Goal: Task Accomplishment & Management: Manage account settings

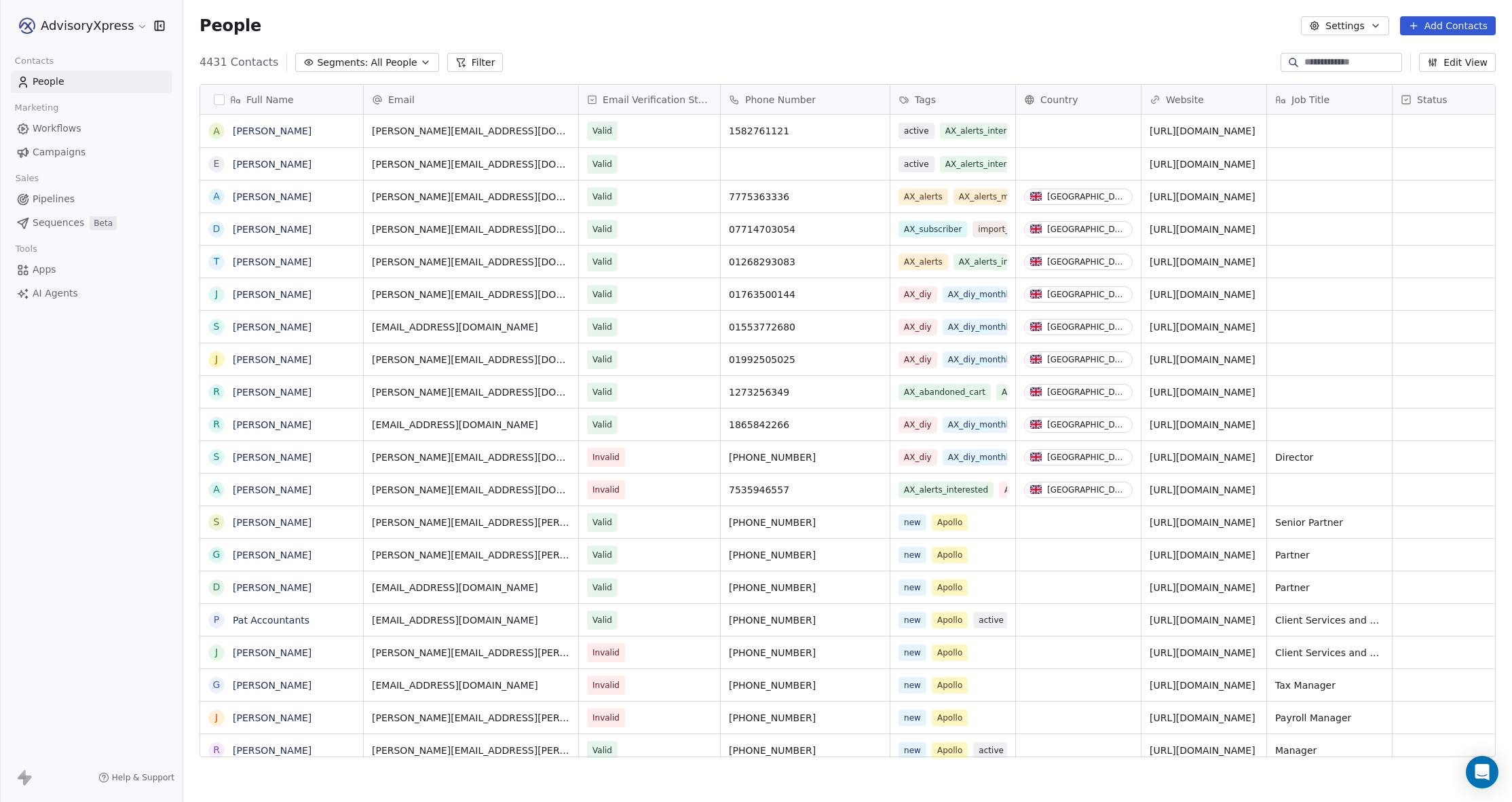
scroll to position [705, 1329]
click at [53, 148] on span "Campaigns" at bounding box center [59, 152] width 53 height 14
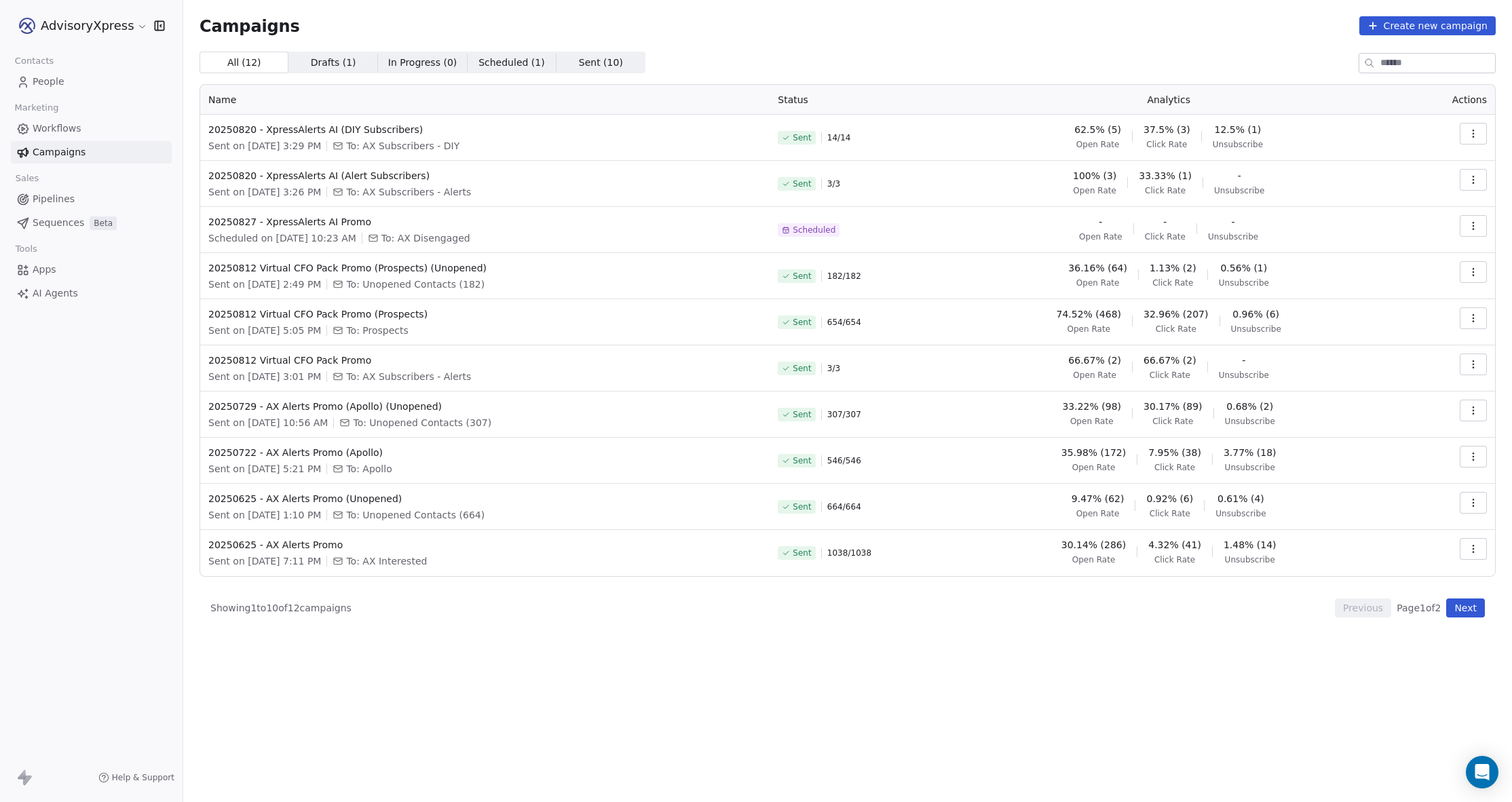
click at [1462, 605] on button "Next" at bounding box center [1466, 608] width 39 height 19
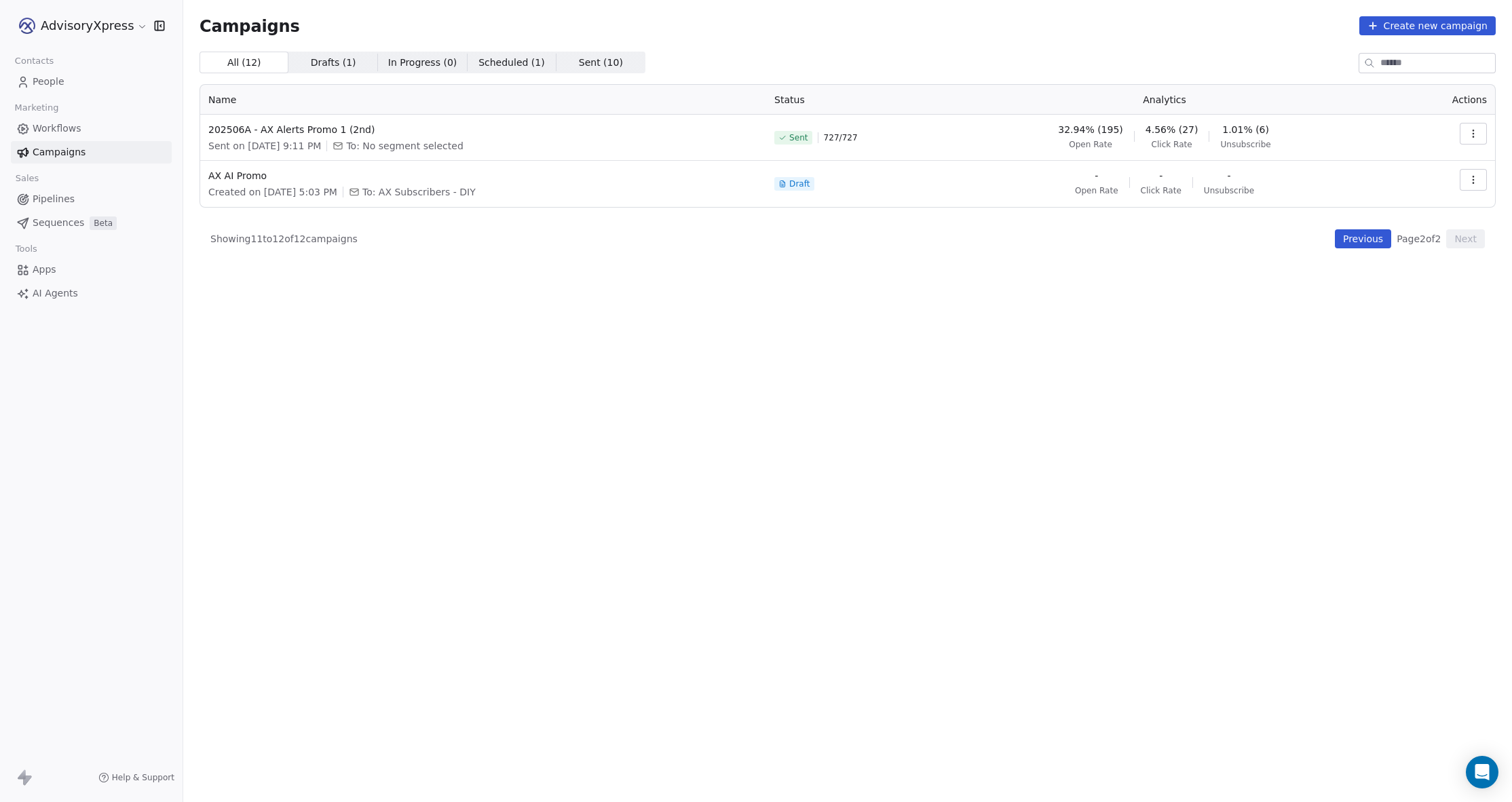
click at [53, 77] on span "People" at bounding box center [48, 82] width 32 height 14
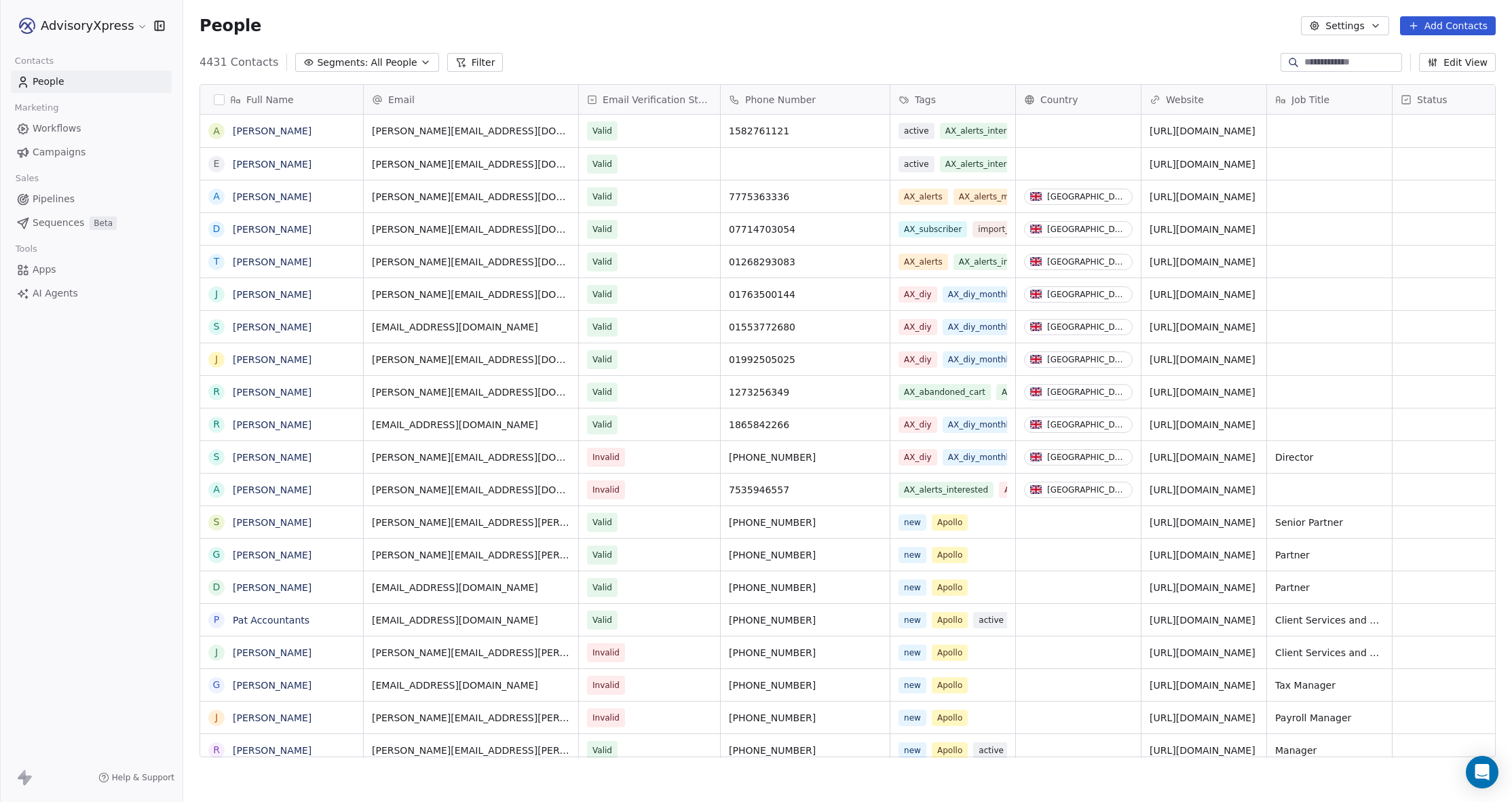
scroll to position [705, 1329]
click at [420, 59] on icon "button" at bounding box center [426, 62] width 11 height 11
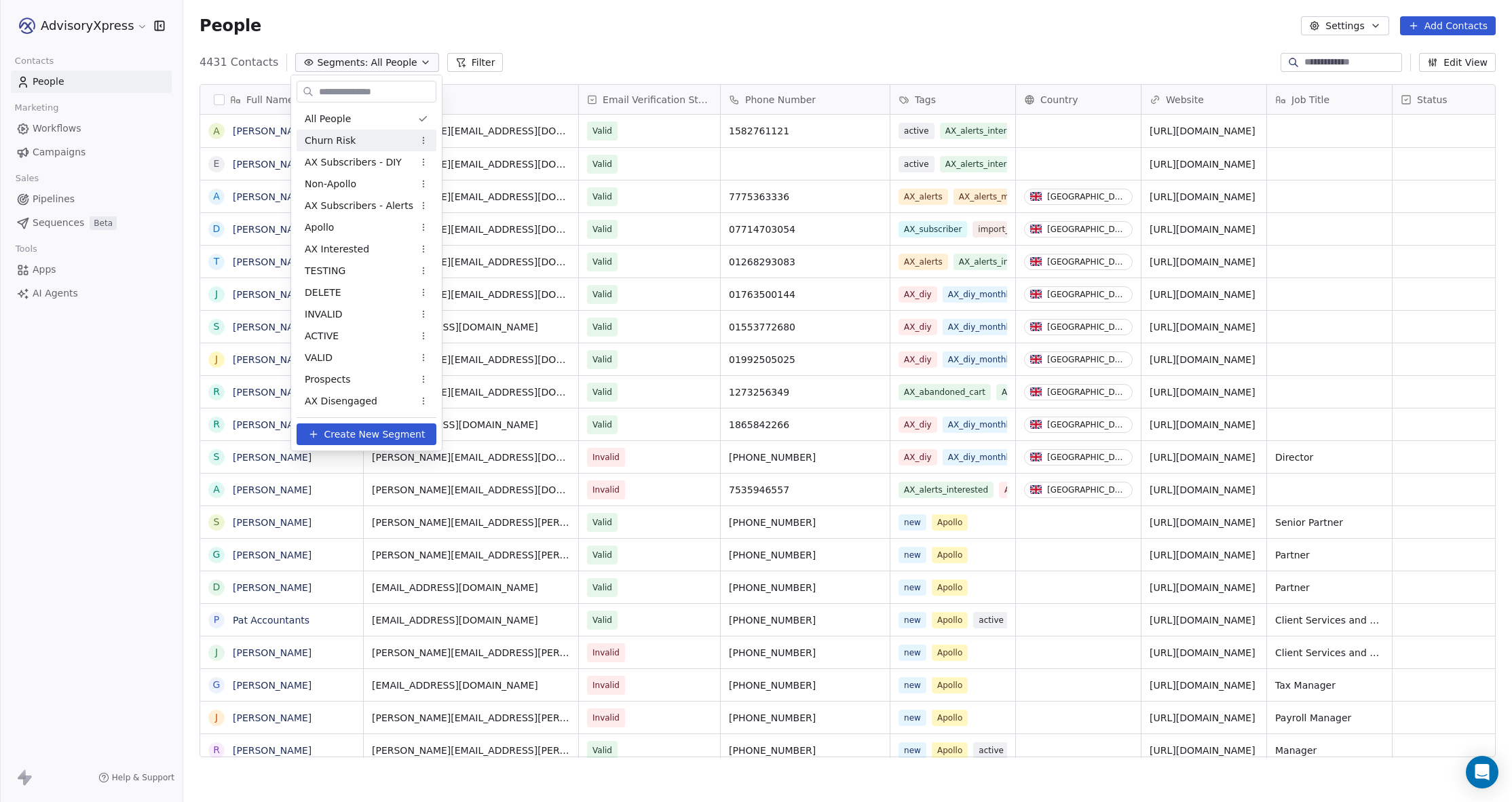
click at [51, 149] on html "AdvisoryXpress Contacts People Marketing Workflows Campaigns Sales Pipelines Se…" at bounding box center [756, 401] width 1512 height 802
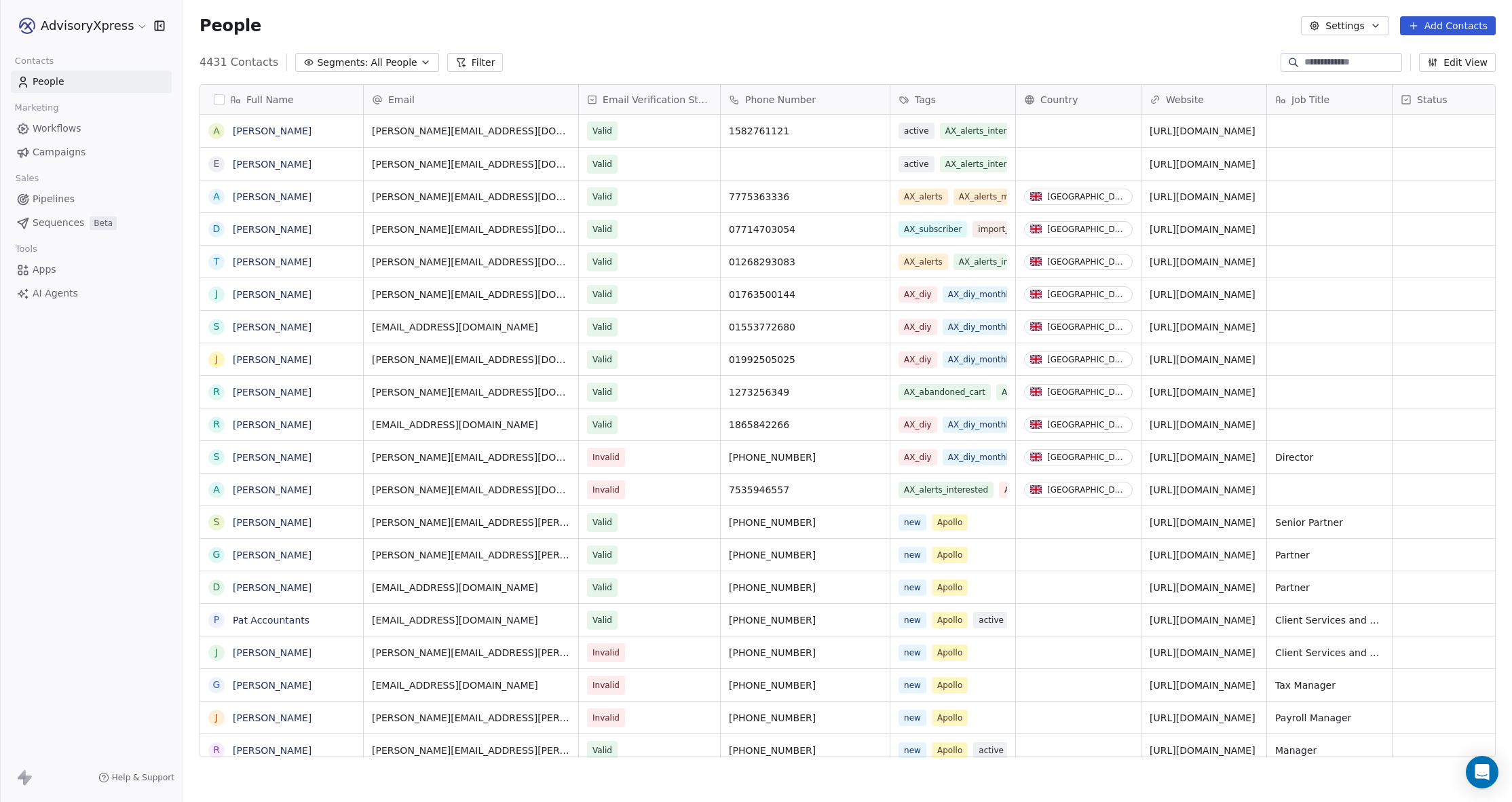
click at [50, 151] on span "Campaigns" at bounding box center [59, 152] width 53 height 14
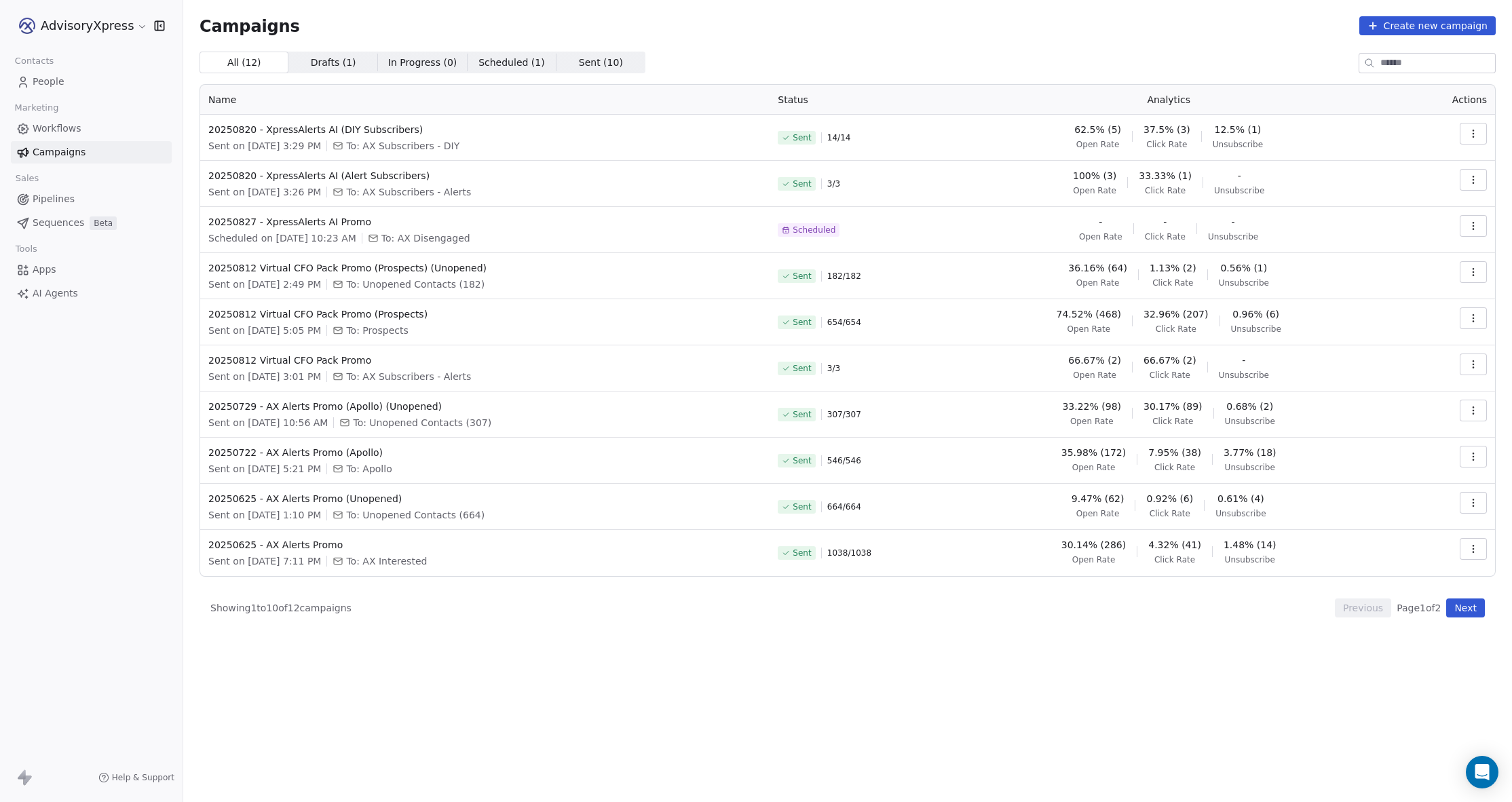
click at [1467, 604] on button "Next" at bounding box center [1466, 608] width 39 height 19
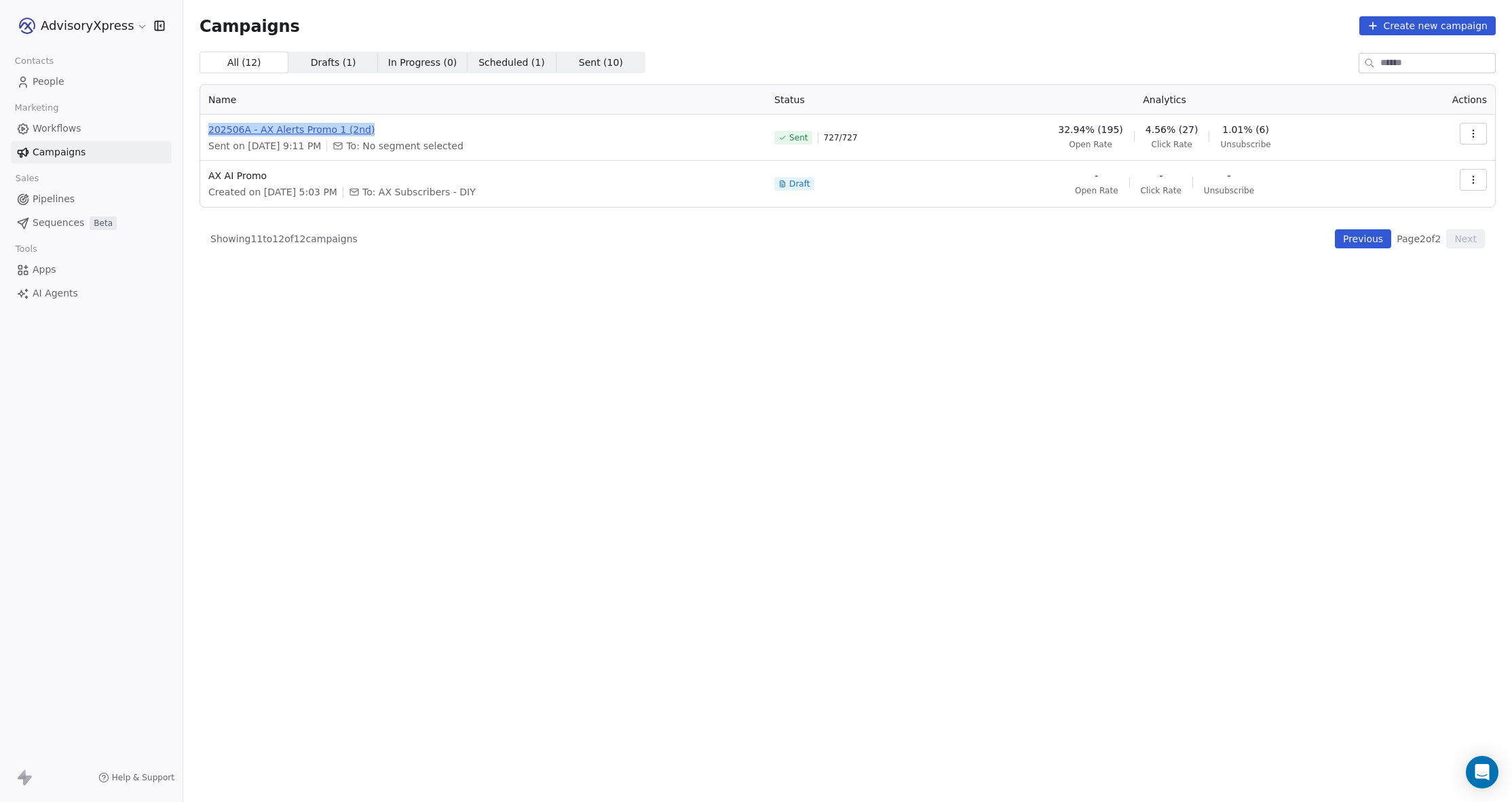
drag, startPoint x: 371, startPoint y: 130, endPoint x: 209, endPoint y: 131, distance: 162.0
click at [209, 131] on span "202506A - AX Alerts Promo 1 (2nd)" at bounding box center [483, 129] width 549 height 13
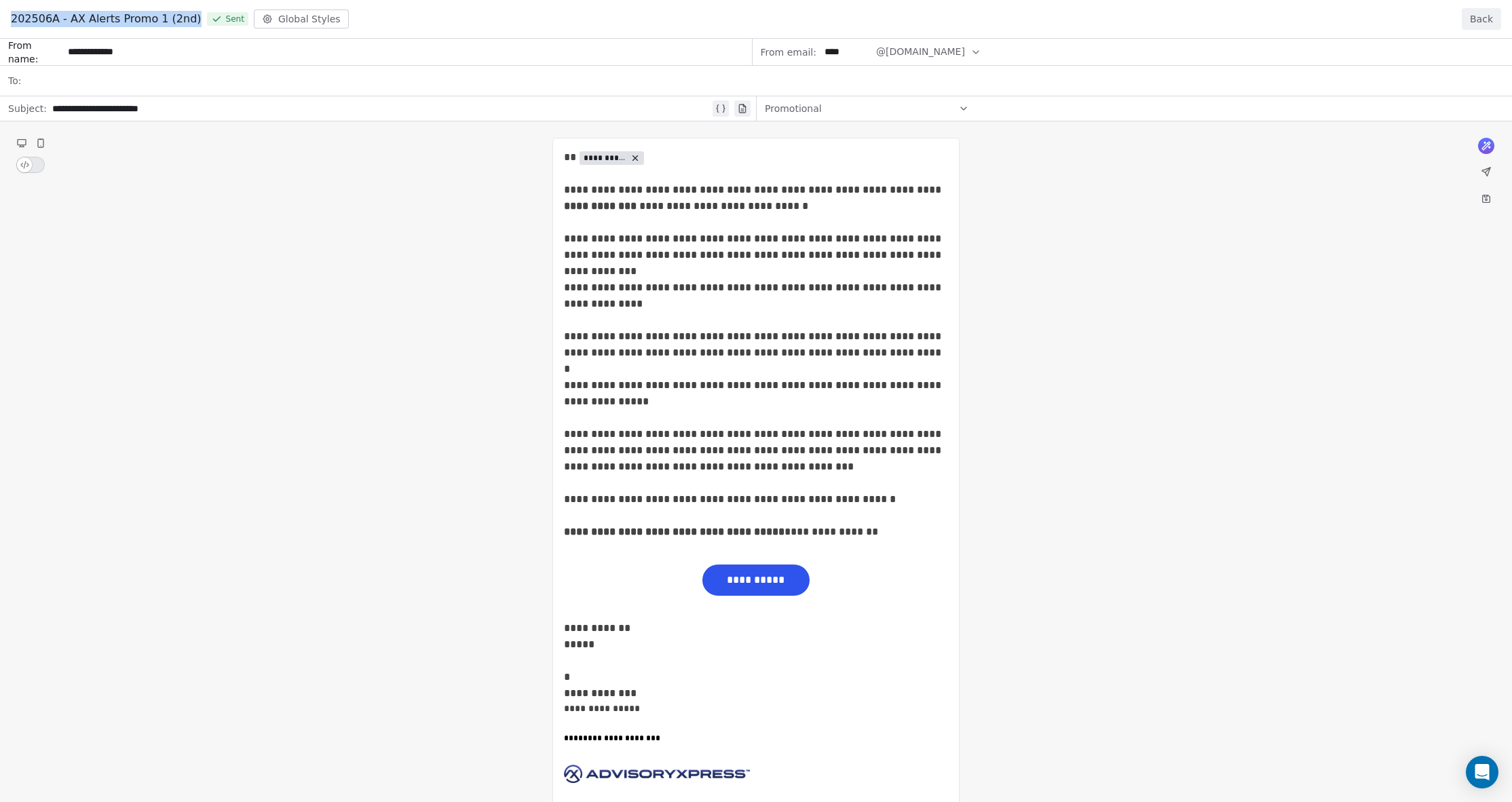
drag, startPoint x: 191, startPoint y: 18, endPoint x: -4, endPoint y: 28, distance: 195.3
click at [0, 28] on html "**********" at bounding box center [756, 401] width 1512 height 802
copy div "Contacts People Marketing Workflows Campaigns Sales Pipelines Sequences Beta To…"
click at [1482, 16] on button "Back" at bounding box center [1482, 19] width 39 height 22
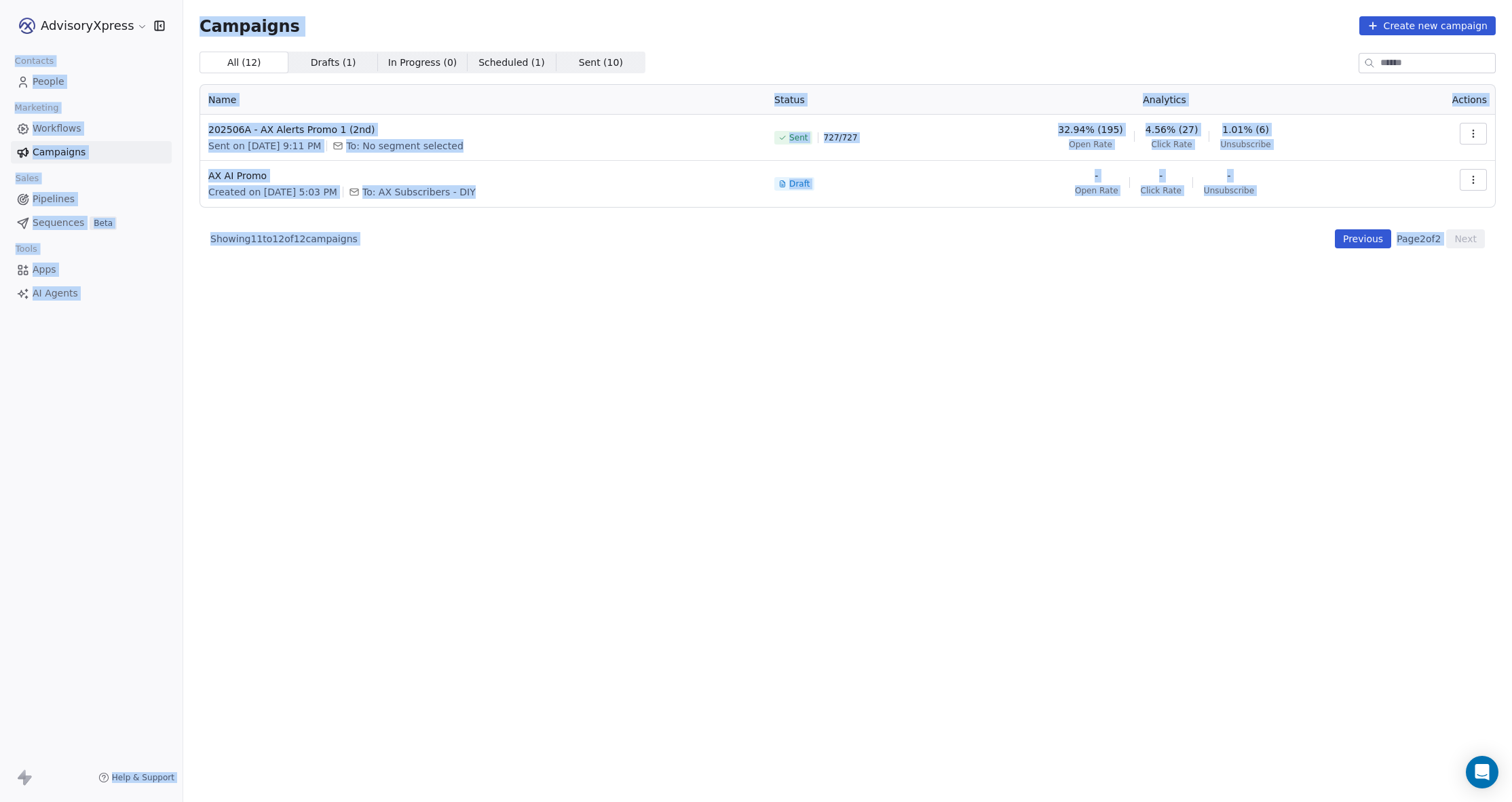
click at [777, 628] on div "All ( 12 ) All ( 12 ) Drafts ( 1 ) Drafts ( 1 ) In Progress ( 0 ) In Progress (…" at bounding box center [847, 367] width 1296 height 631
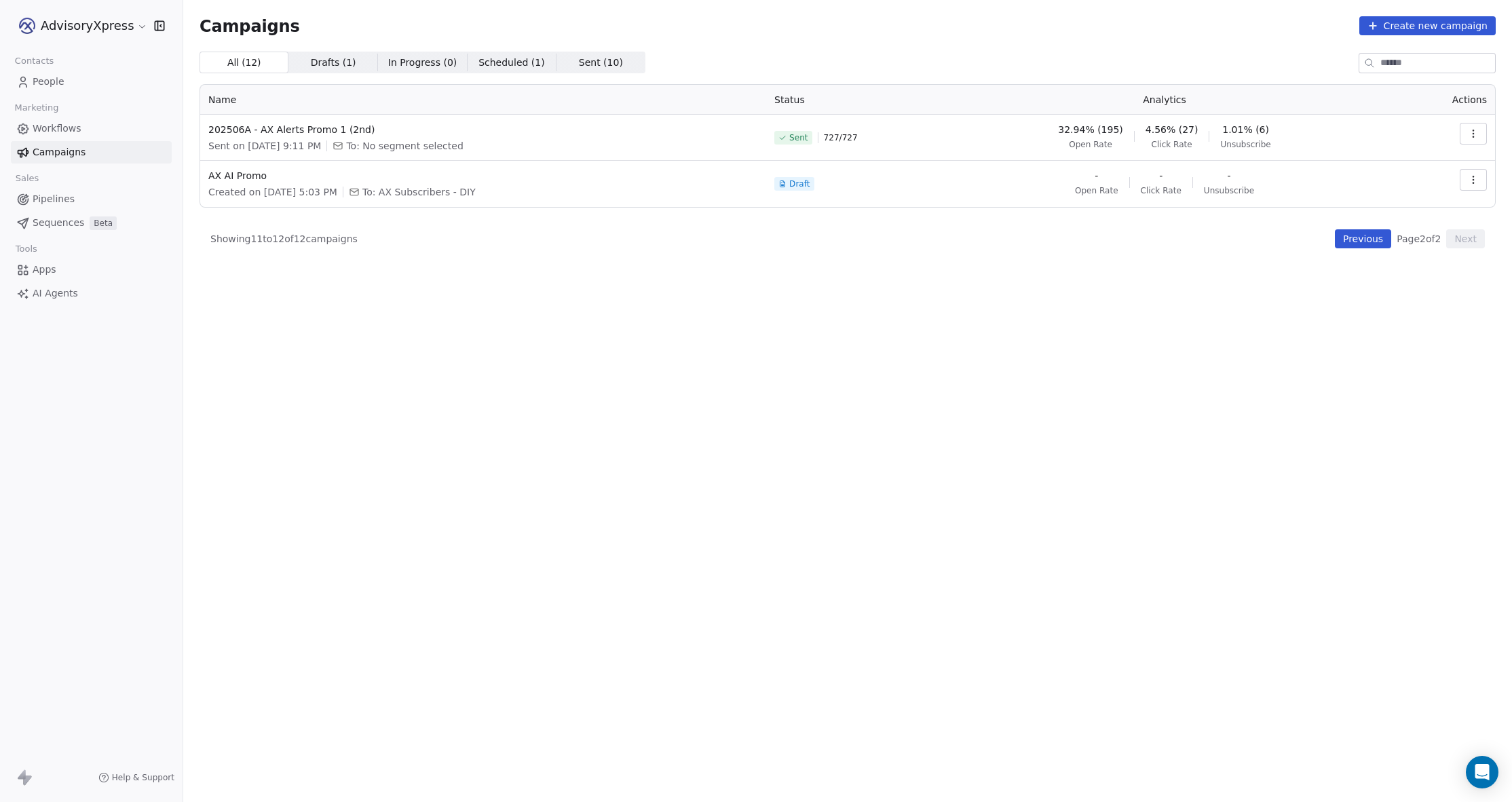
click at [1471, 137] on icon "button" at bounding box center [1474, 134] width 11 height 11
click at [1382, 223] on span "Rename" at bounding box center [1387, 229] width 45 height 16
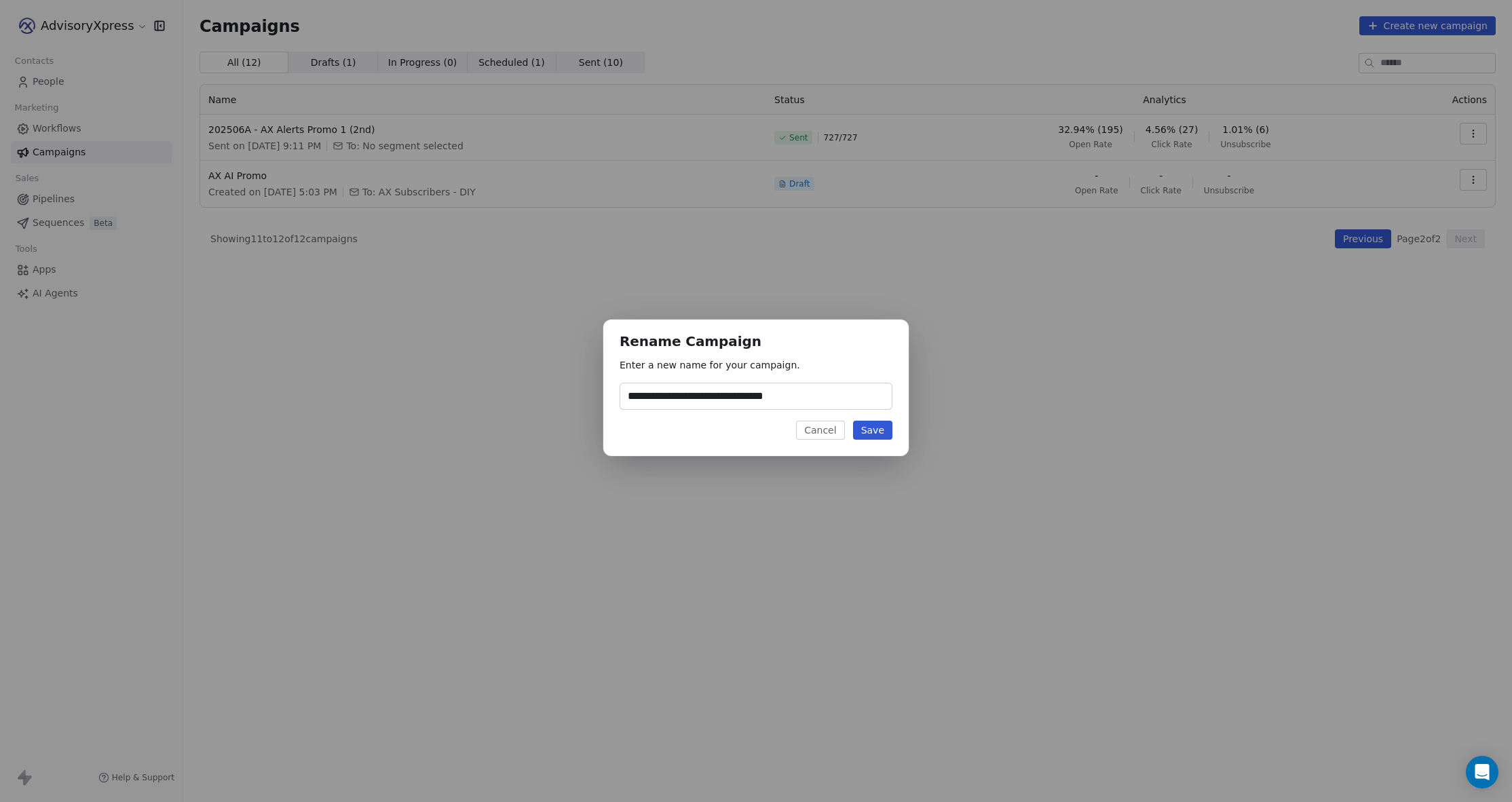
click at [820, 434] on button "Cancel" at bounding box center [820, 430] width 48 height 19
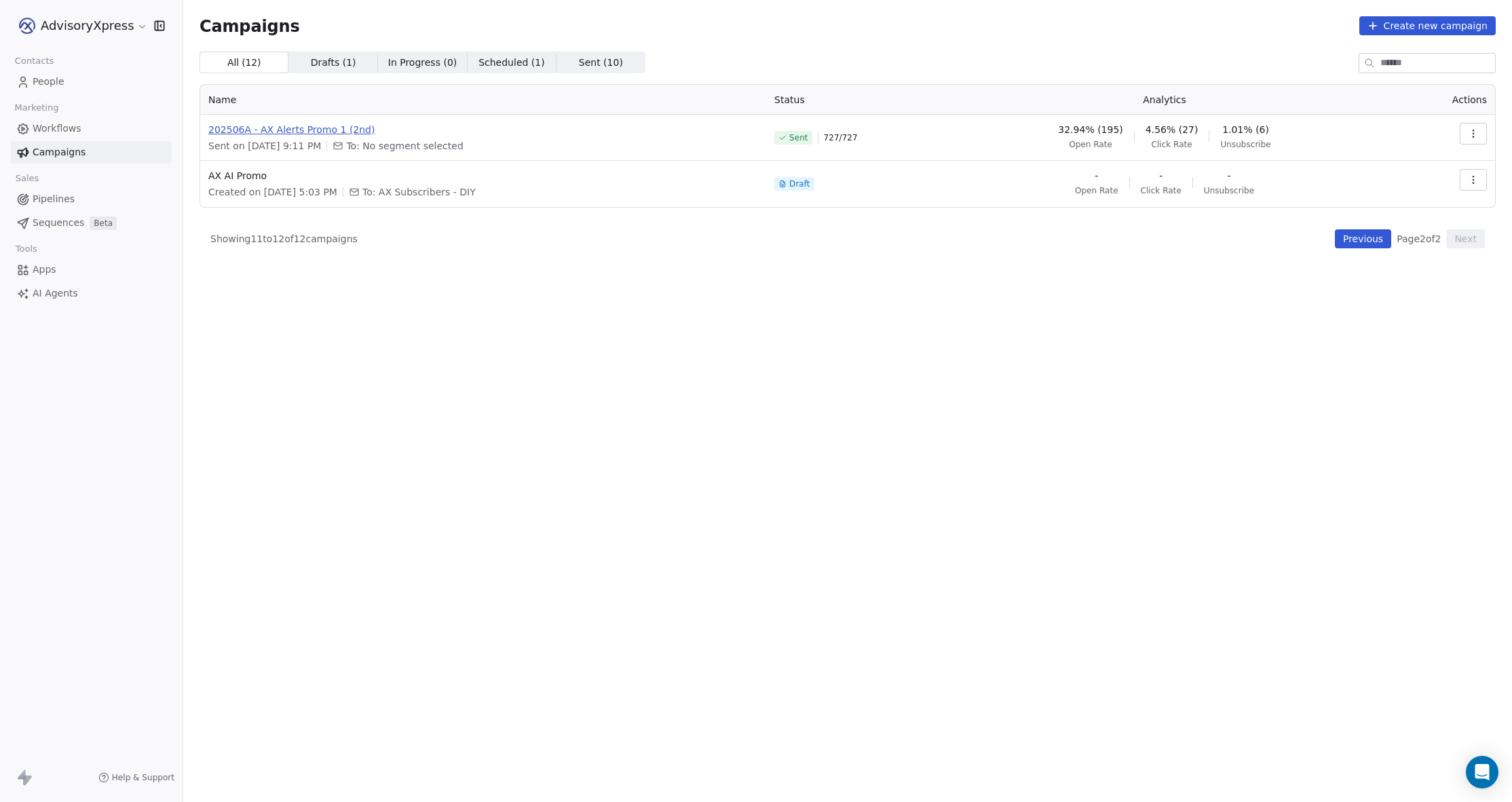
click at [353, 127] on span "202506A - AX Alerts Promo 1 (2nd)" at bounding box center [483, 129] width 549 height 13
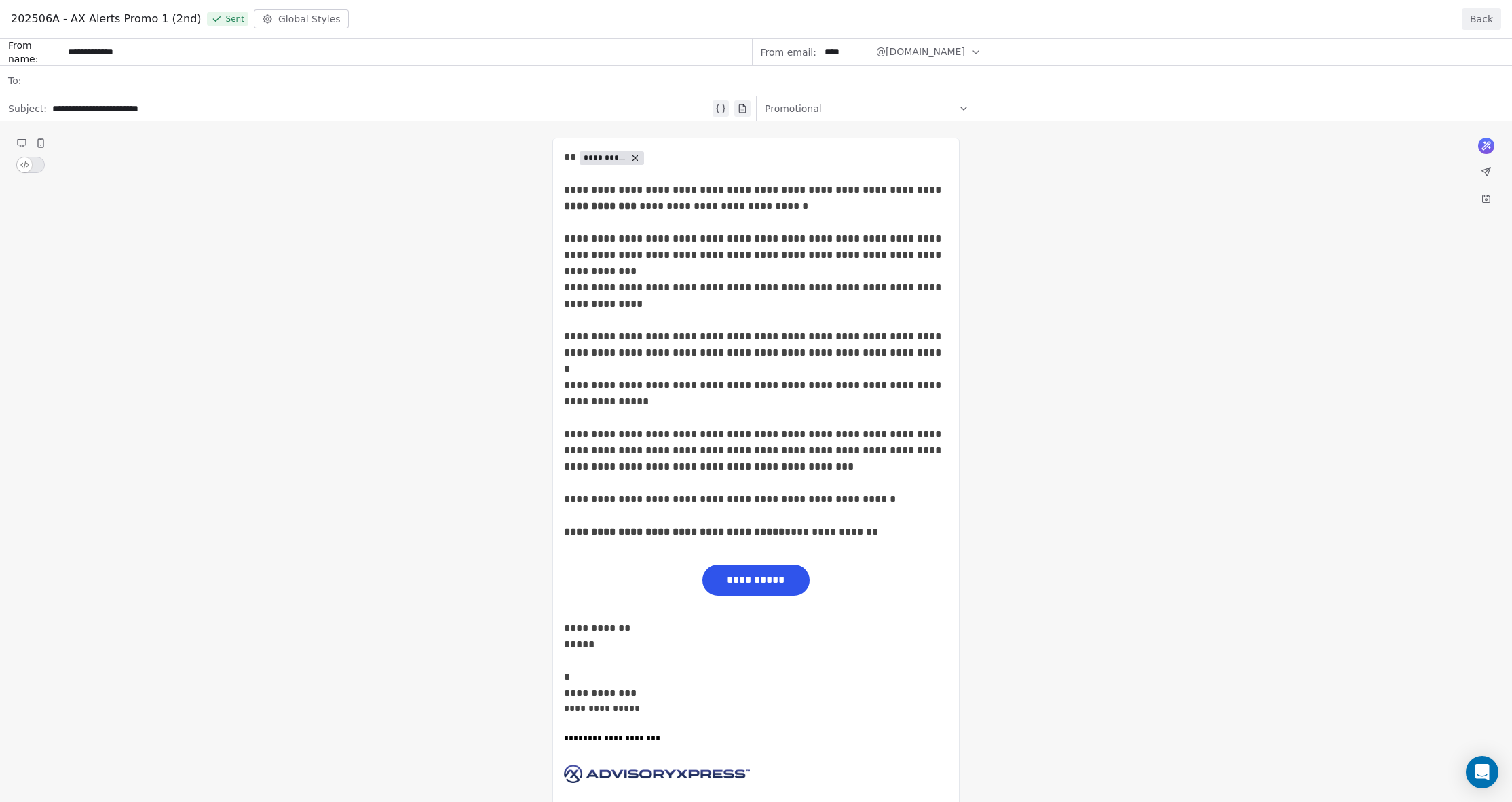
click at [1481, 20] on button "Back" at bounding box center [1482, 19] width 39 height 22
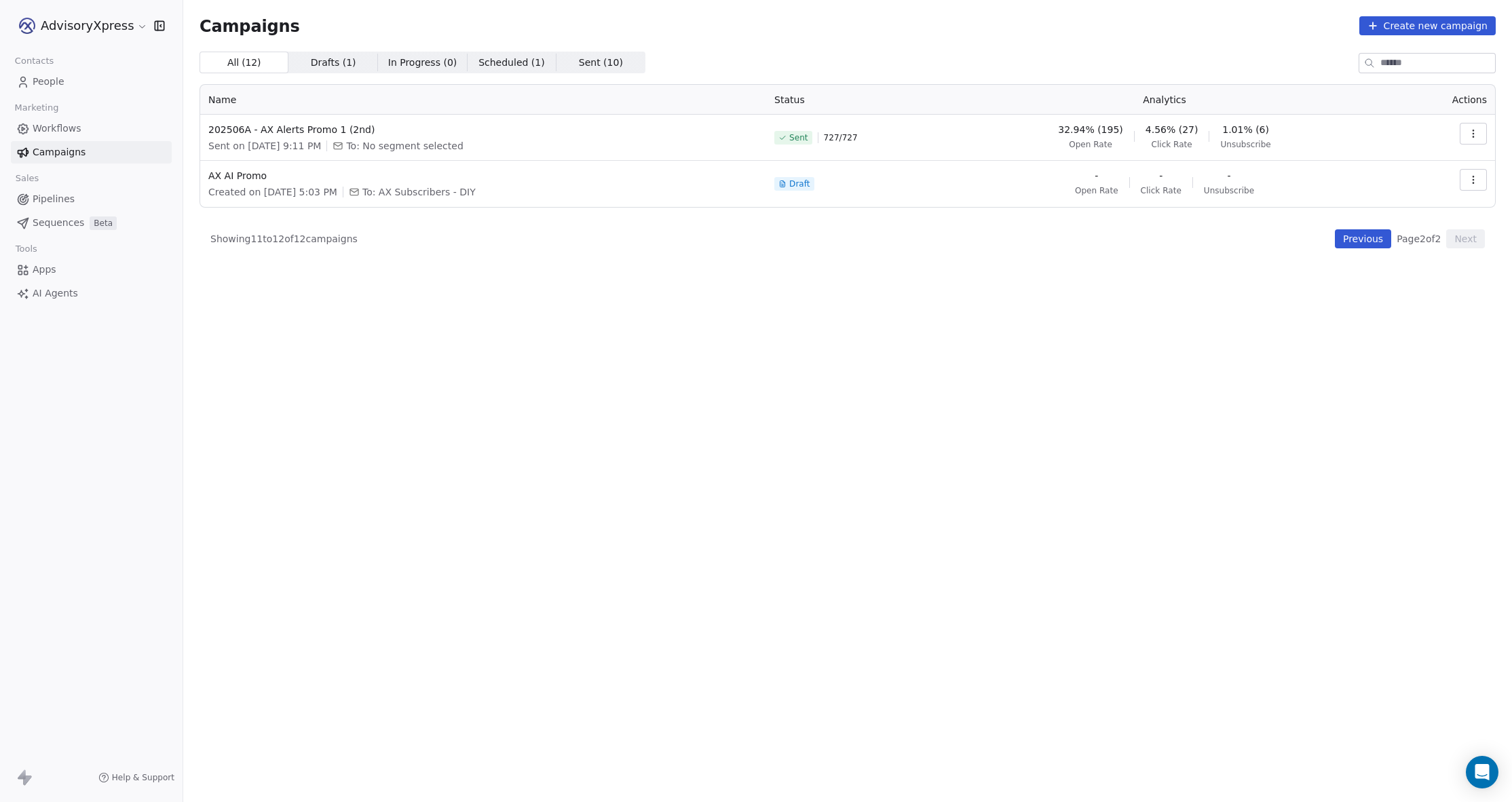
click at [1365, 234] on button "Previous" at bounding box center [1363, 239] width 56 height 19
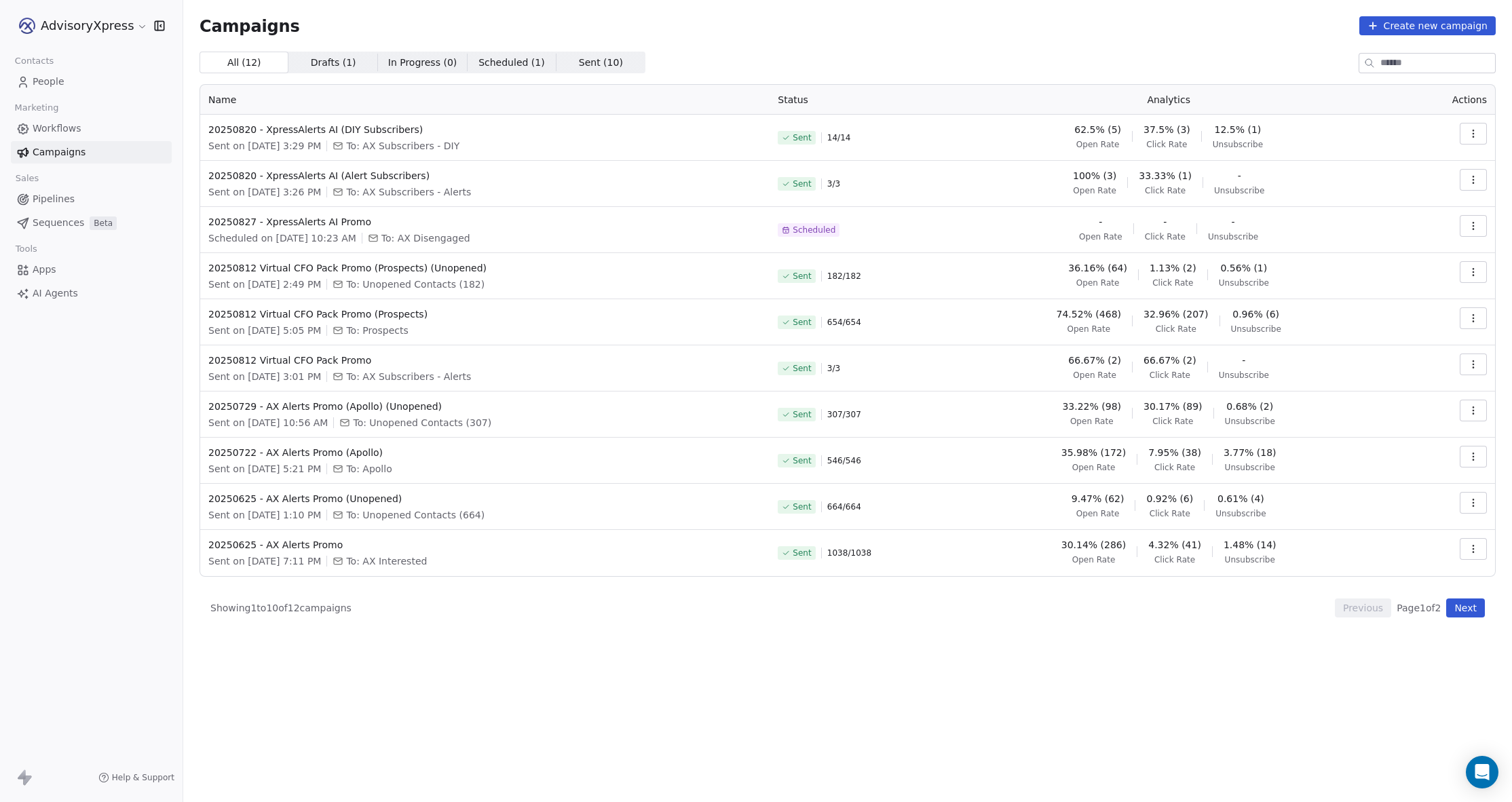
click at [1468, 544] on icon "button" at bounding box center [1474, 549] width 11 height 11
click at [1390, 640] on span "Rename" at bounding box center [1387, 644] width 45 height 16
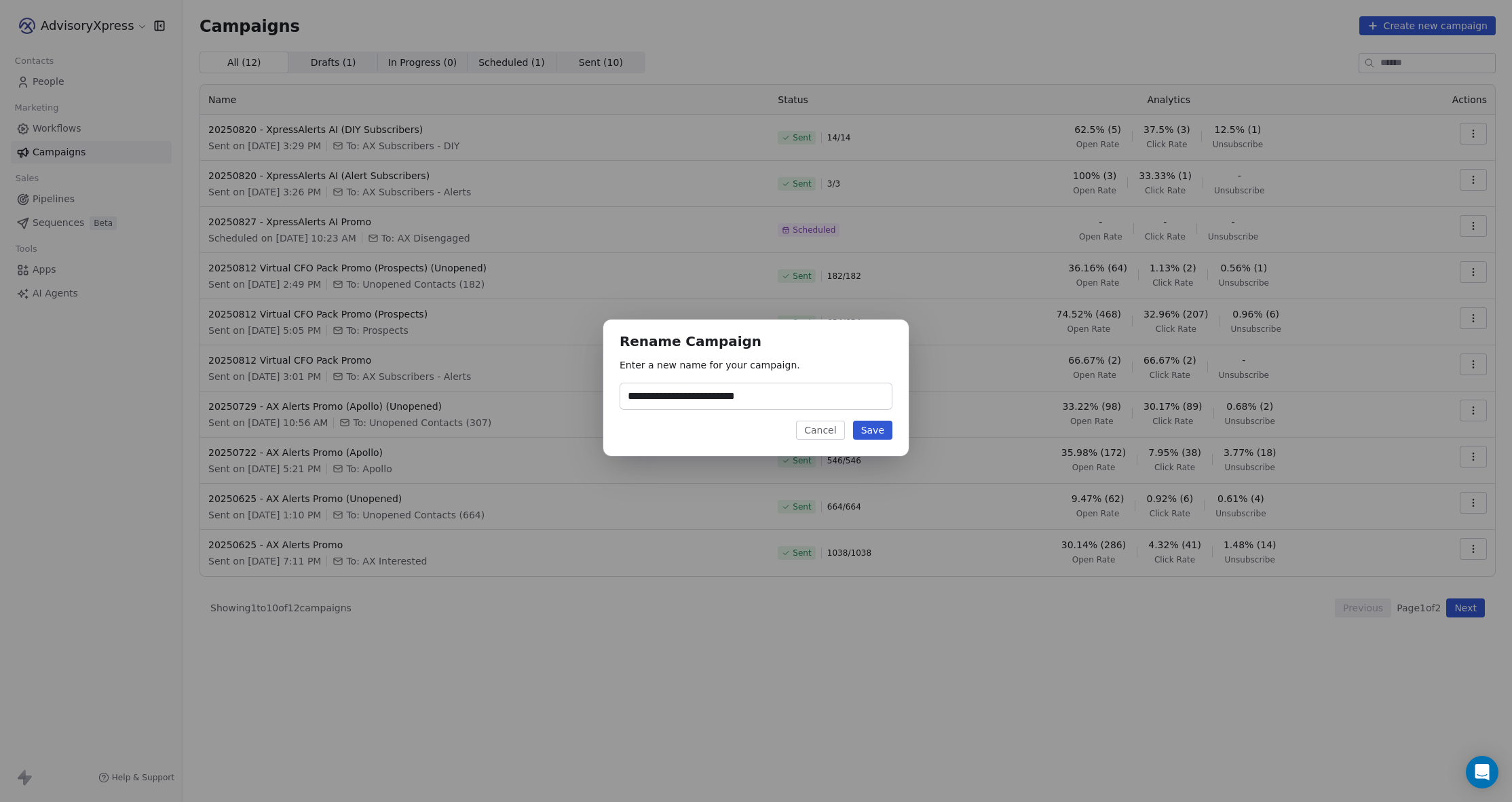
click at [815, 430] on button "Cancel" at bounding box center [820, 430] width 48 height 19
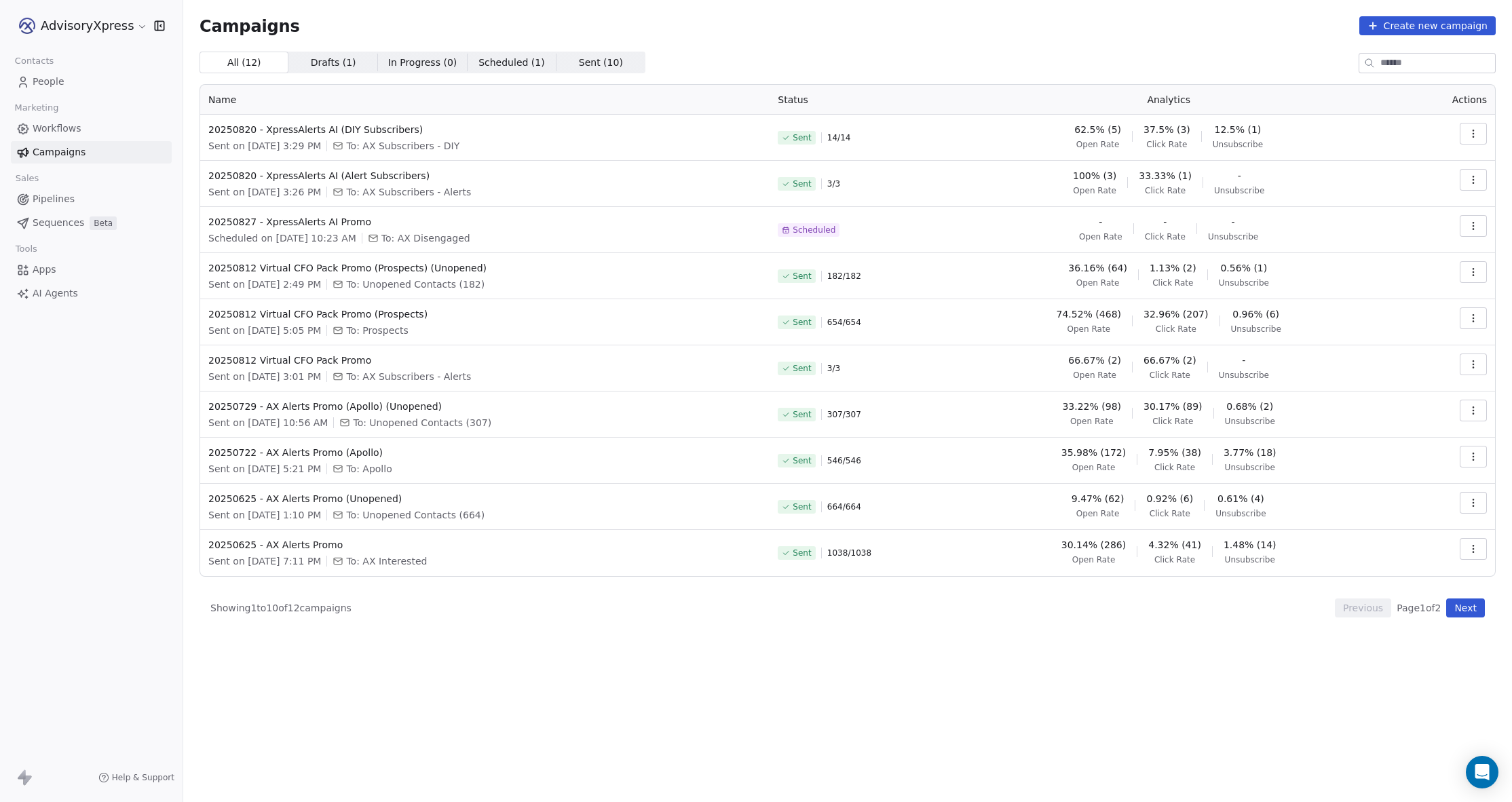
click at [1470, 497] on icon "button" at bounding box center [1474, 503] width 11 height 11
click at [1385, 600] on span "Rename" at bounding box center [1387, 598] width 45 height 16
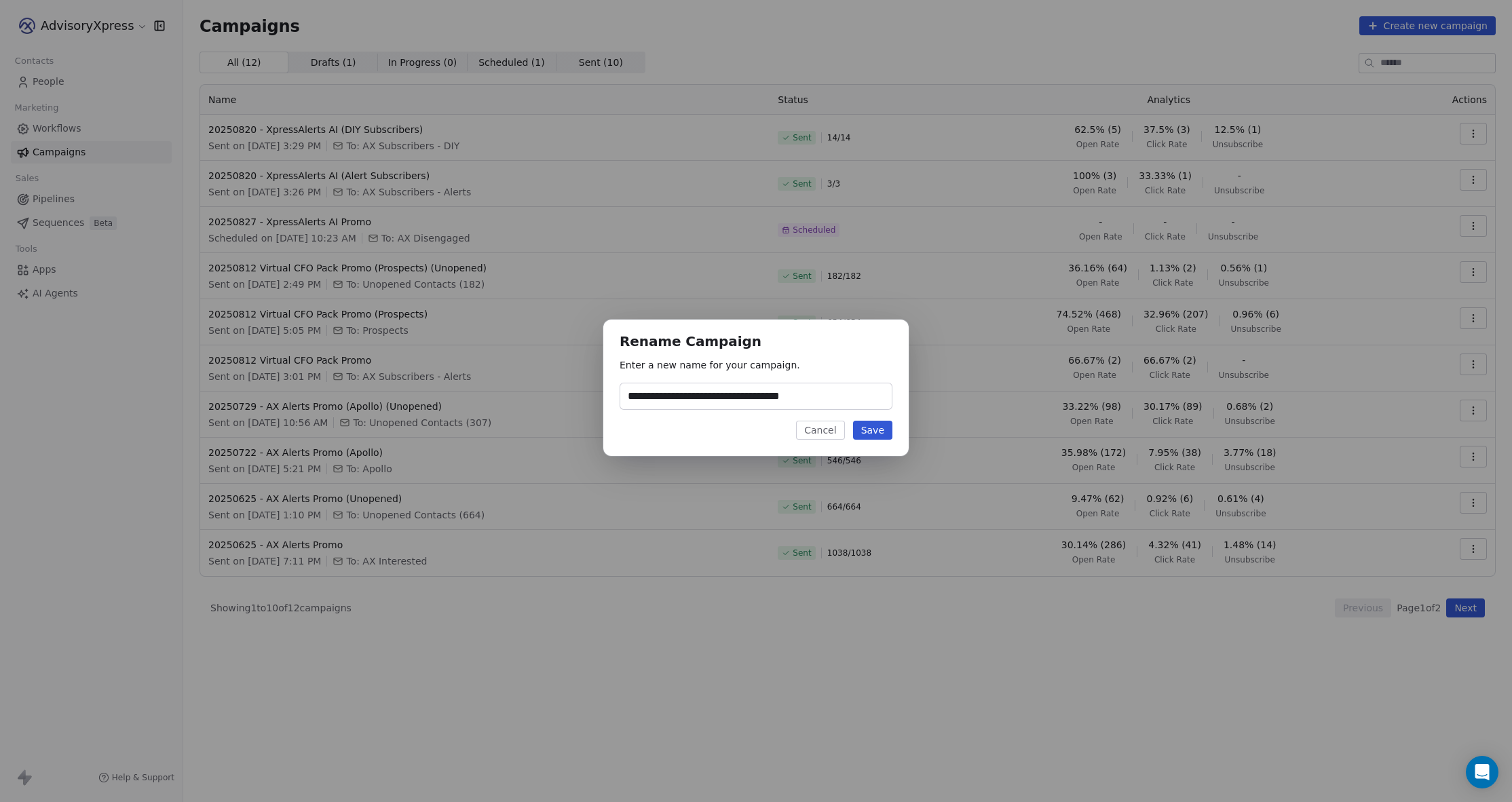
click at [832, 426] on button "Cancel" at bounding box center [820, 430] width 48 height 19
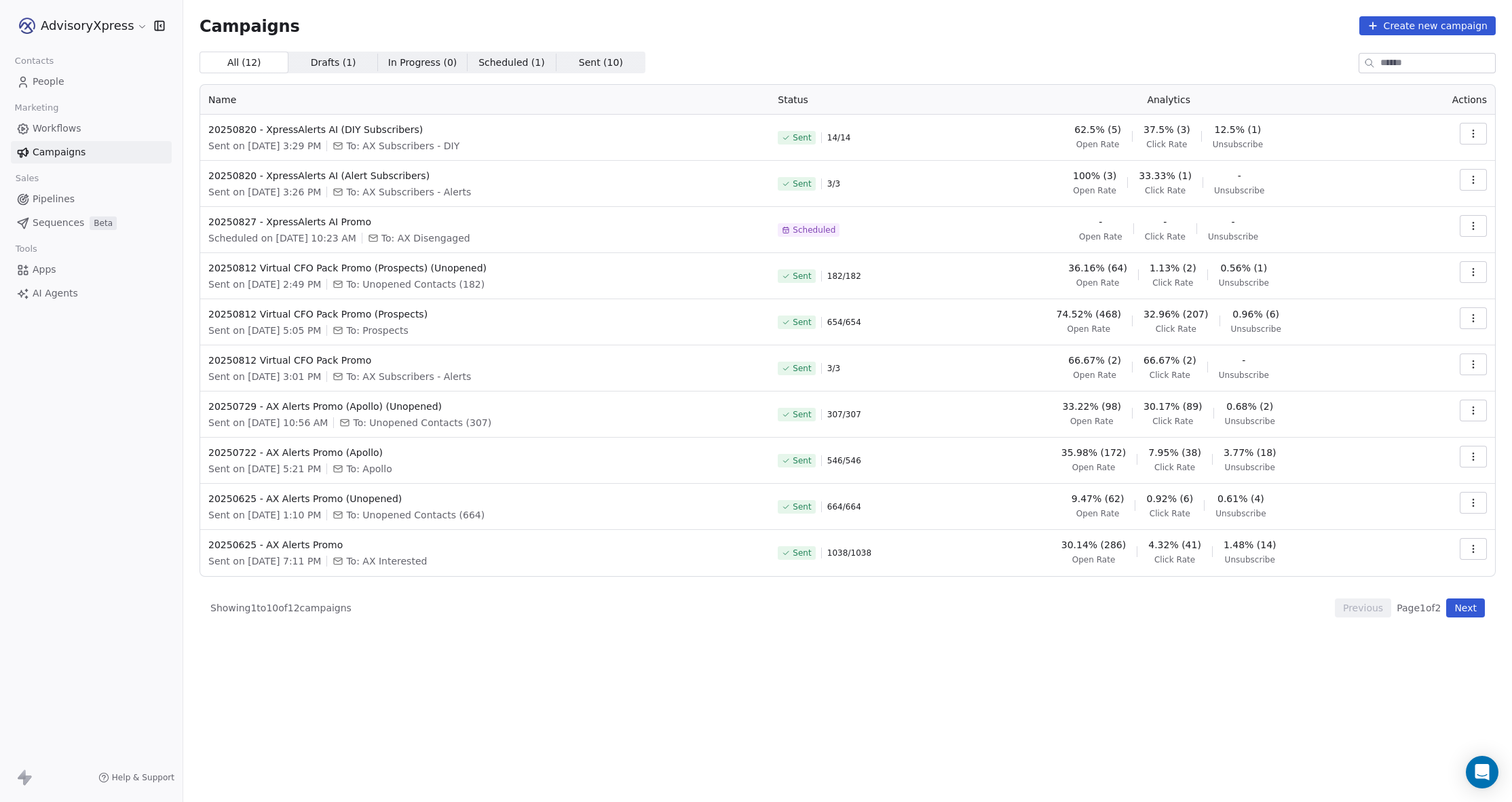
click at [1474, 457] on icon "button" at bounding box center [1473, 456] width 1 height 1
click at [1373, 548] on span "Rename" at bounding box center [1387, 552] width 45 height 16
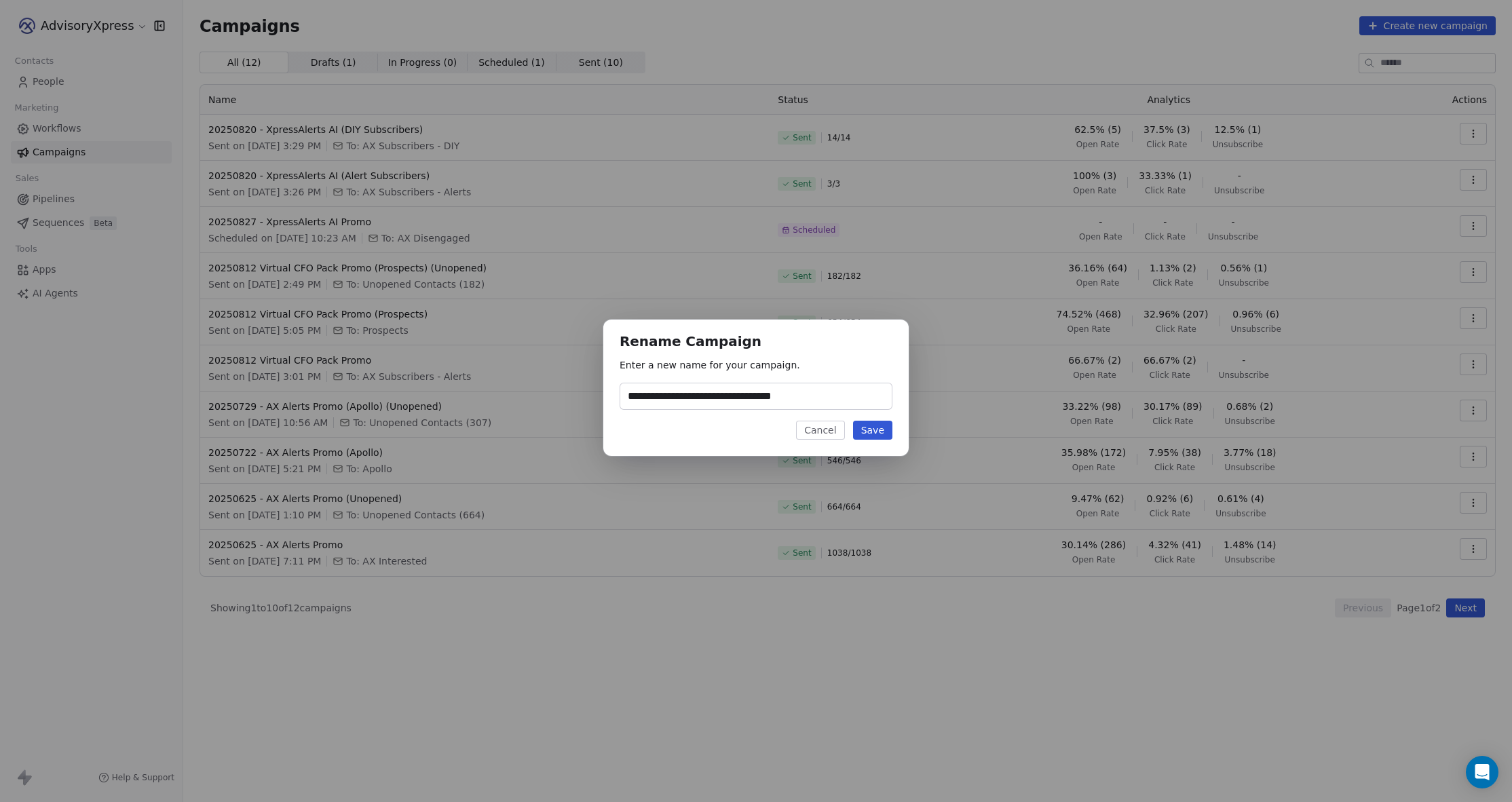
click at [824, 426] on button "Cancel" at bounding box center [820, 430] width 48 height 19
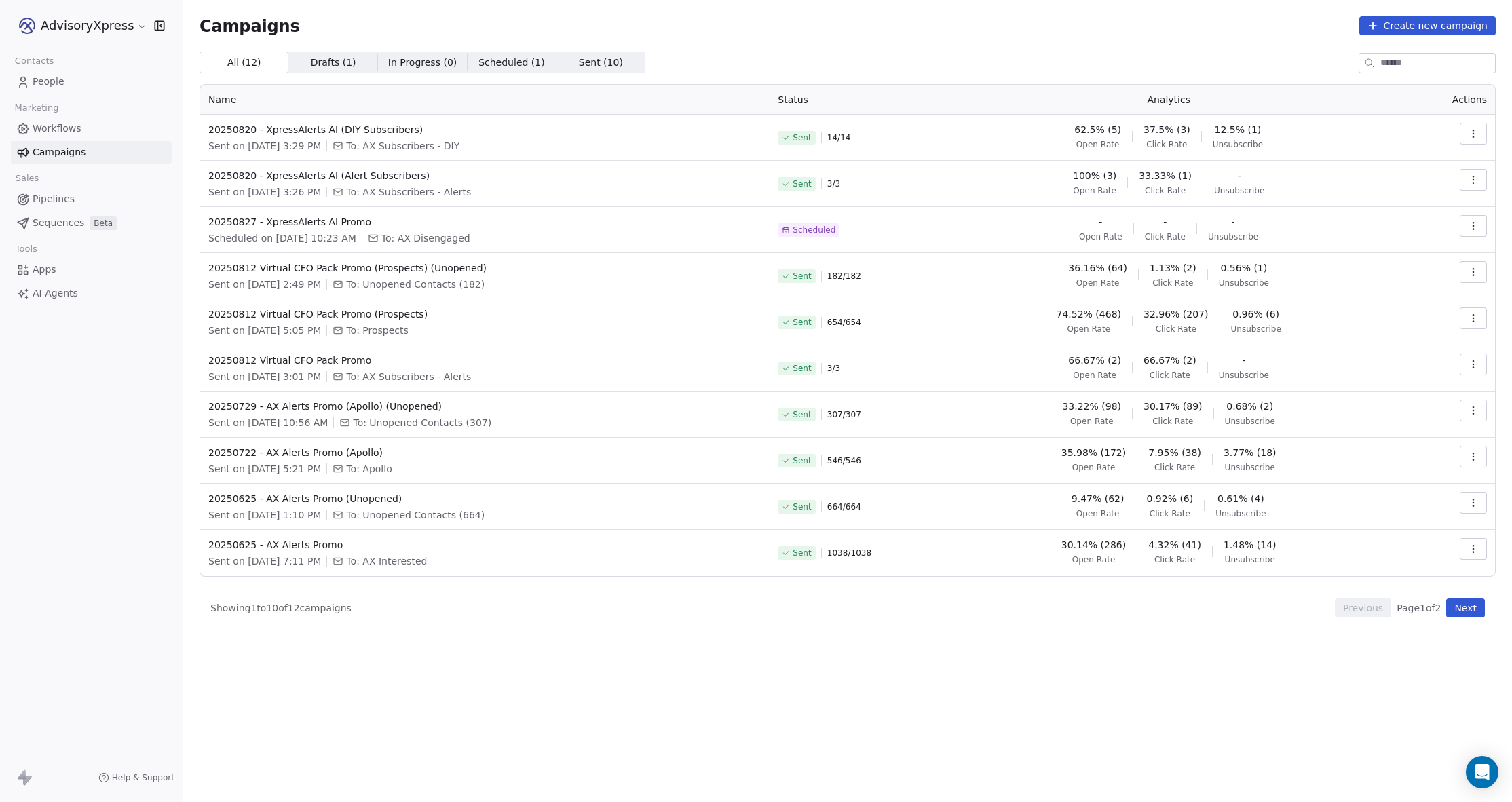
click at [1474, 406] on icon "button" at bounding box center [1474, 411] width 11 height 11
click at [1386, 504] on span "Rename" at bounding box center [1387, 505] width 45 height 16
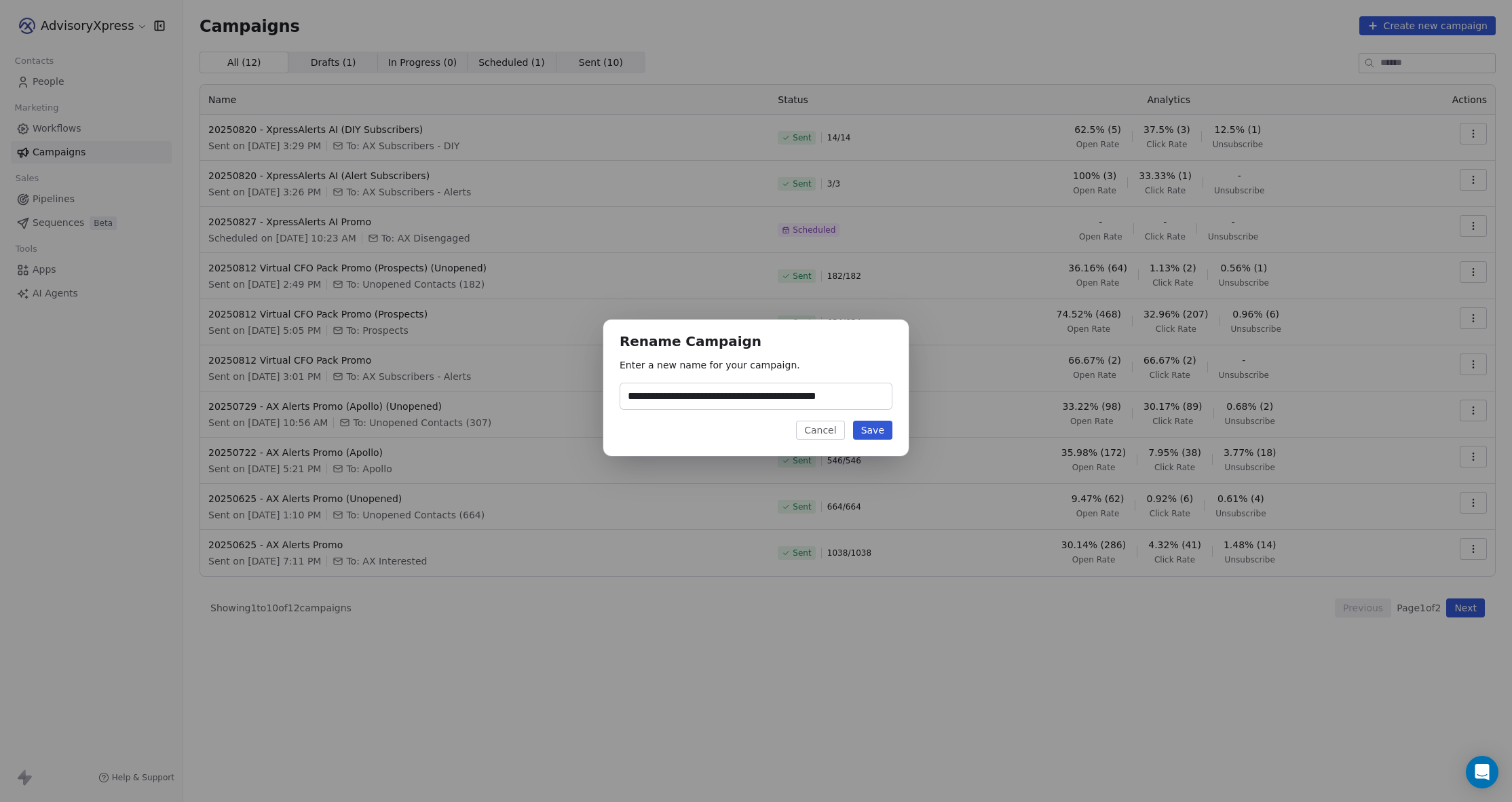
click at [819, 431] on button "Cancel" at bounding box center [820, 430] width 48 height 19
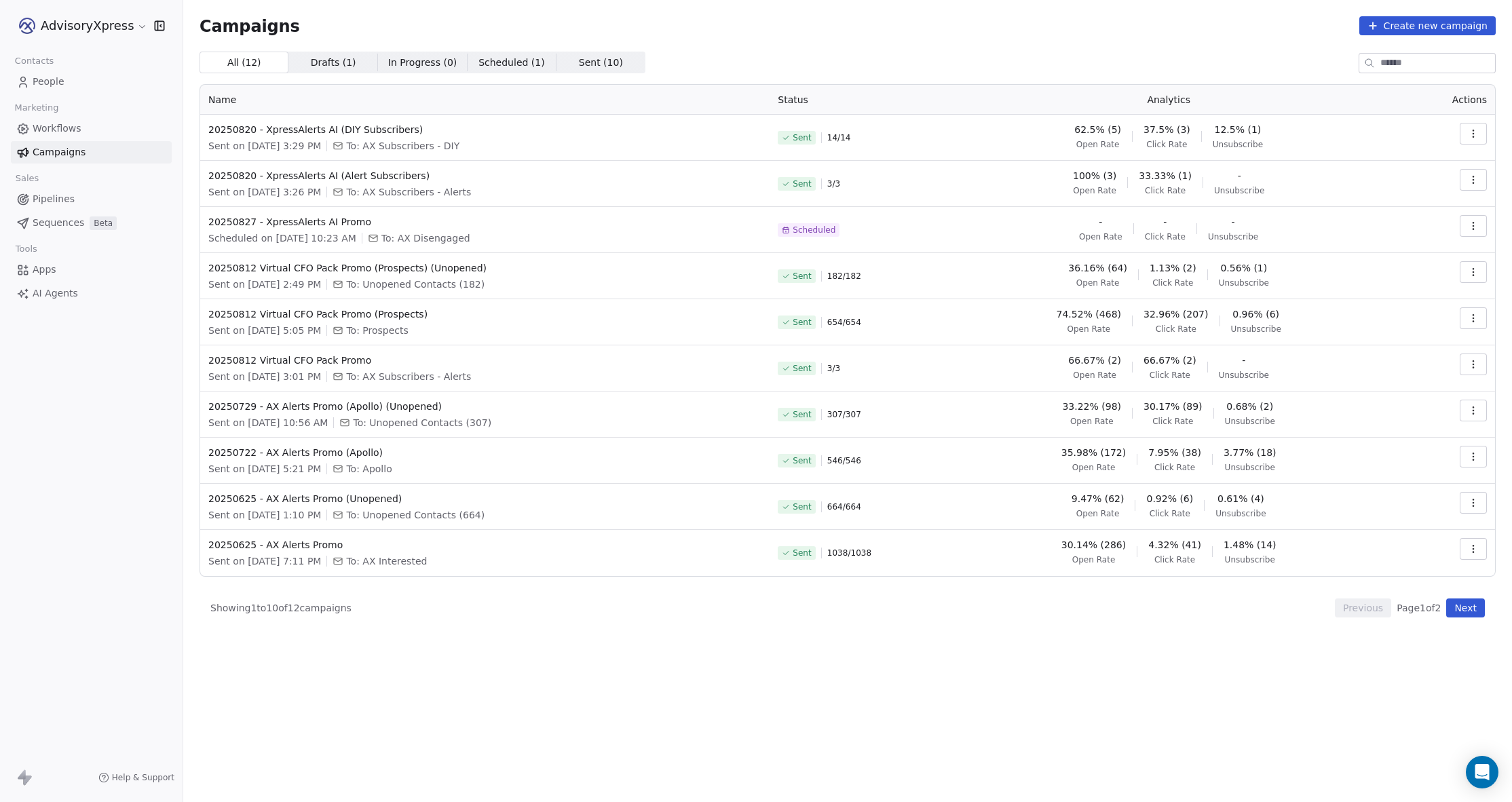
click at [1487, 358] on button "button" at bounding box center [1473, 364] width 27 height 22
click at [1385, 461] on span "Rename" at bounding box center [1387, 459] width 45 height 16
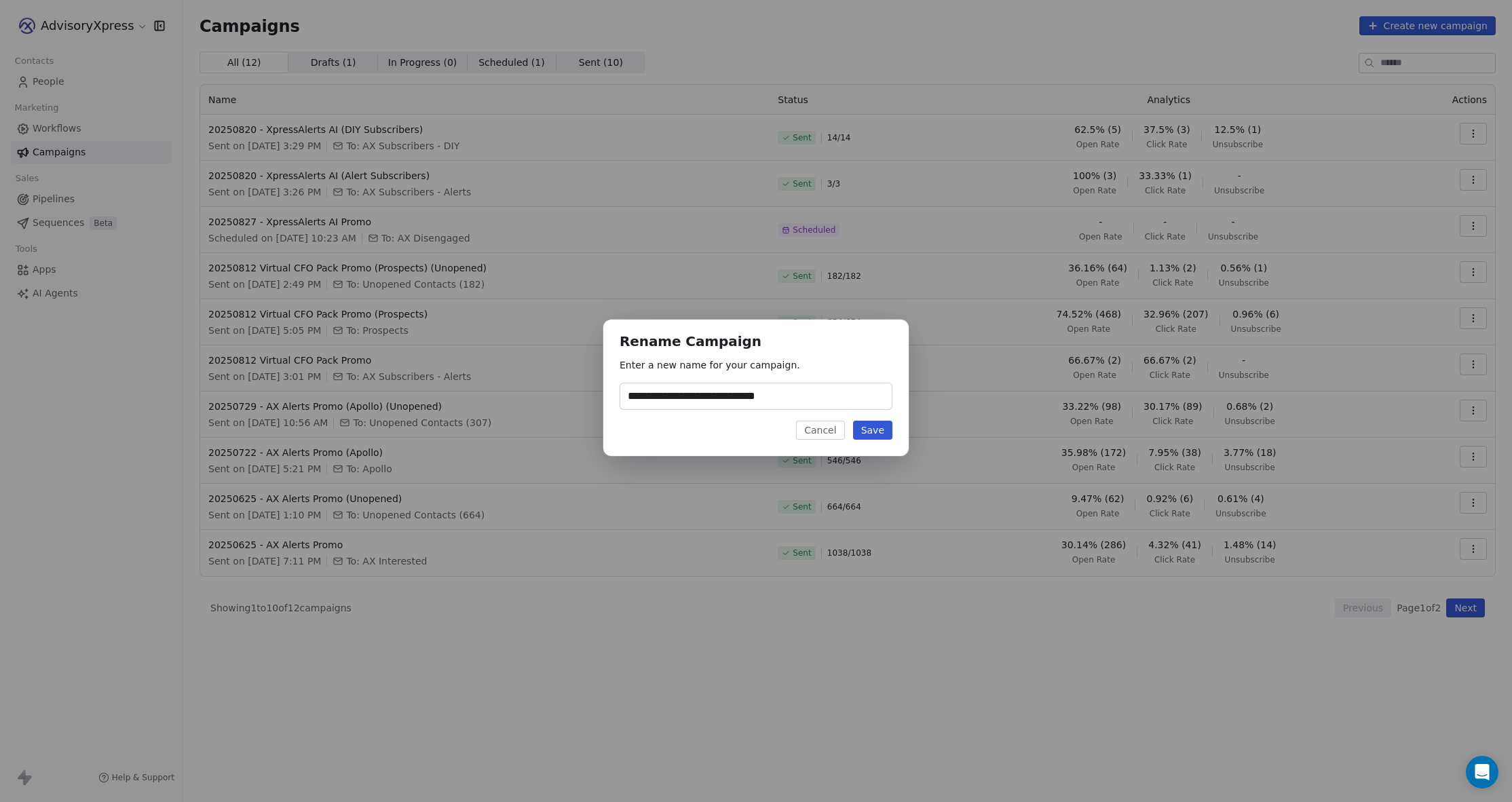
click at [812, 431] on button "Cancel" at bounding box center [820, 430] width 48 height 19
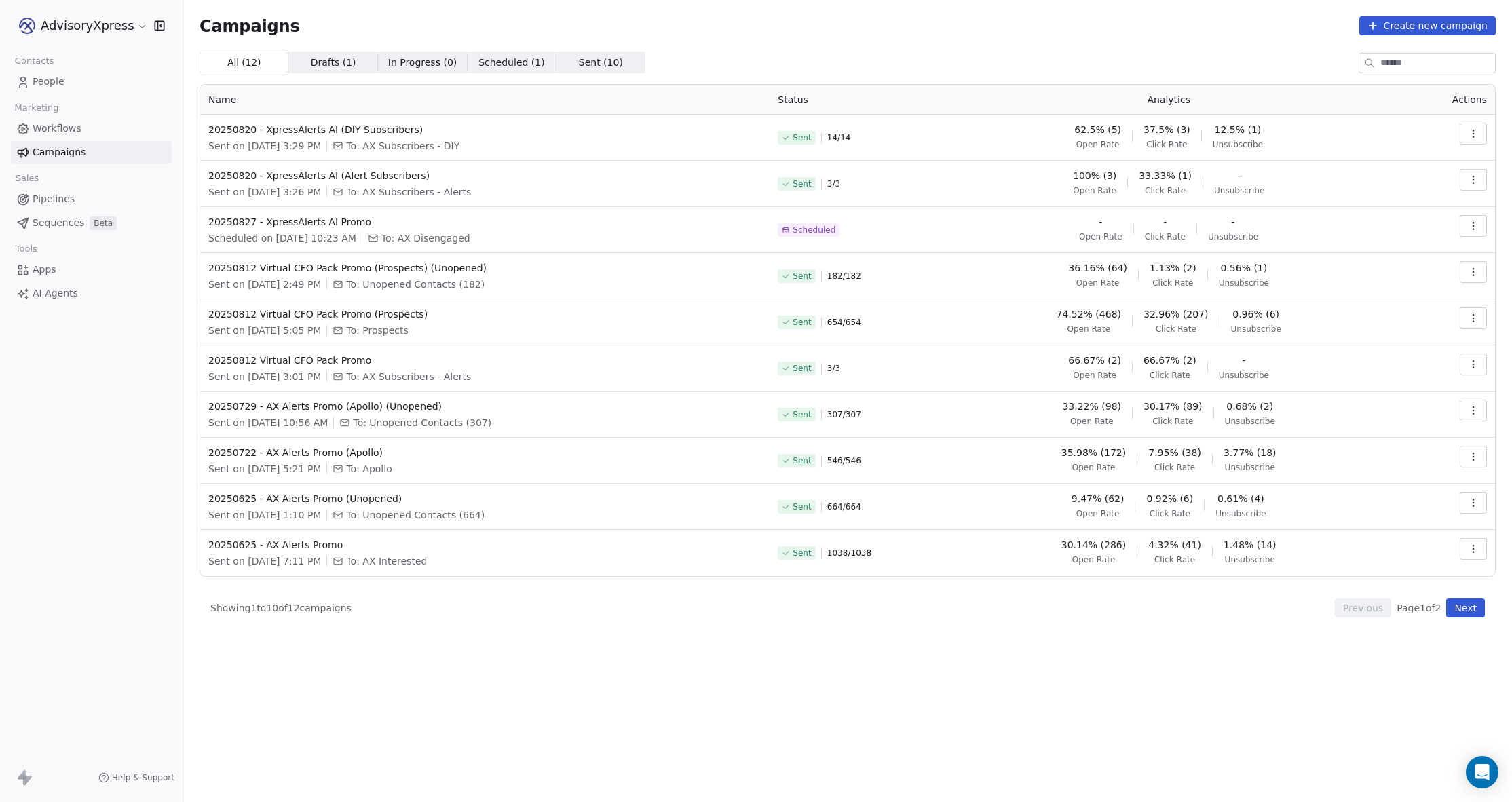
click at [1470, 314] on icon "button" at bounding box center [1474, 318] width 11 height 11
click at [1376, 415] on span "Rename" at bounding box center [1387, 413] width 45 height 16
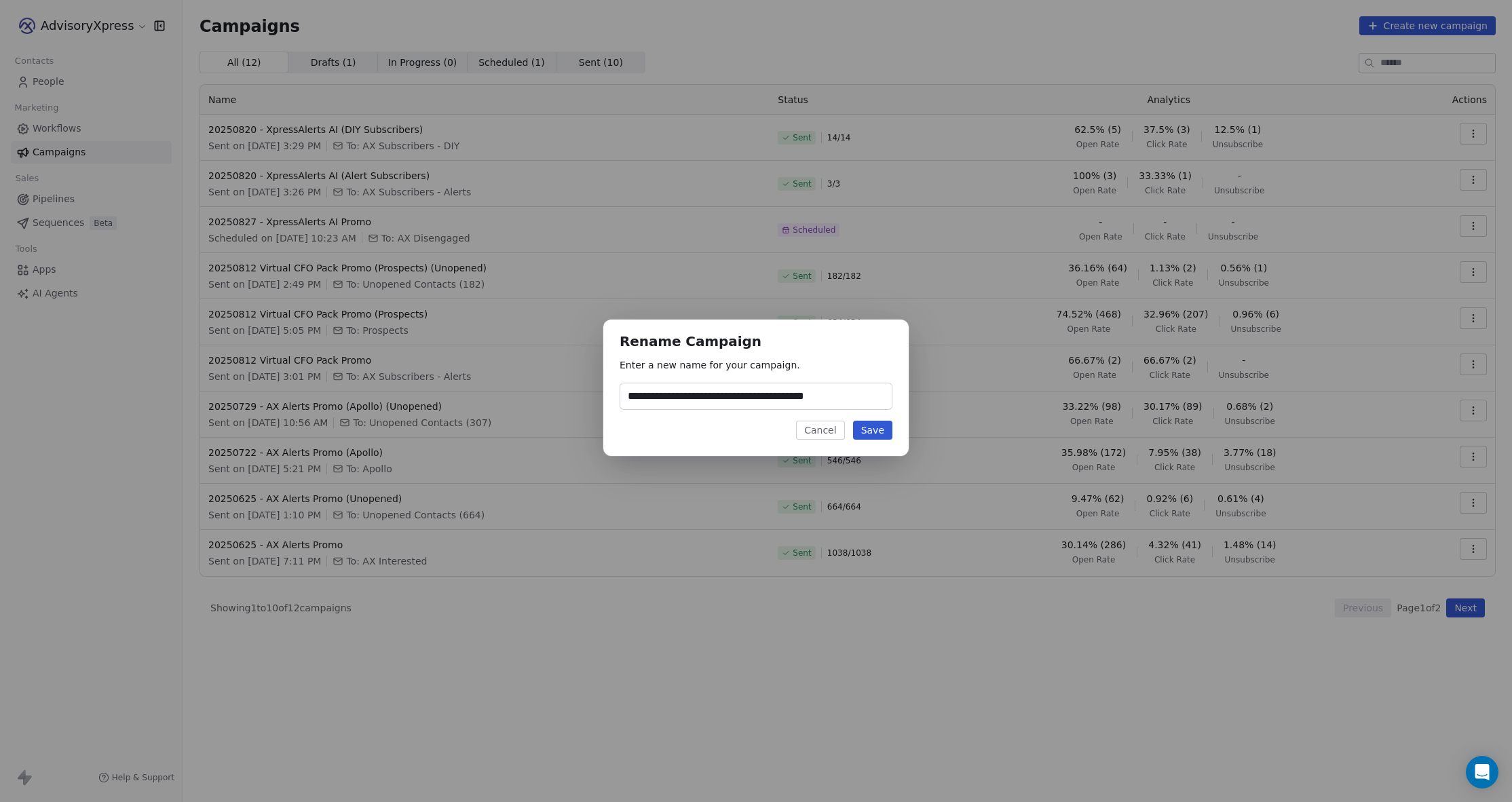
click at [814, 431] on button "Cancel" at bounding box center [820, 430] width 48 height 19
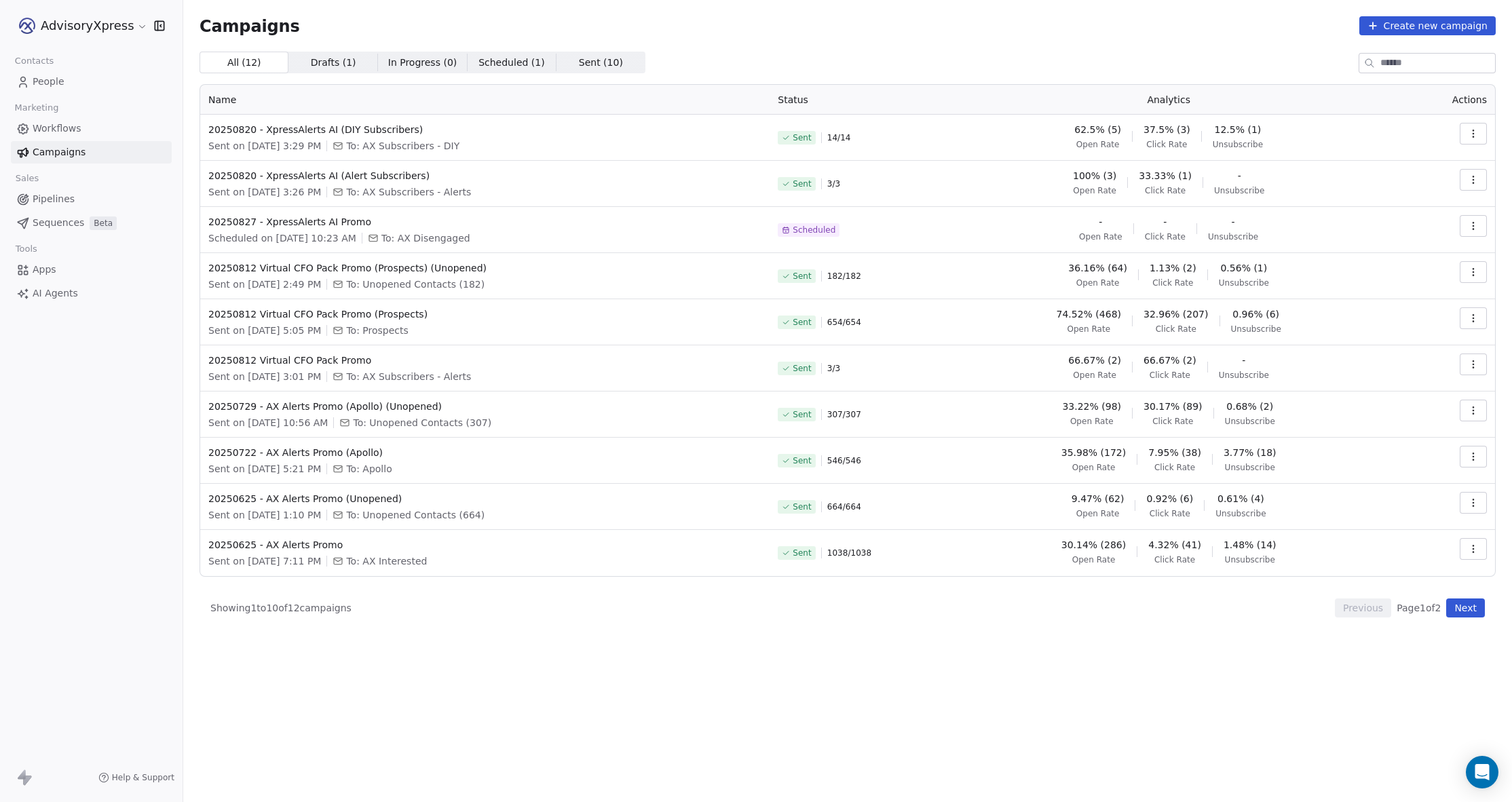
click at [595, 279] on div "Sent on Aug 16, 2025 at 2:49 PM To: Unopened Contacts (182)" at bounding box center [485, 283] width 553 height 13
click at [1471, 267] on icon "button" at bounding box center [1474, 272] width 11 height 11
click at [1382, 365] on span "Rename" at bounding box center [1387, 367] width 45 height 16
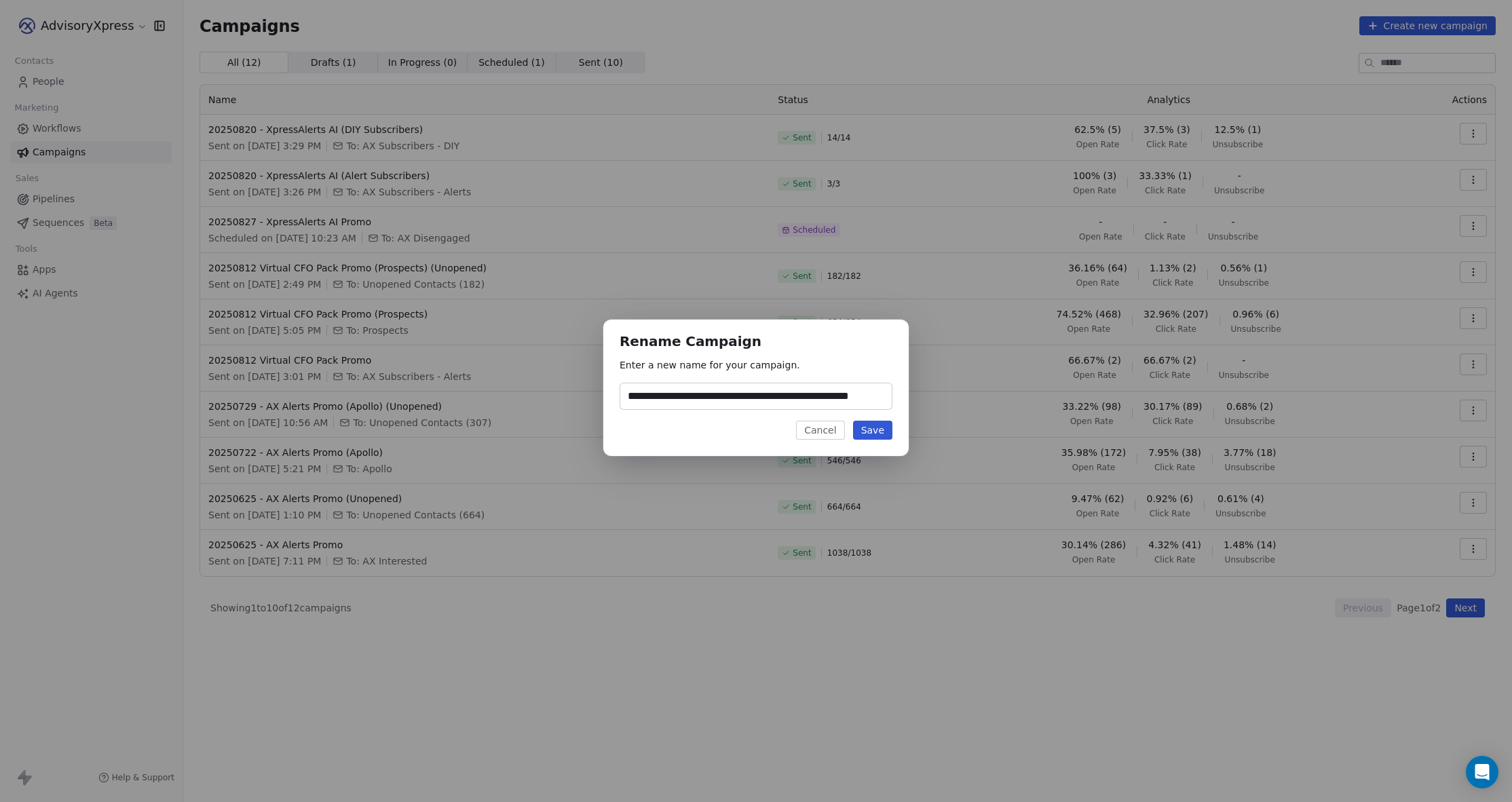
click at [814, 430] on button "Cancel" at bounding box center [820, 430] width 48 height 19
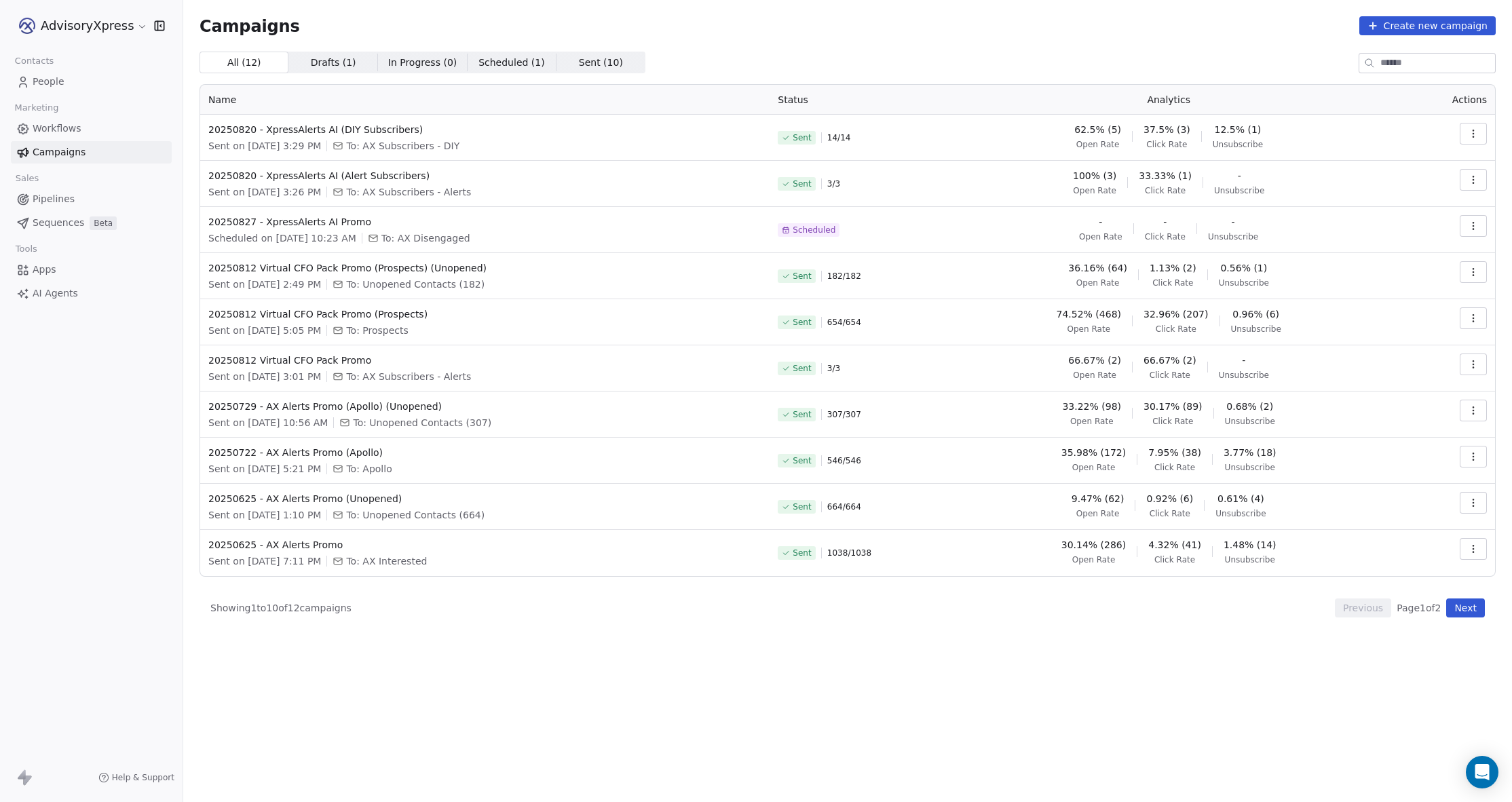
click at [1476, 227] on icon "button" at bounding box center [1474, 226] width 11 height 11
click at [1393, 273] on span "Rename" at bounding box center [1387, 278] width 45 height 16
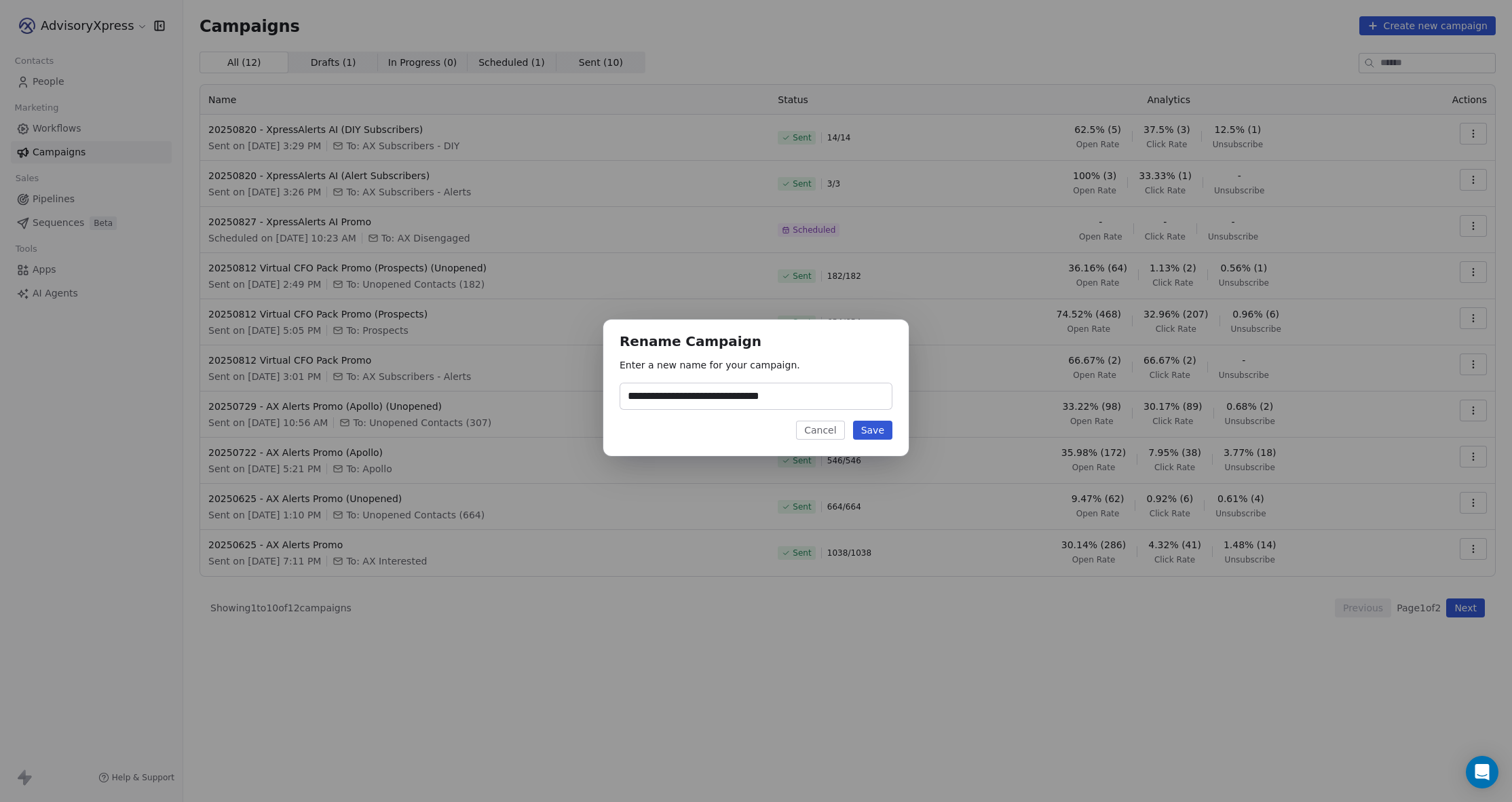
click at [822, 431] on button "Cancel" at bounding box center [820, 430] width 48 height 19
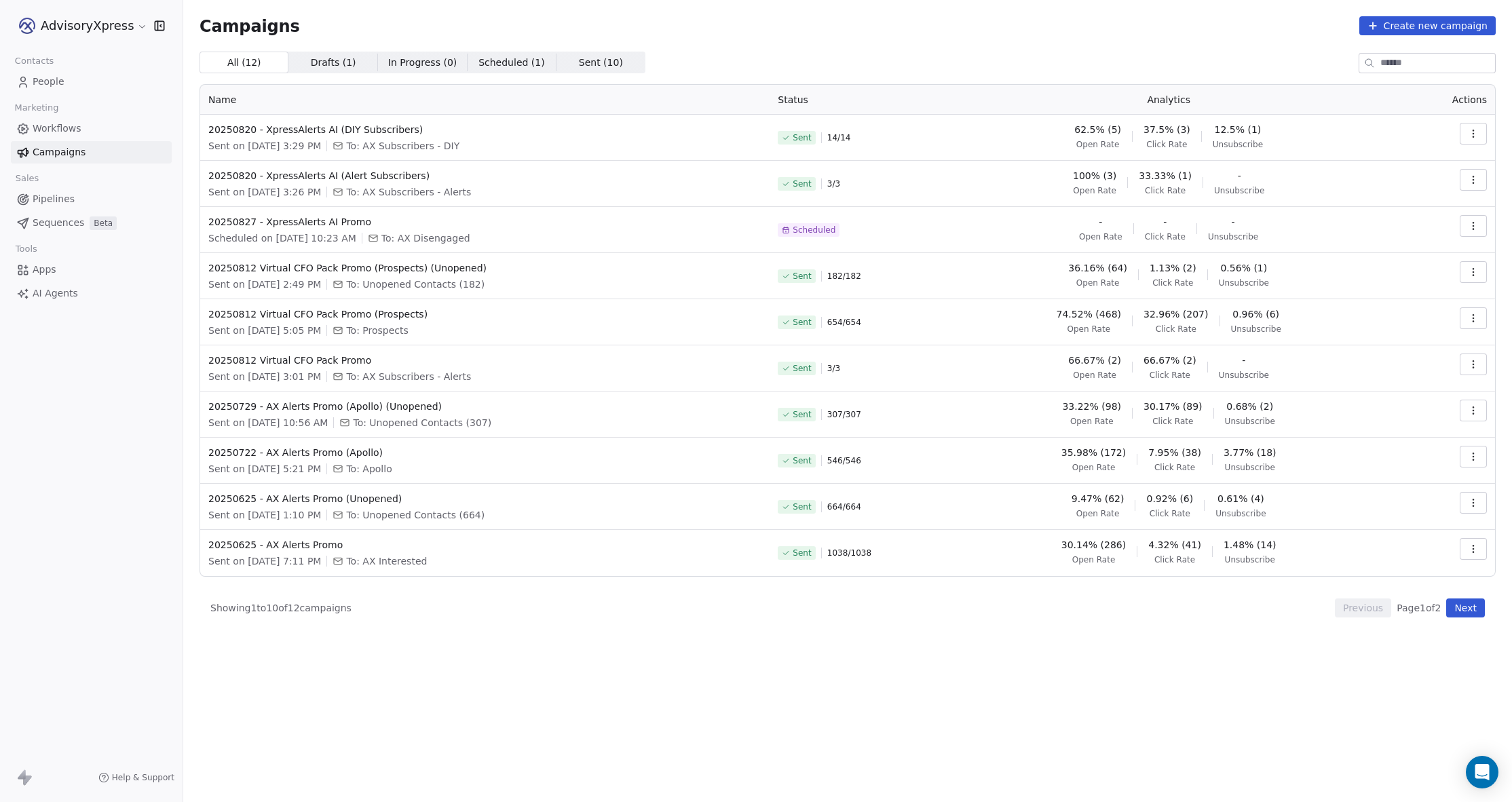
click at [1471, 173] on button "button" at bounding box center [1473, 180] width 27 height 22
click at [1393, 275] on span "Rename" at bounding box center [1387, 275] width 45 height 16
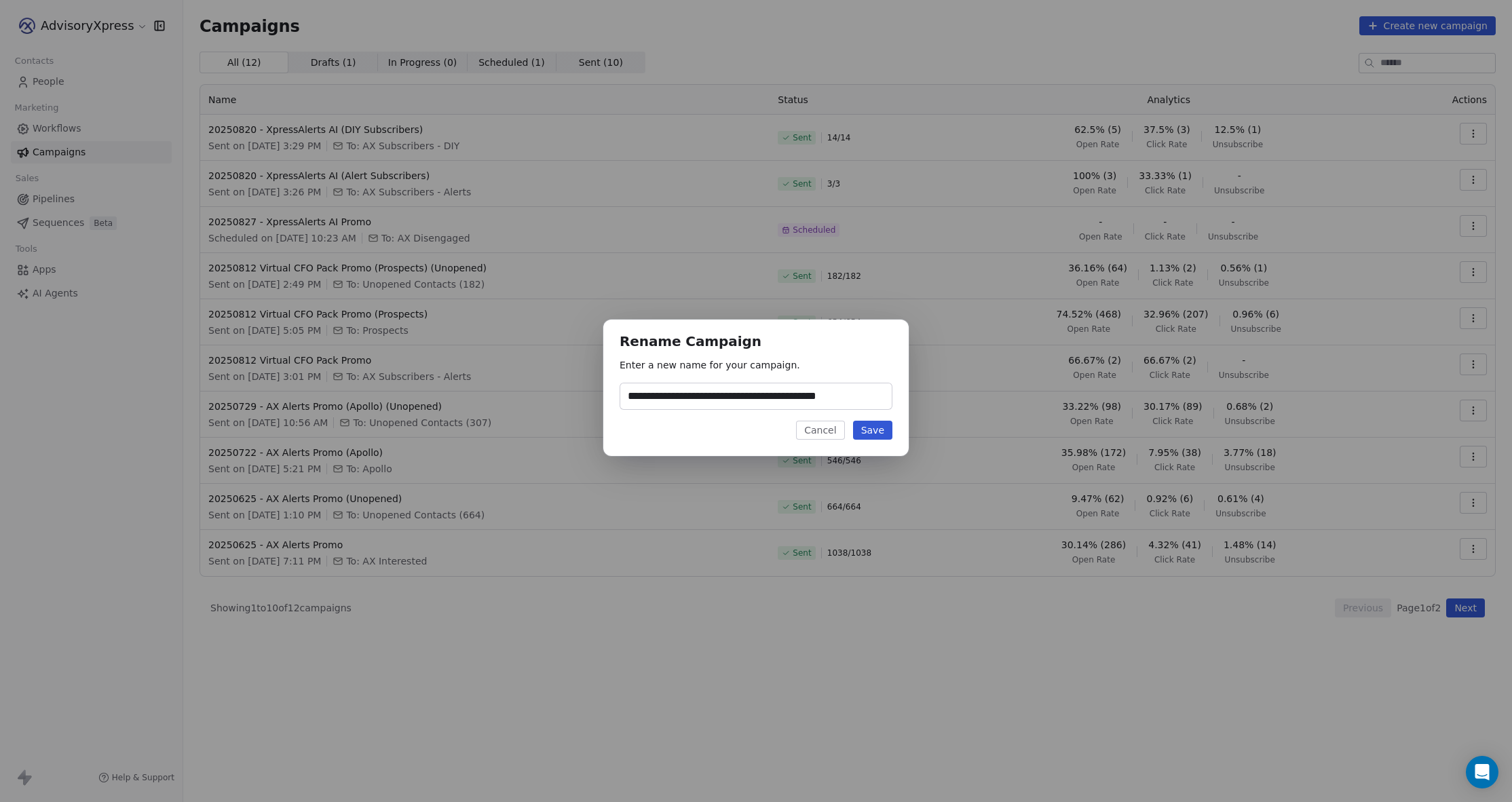
click at [814, 427] on button "Cancel" at bounding box center [820, 430] width 48 height 19
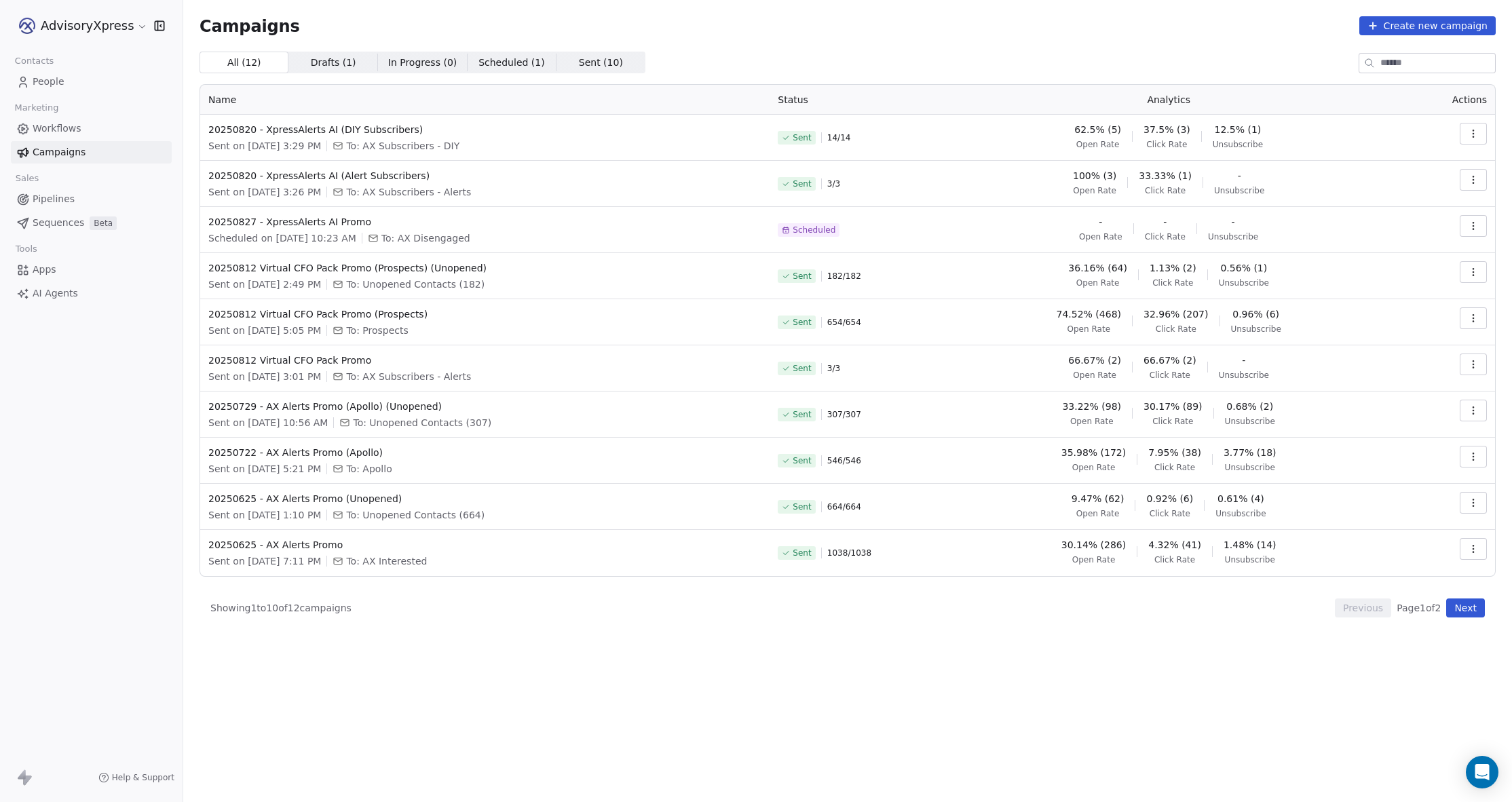
click at [1017, 130] on div "62.5% (5) Open Rate 37.5% (3) Click Rate 12.5% (1) Unsubscribe" at bounding box center [1168, 136] width 442 height 27
click at [1472, 127] on button "button" at bounding box center [1473, 134] width 27 height 22
click at [1381, 230] on span "Rename" at bounding box center [1387, 229] width 45 height 16
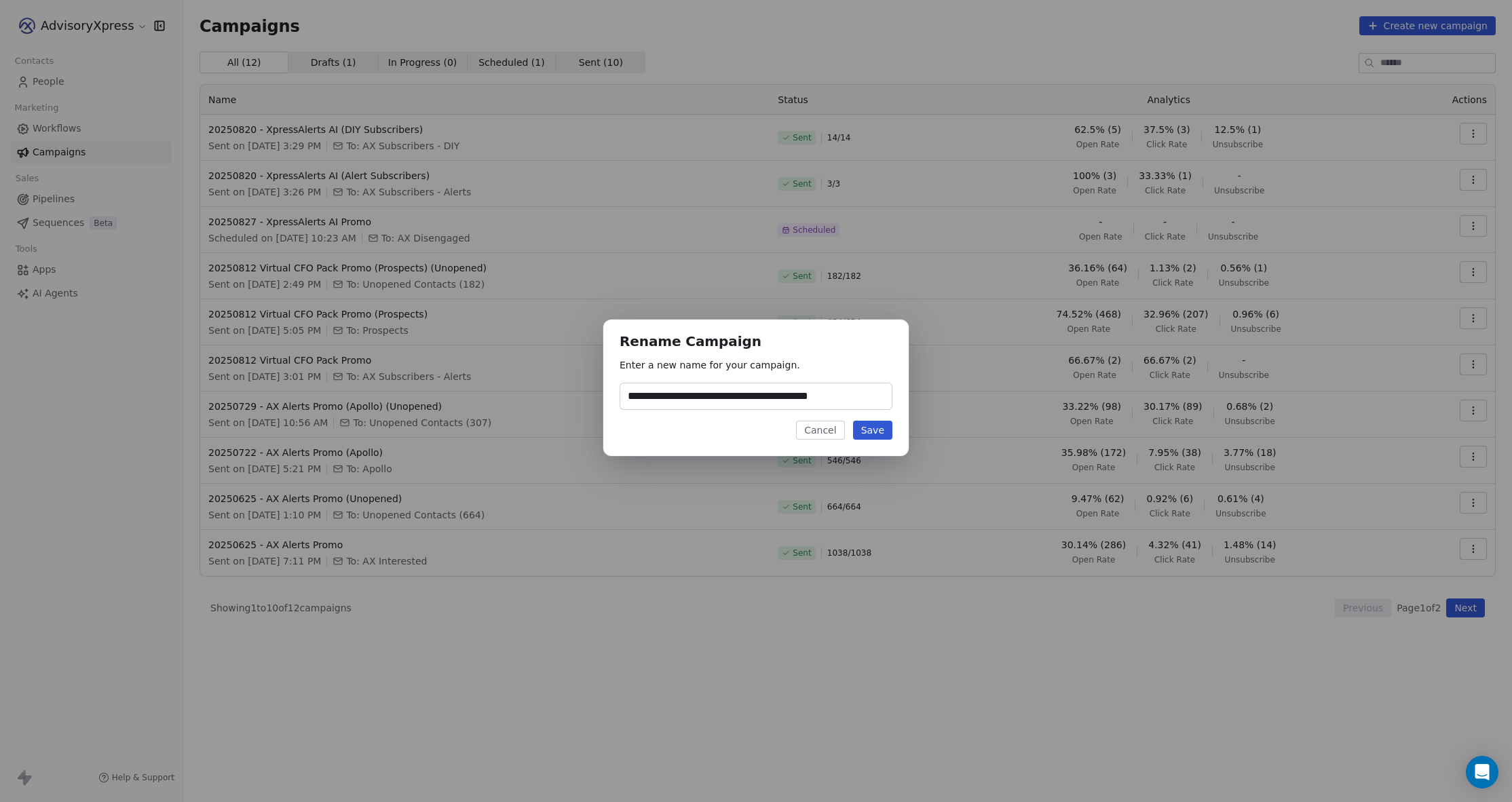
click at [818, 431] on button "Cancel" at bounding box center [820, 430] width 48 height 19
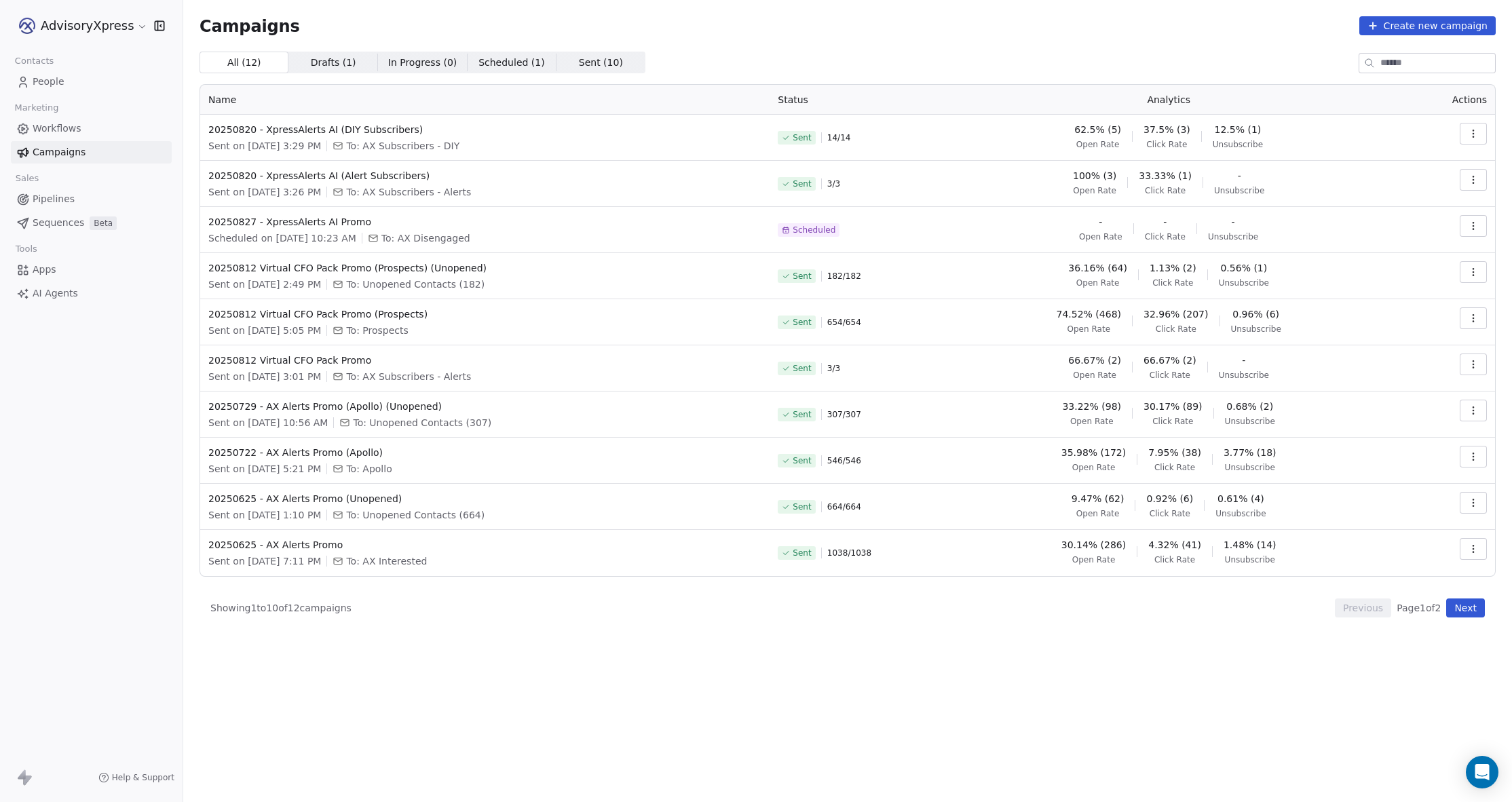
click at [69, 80] on link "People" at bounding box center [91, 81] width 161 height 23
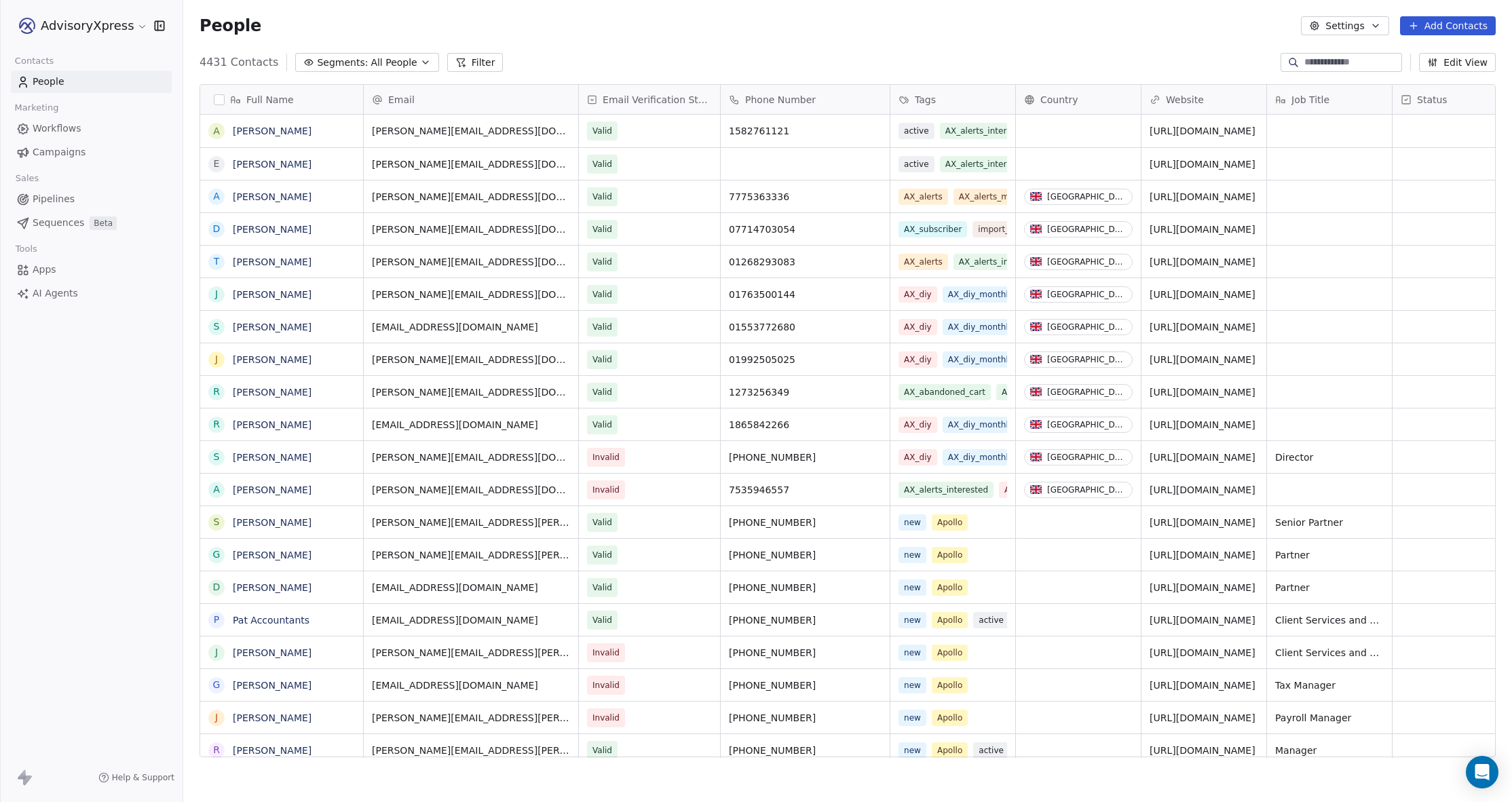
scroll to position [705, 1329]
click at [325, 60] on span "Segments:" at bounding box center [342, 62] width 51 height 14
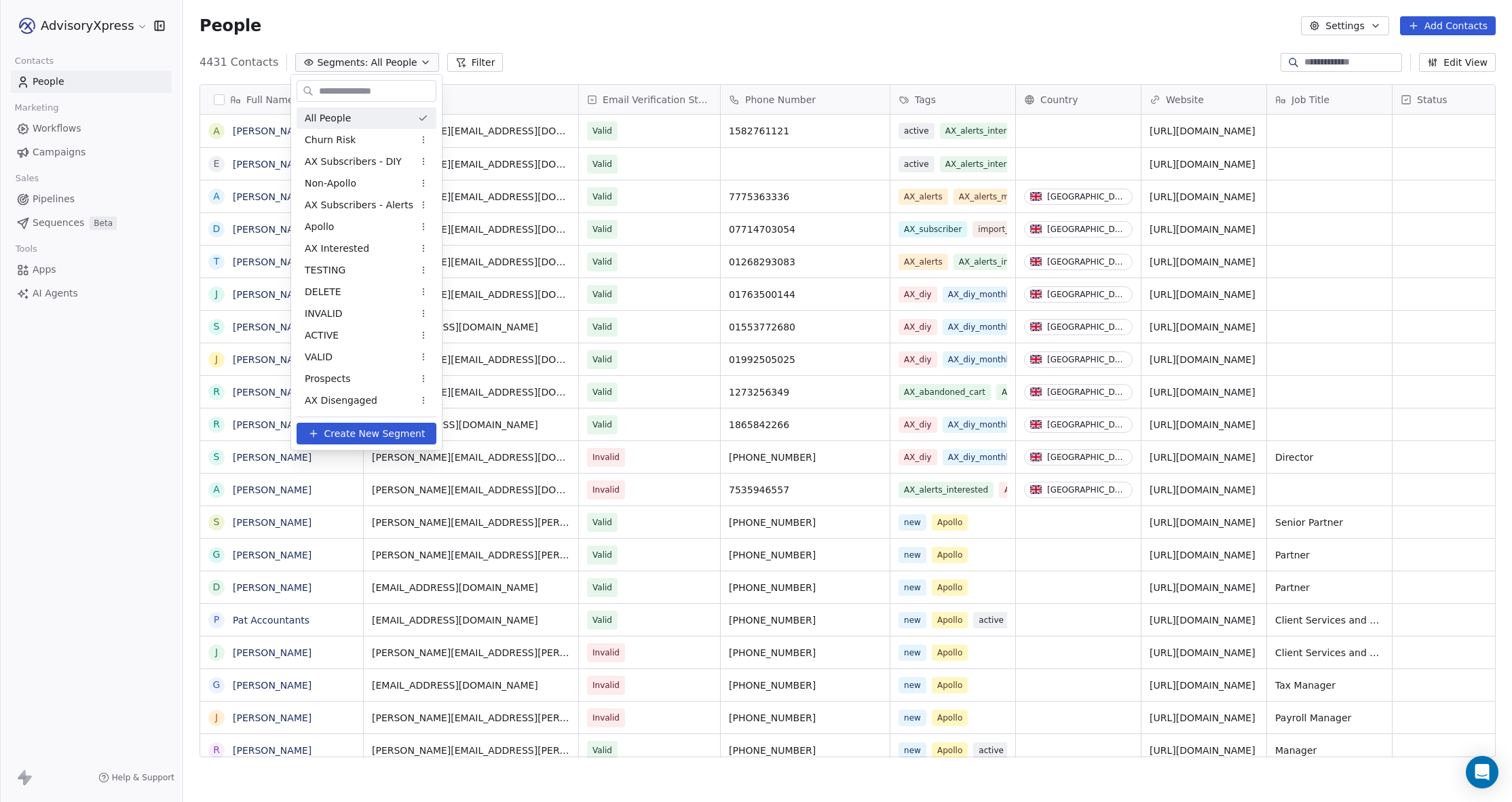
scroll to position [0, 0]
click at [337, 403] on span "AX Disengaged" at bounding box center [341, 401] width 73 height 14
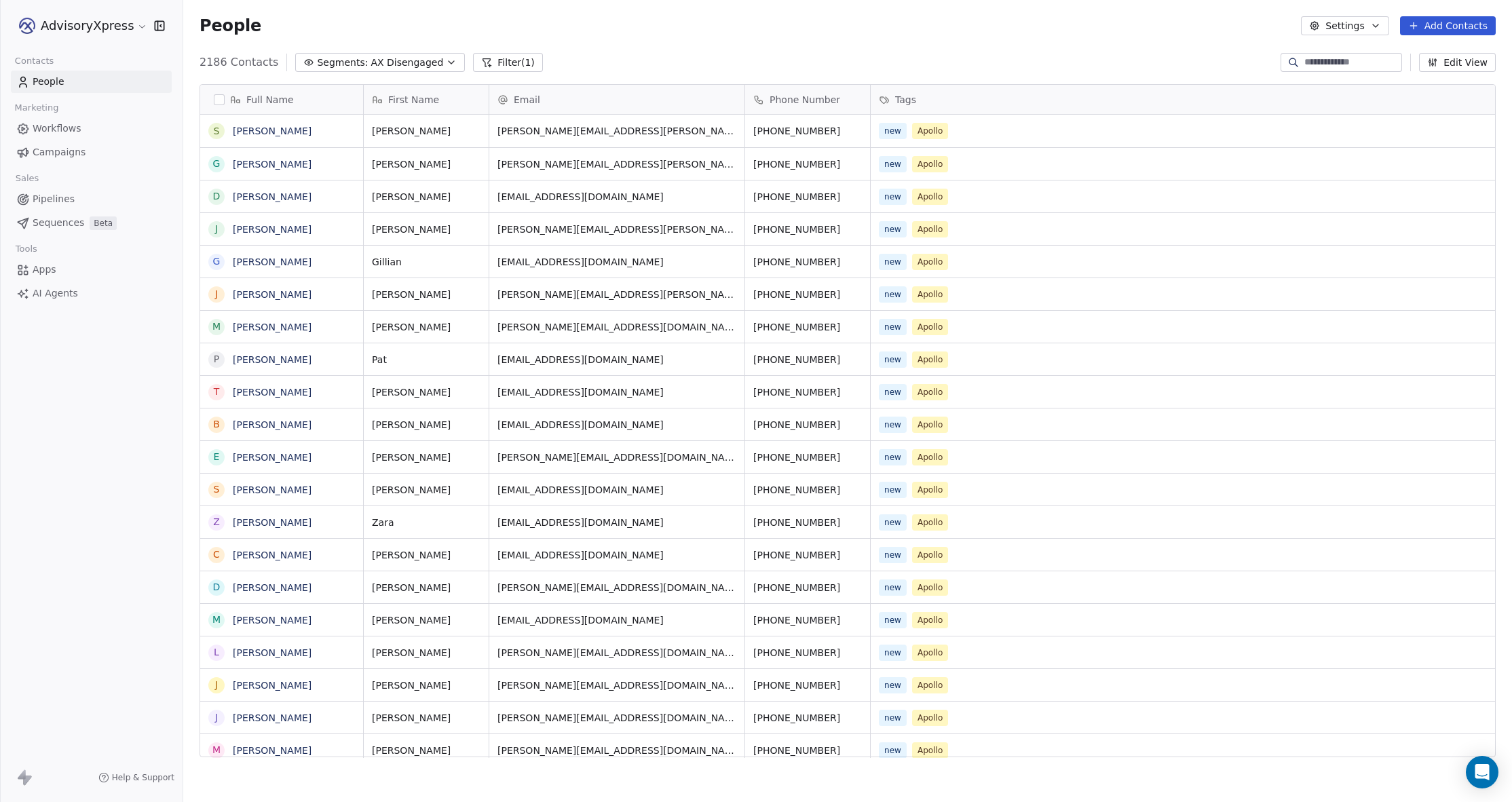
scroll to position [1, 0]
click at [56, 147] on span "Campaigns" at bounding box center [59, 152] width 53 height 14
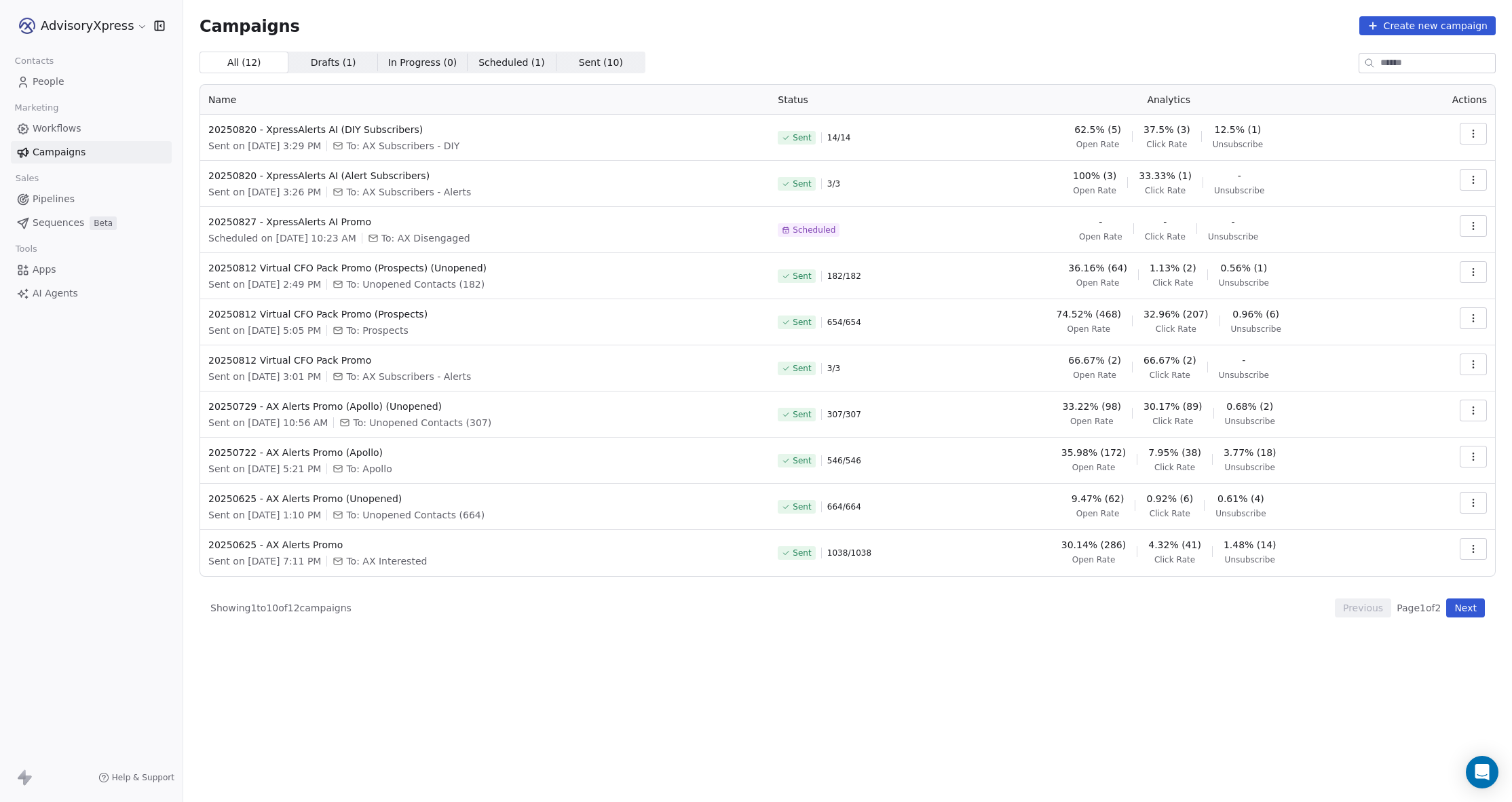
click at [1471, 224] on icon "button" at bounding box center [1474, 226] width 11 height 11
click at [1390, 275] on span "Rename" at bounding box center [1387, 278] width 45 height 16
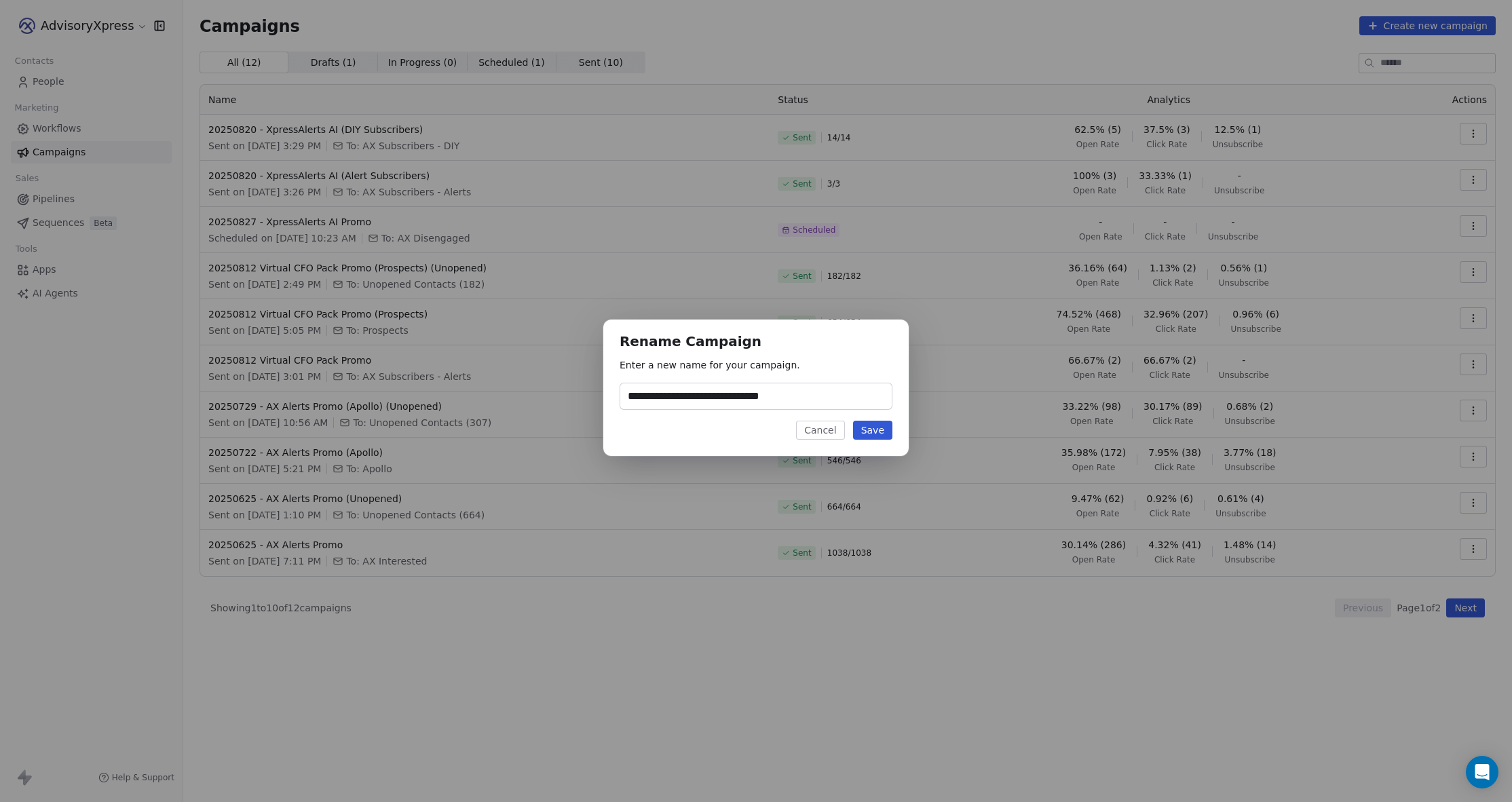
click at [840, 397] on input "**********" at bounding box center [756, 396] width 271 height 26
type input "**********"
click at [870, 428] on button "Save" at bounding box center [873, 430] width 39 height 19
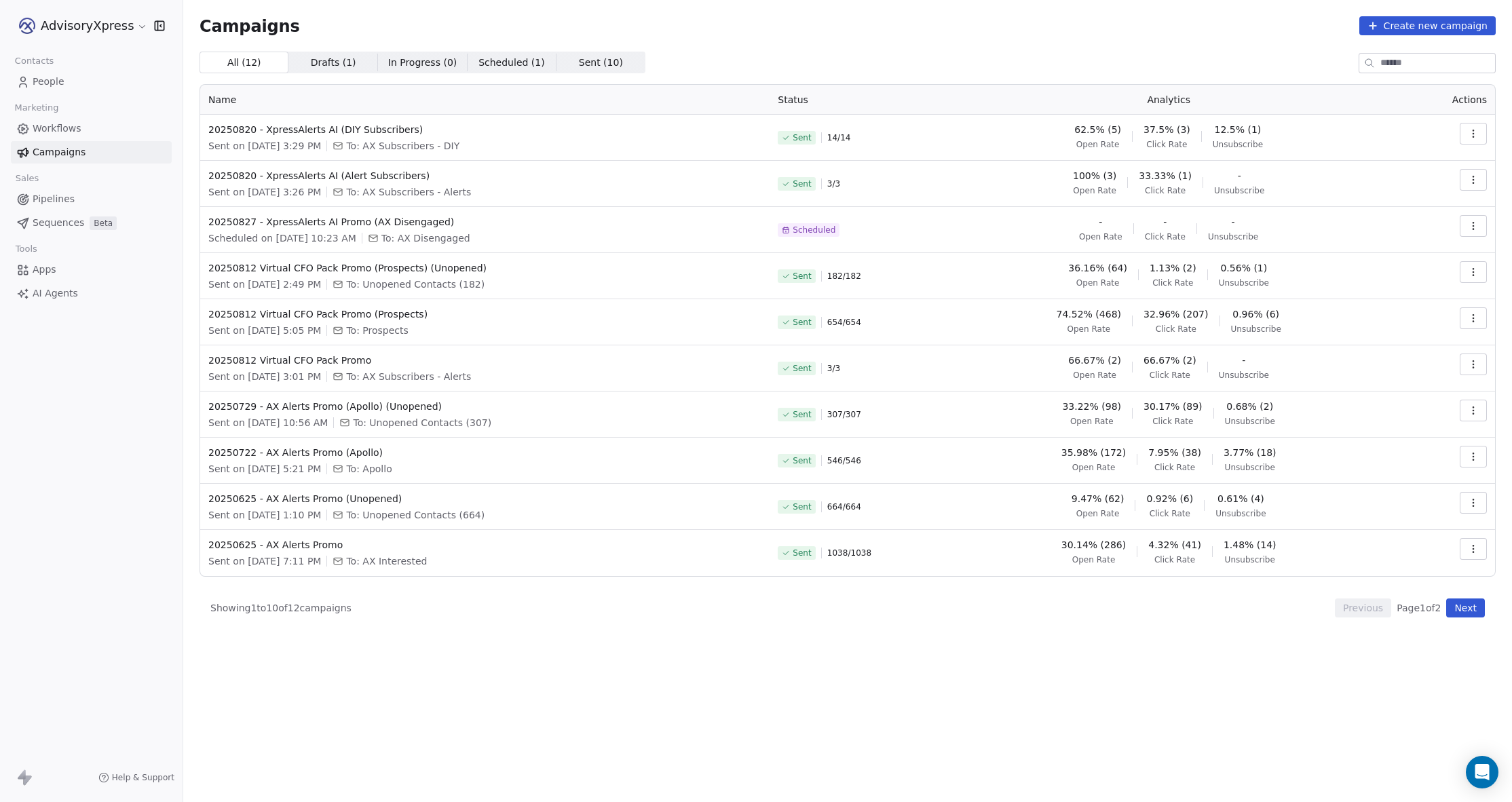
click at [1469, 223] on icon "button" at bounding box center [1474, 226] width 11 height 11
click at [1378, 301] on span "Duplicate" at bounding box center [1391, 299] width 52 height 16
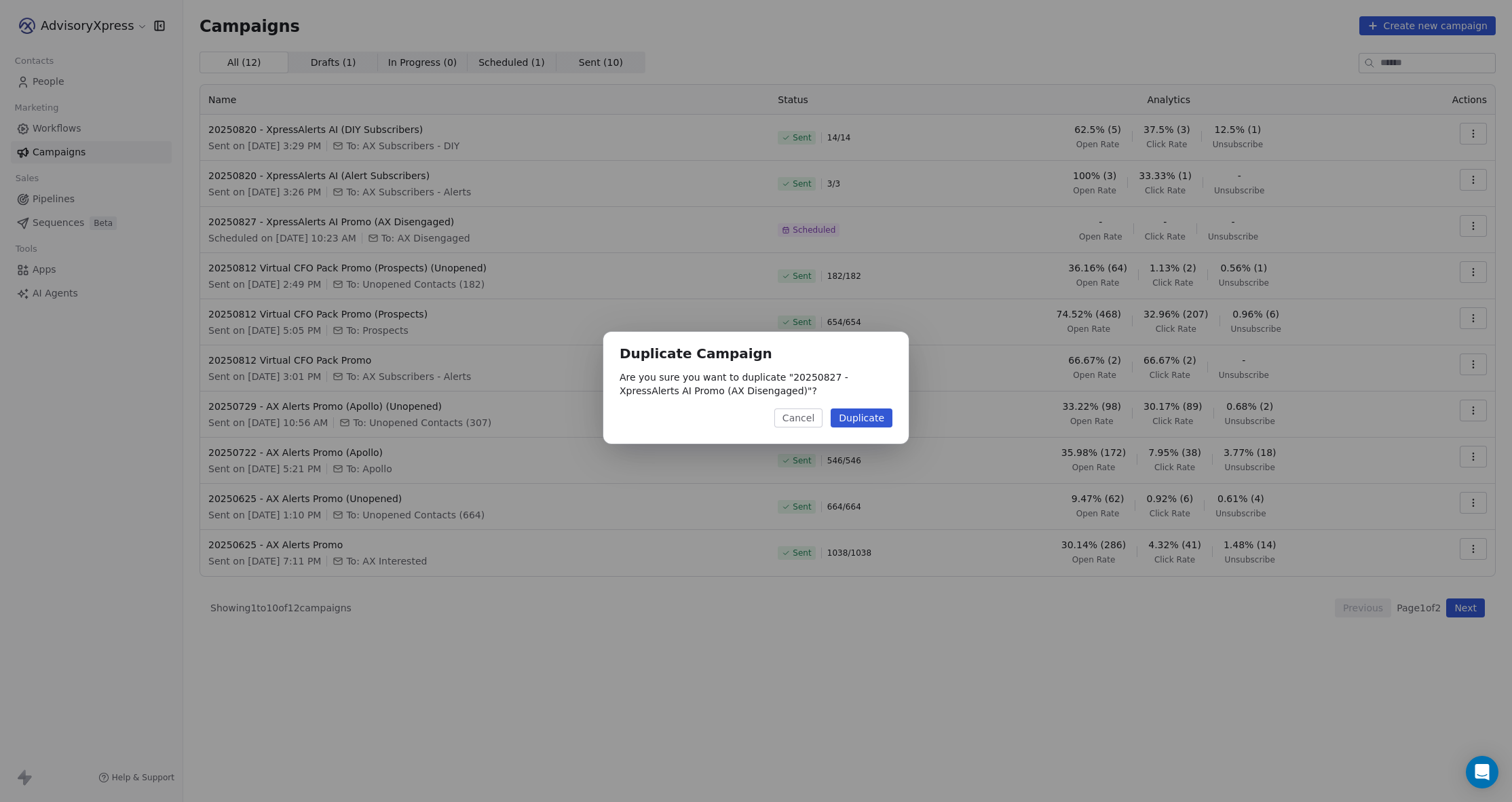
click at [856, 415] on button "Duplicate" at bounding box center [861, 418] width 62 height 19
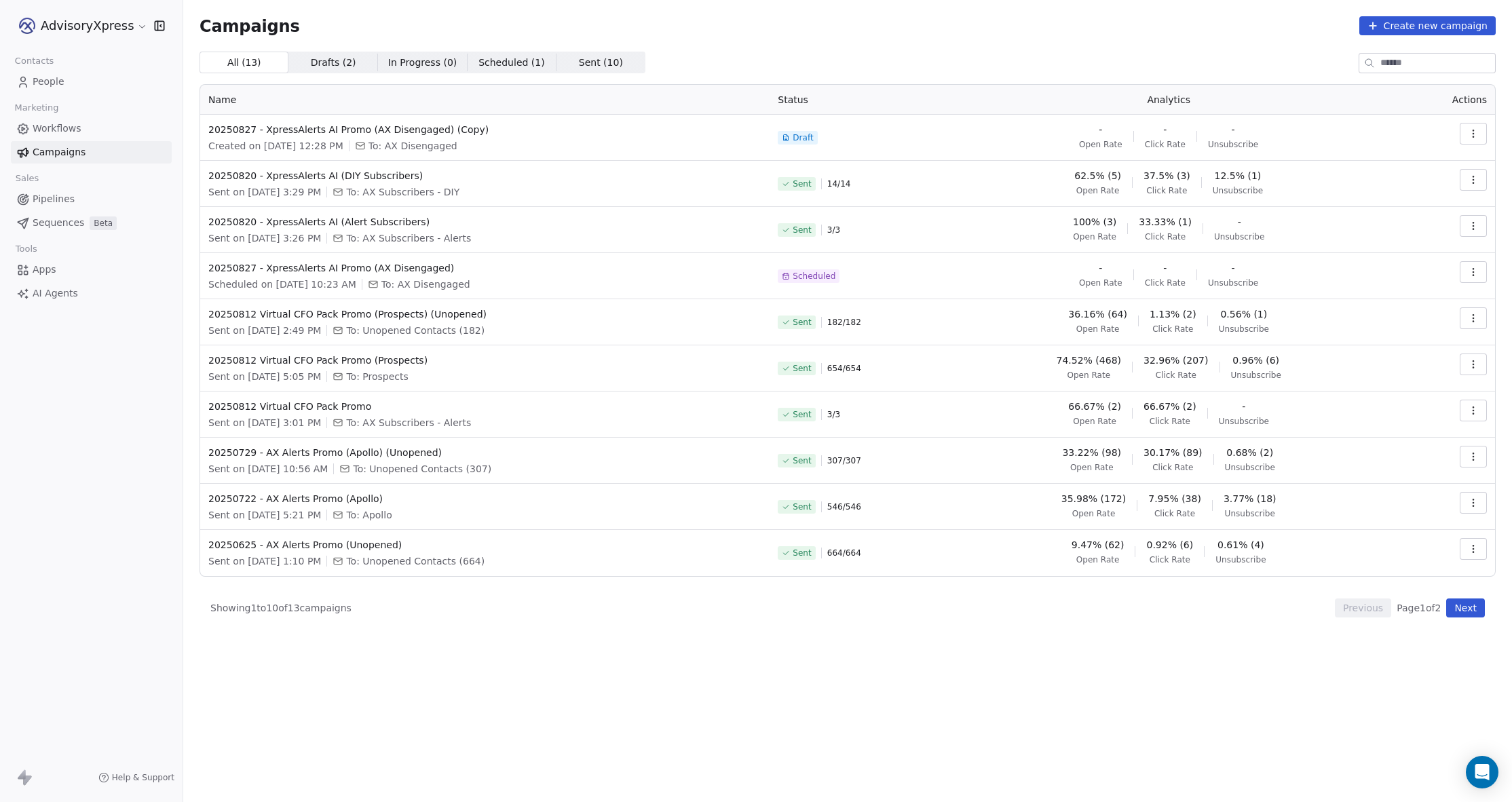
click at [1469, 129] on icon "button" at bounding box center [1474, 134] width 11 height 11
click at [1388, 182] on span "Rename" at bounding box center [1387, 186] width 45 height 16
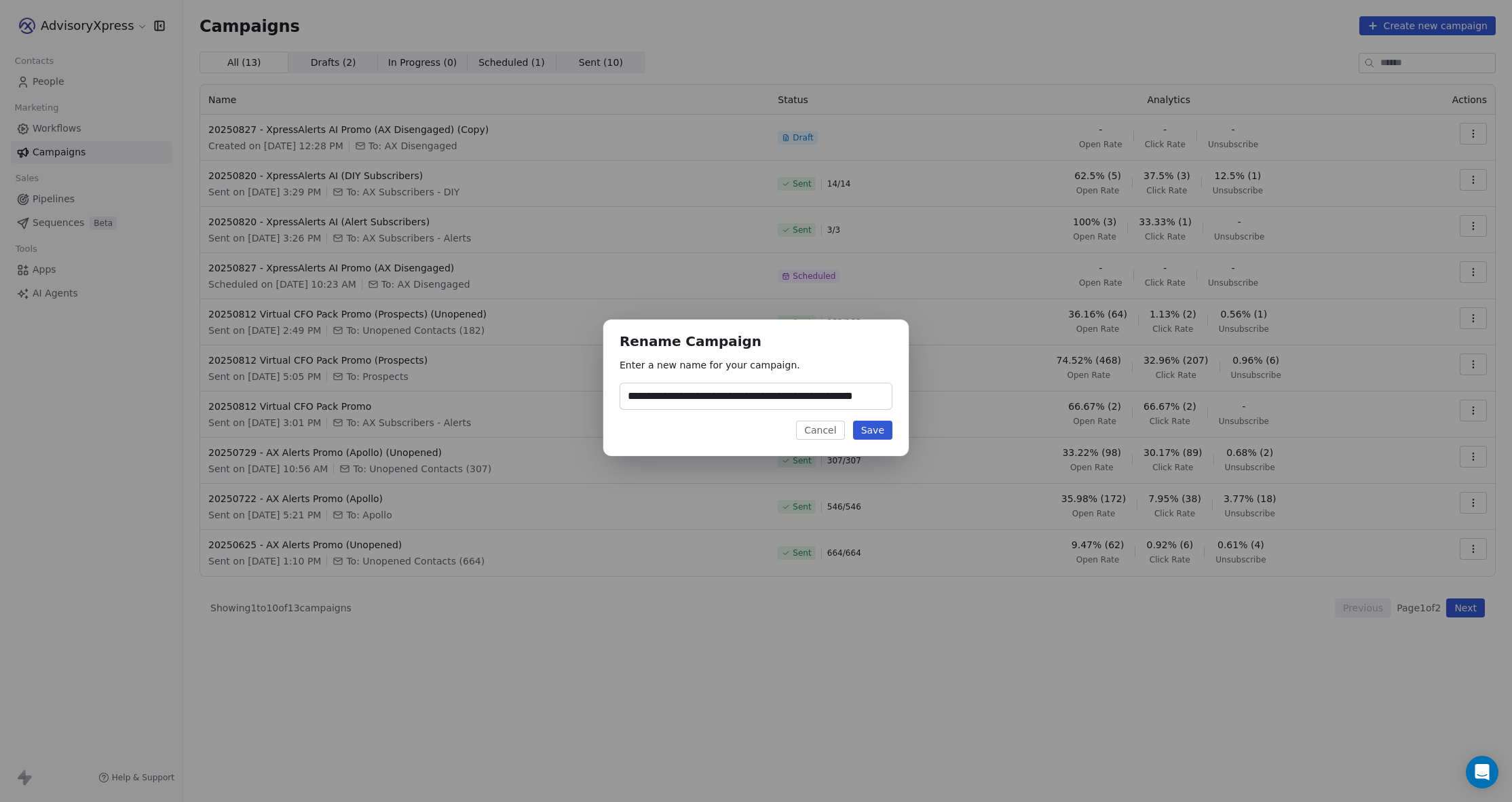
click at [838, 396] on input "**********" at bounding box center [756, 396] width 271 height 26
drag, startPoint x: 840, startPoint y: 395, endPoint x: 867, endPoint y: 369, distance: 37.5
click at [840, 395] on input "**********" at bounding box center [756, 396] width 271 height 26
type input "**********"
click at [877, 430] on button "Save" at bounding box center [873, 430] width 39 height 19
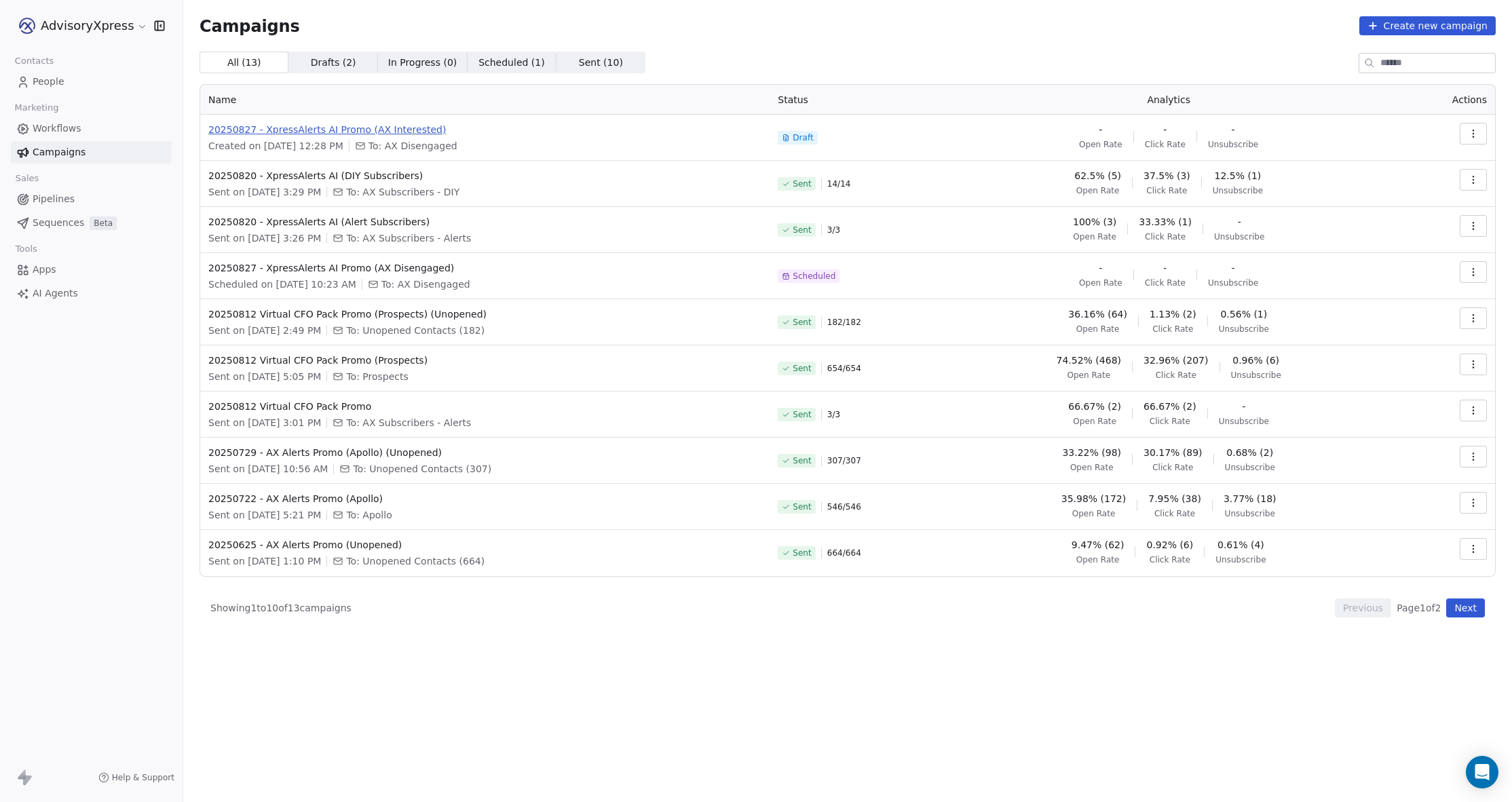
click at [356, 127] on span "20250827 - XpressAlerts AI Promo (AX Interested)" at bounding box center [485, 129] width 553 height 13
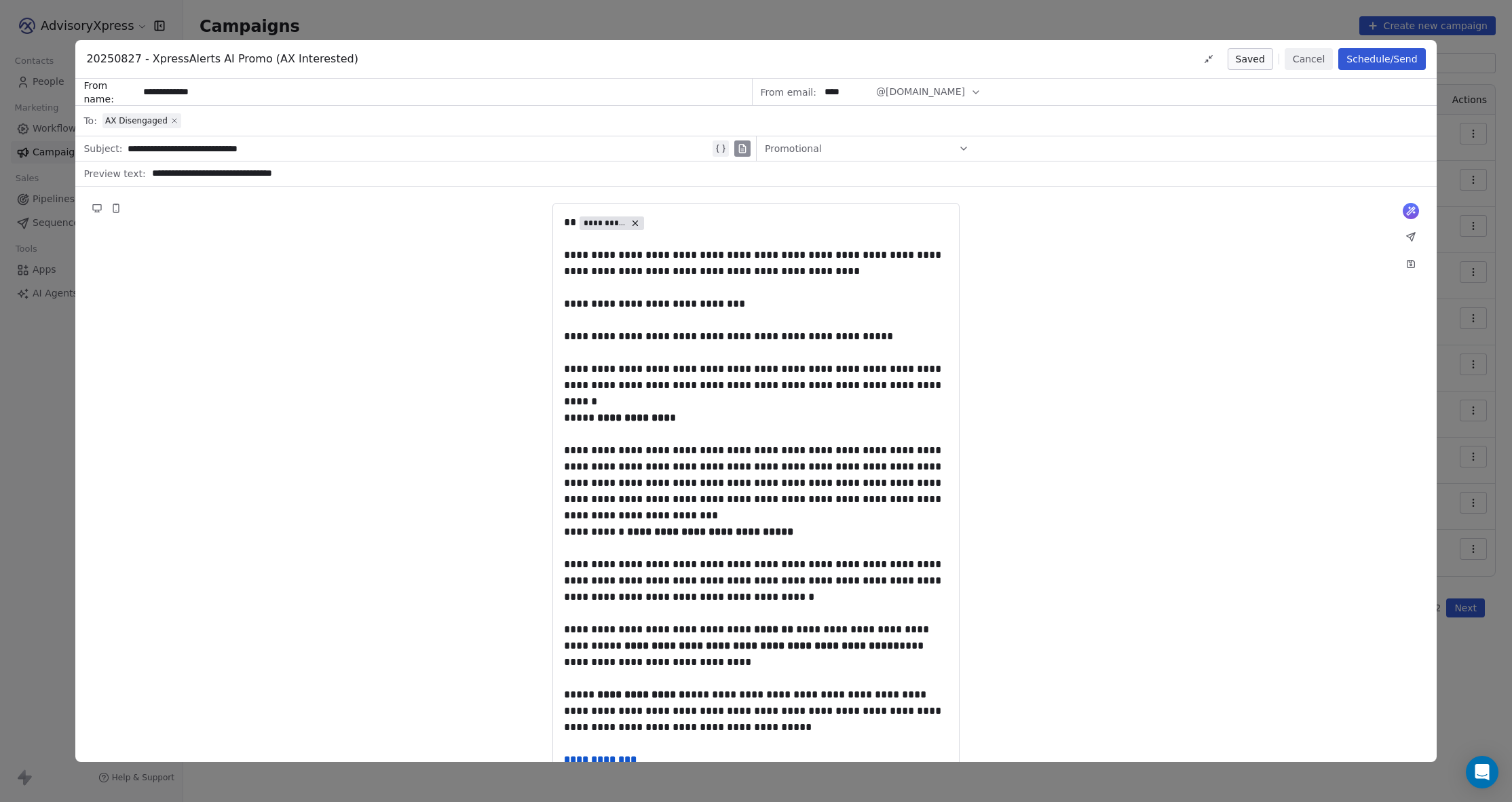
click at [170, 118] on icon at bounding box center [174, 120] width 8 height 8
click at [183, 116] on div "Select a segment" at bounding box center [765, 120] width 1326 height 30
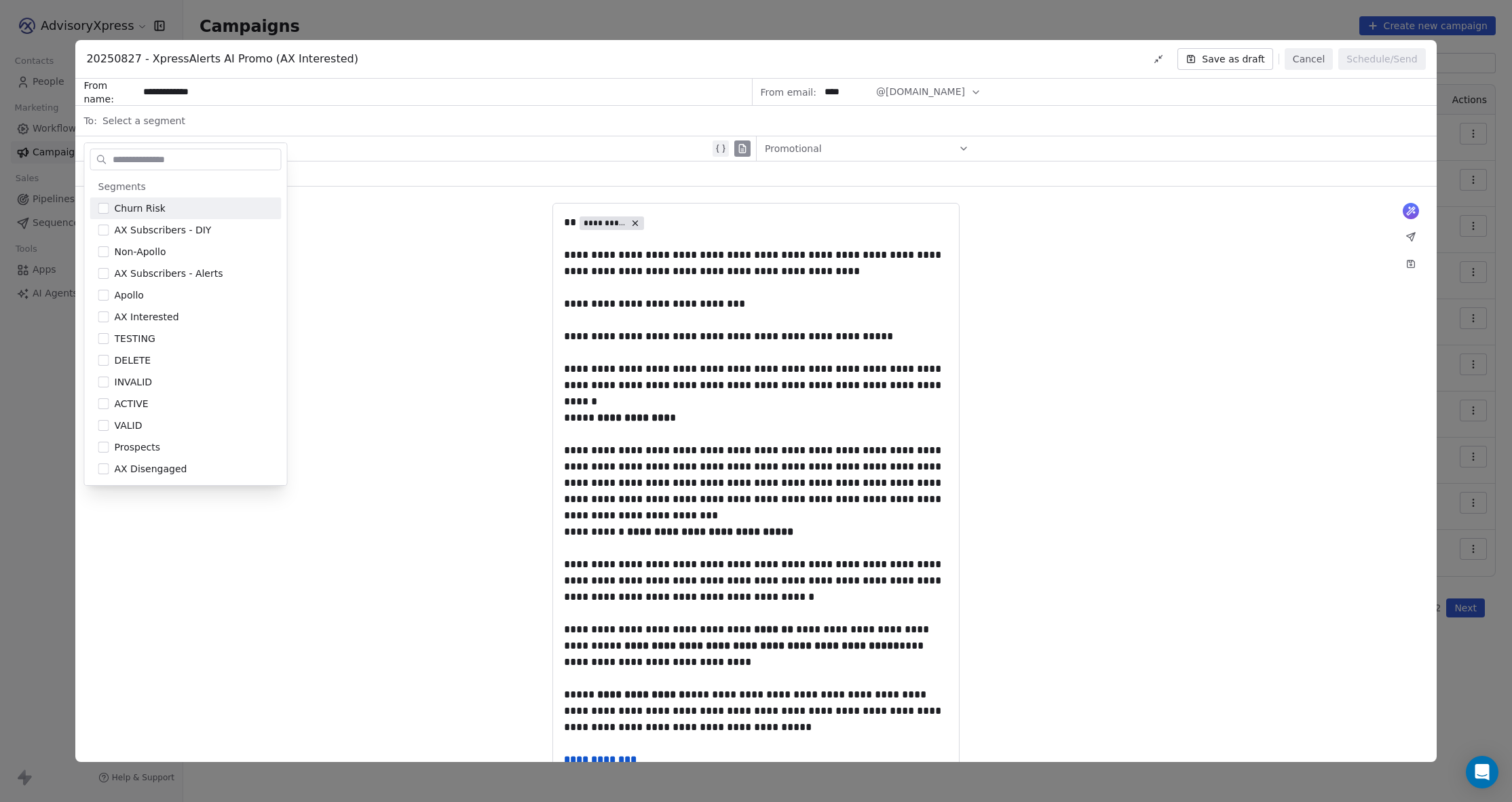
click at [163, 121] on span "Select a segment" at bounding box center [144, 120] width 83 height 13
click at [153, 320] on span "AX Interested" at bounding box center [147, 316] width 65 height 13
click at [384, 315] on div "**********" at bounding box center [755, 676] width 1360 height 979
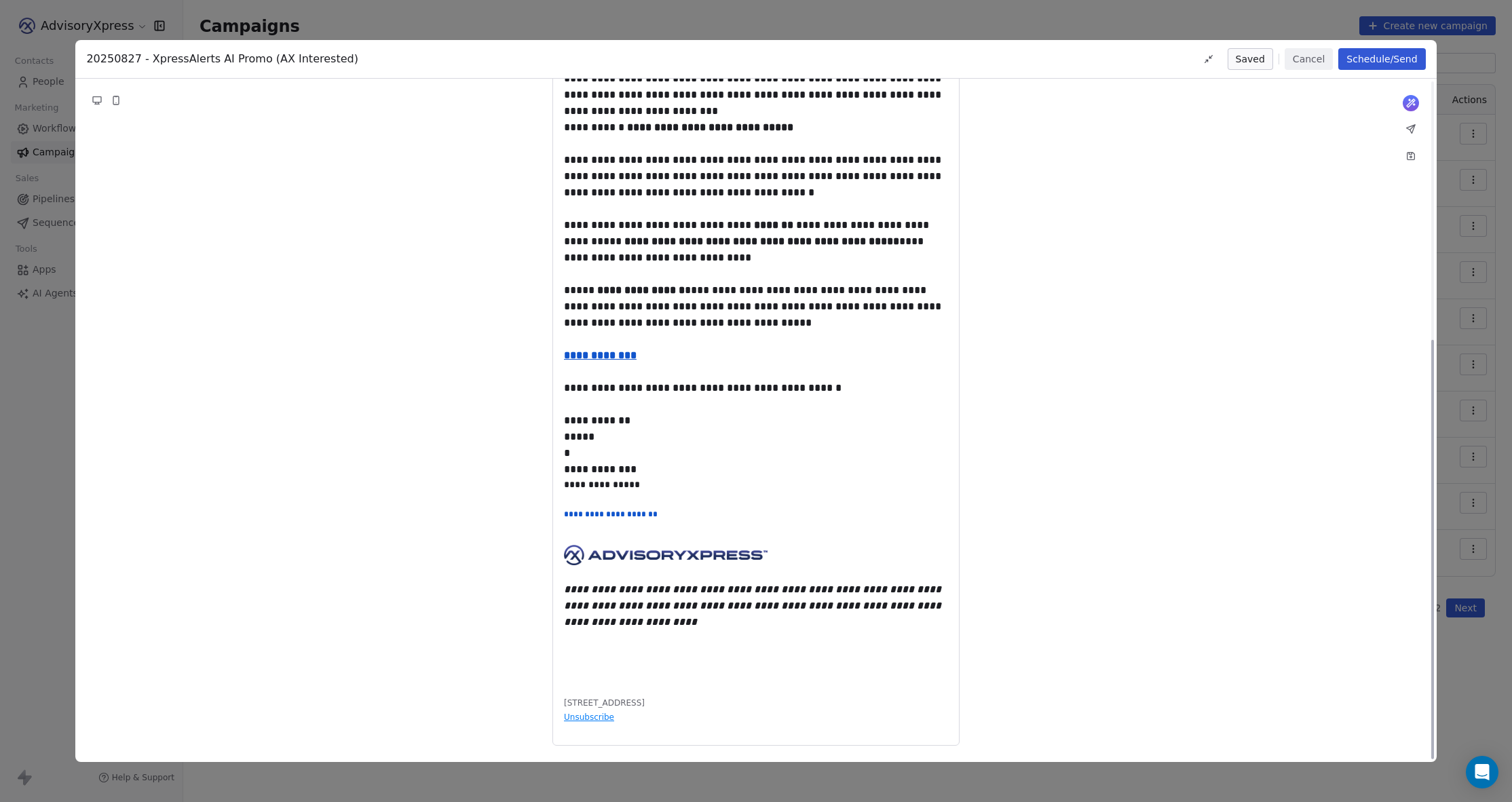
scroll to position [420, 0]
click at [618, 350] on u "**********" at bounding box center [600, 355] width 73 height 10
click at [681, 362] on icon at bounding box center [682, 365] width 11 height 11
click at [675, 390] on div "**********" at bounding box center [599, 387] width 193 height 16
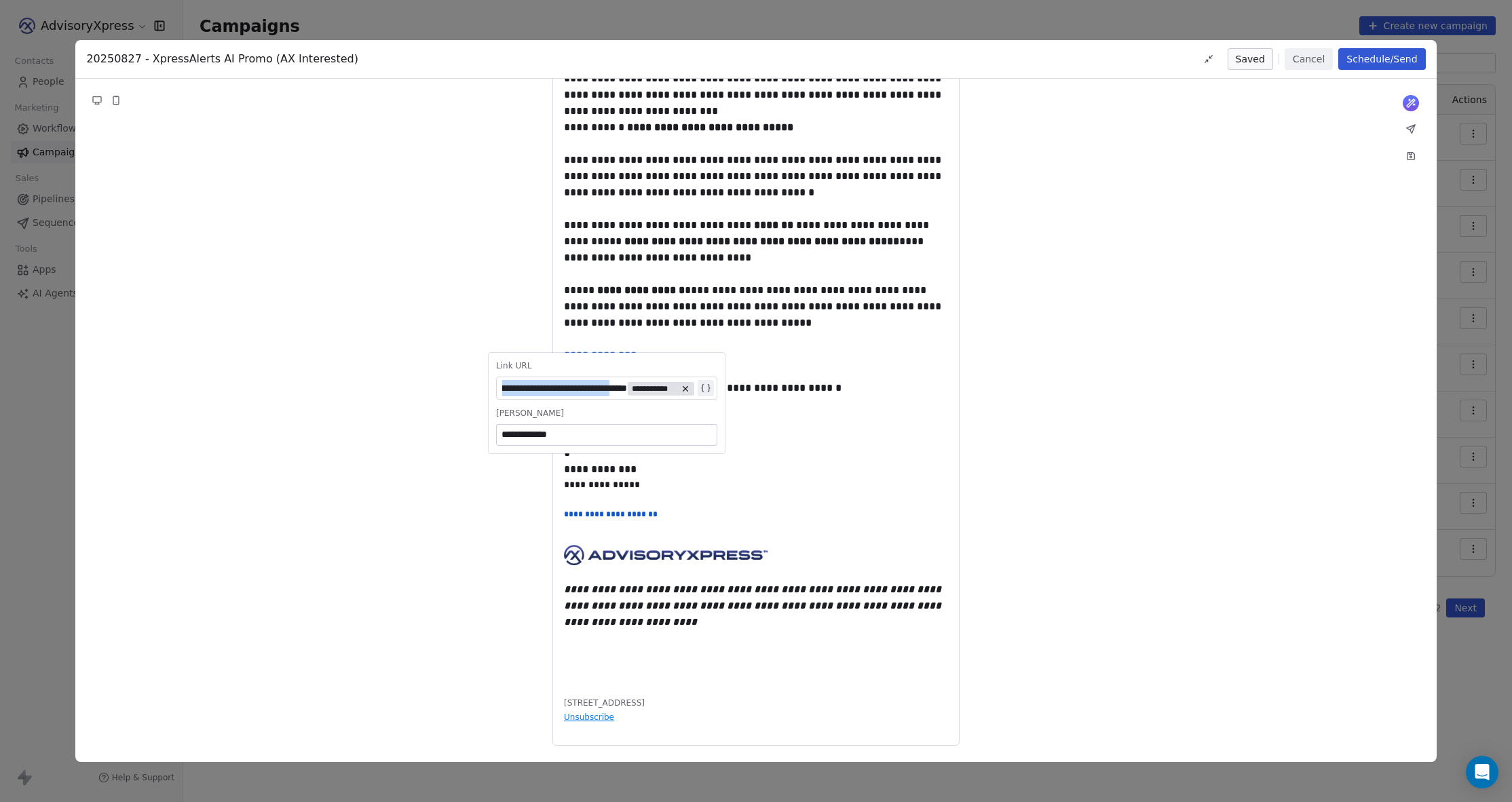
drag, startPoint x: 621, startPoint y: 389, endPoint x: 645, endPoint y: 367, distance: 32.6
click at [604, 387] on div "**********" at bounding box center [599, 387] width 193 height 16
click at [612, 412] on button "Set Link" at bounding box center [606, 415] width 221 height 19
click at [1096, 315] on div "**********" at bounding box center [755, 272] width 1360 height 979
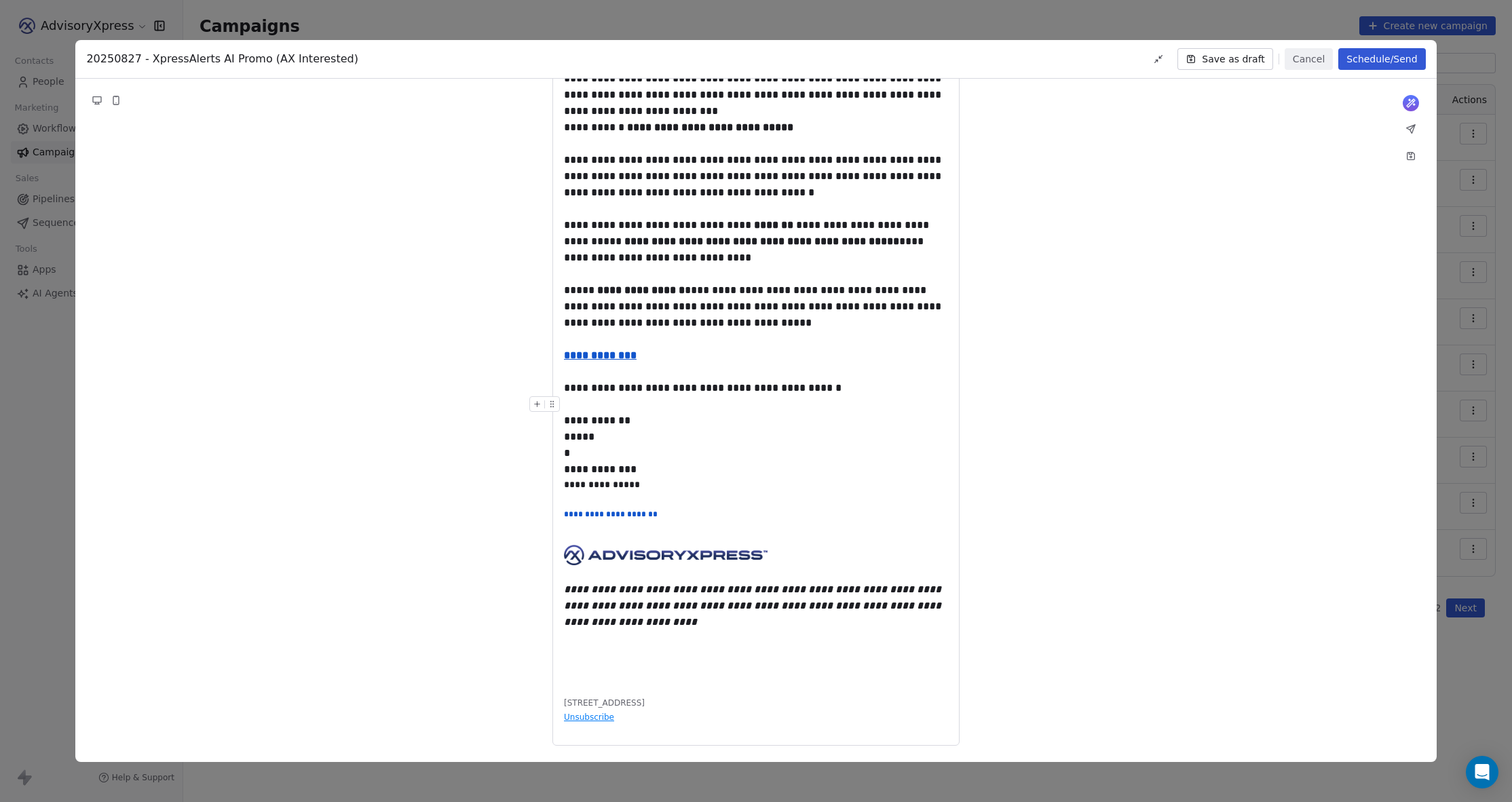
click at [1382, 58] on button "Schedule/Send" at bounding box center [1382, 59] width 87 height 22
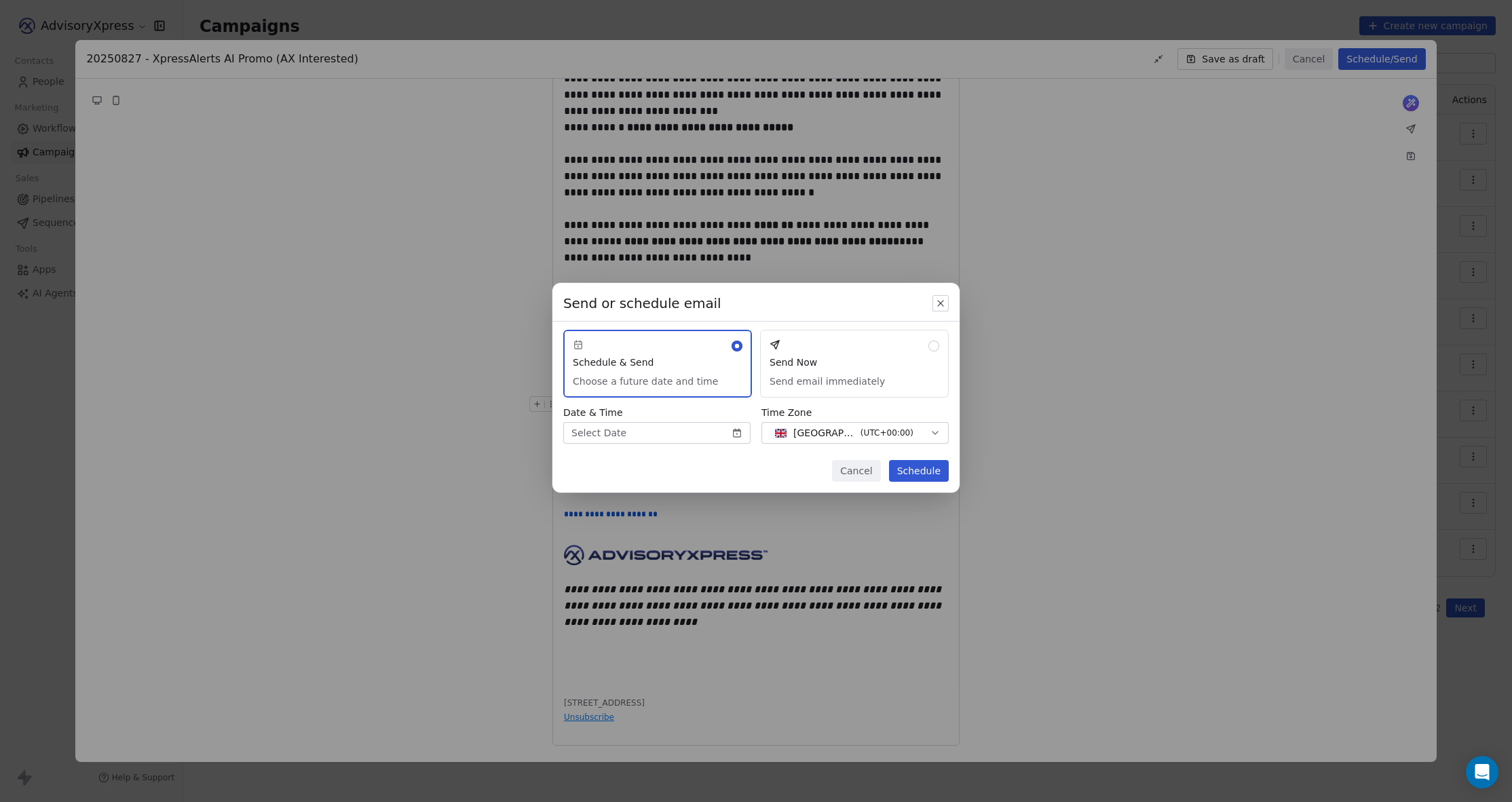
click at [680, 433] on body "AdvisoryXpress Contacts People Marketing Workflows Campaigns Sales Pipelines Se…" at bounding box center [756, 401] width 1512 height 802
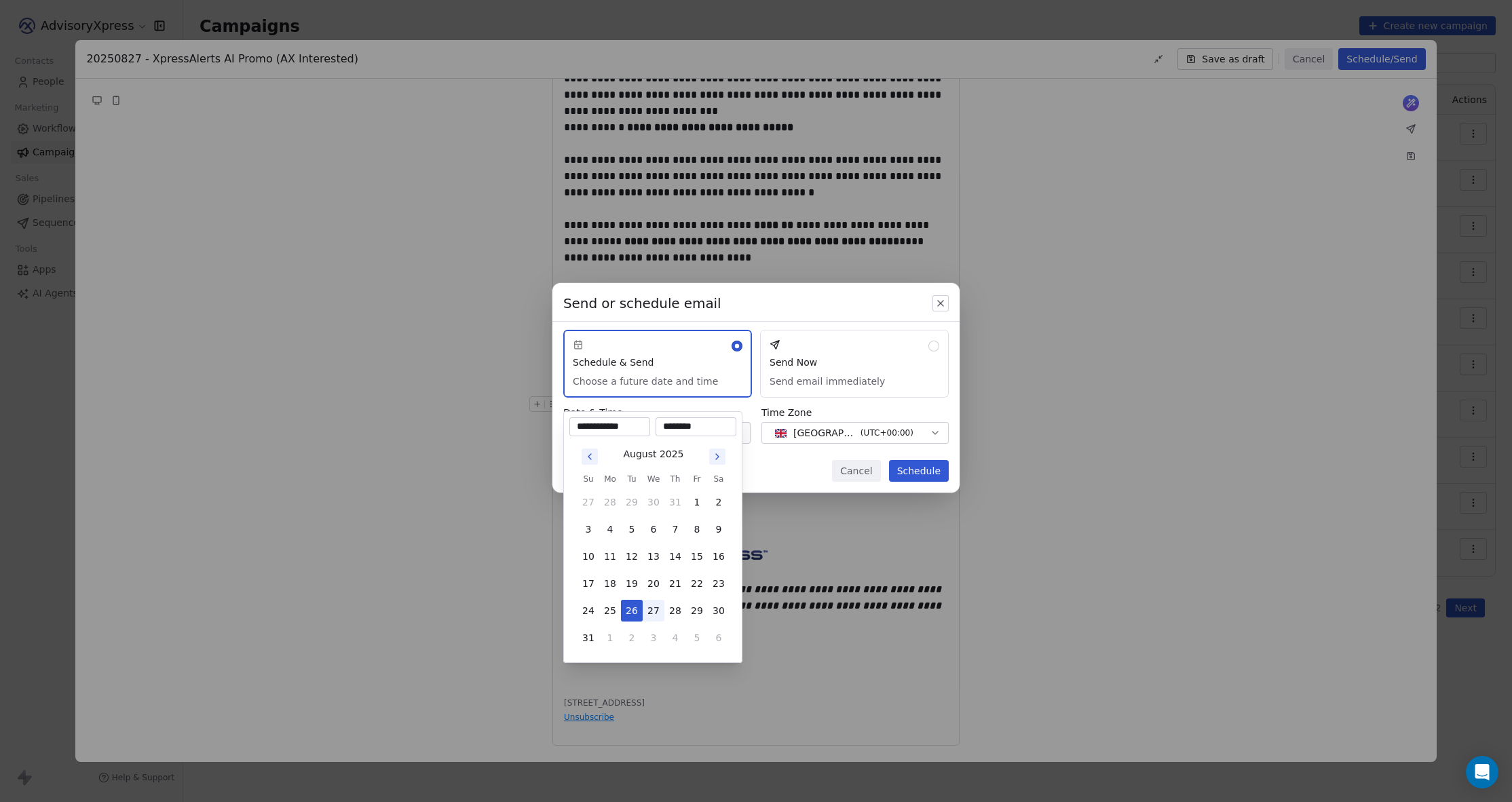
click at [658, 610] on button "27" at bounding box center [653, 611] width 22 height 22
type input "**********"
click at [670, 429] on input "********" at bounding box center [695, 426] width 75 height 13
click at [668, 426] on input "********" at bounding box center [695, 426] width 75 height 13
click at [674, 429] on input "********" at bounding box center [695, 426] width 75 height 13
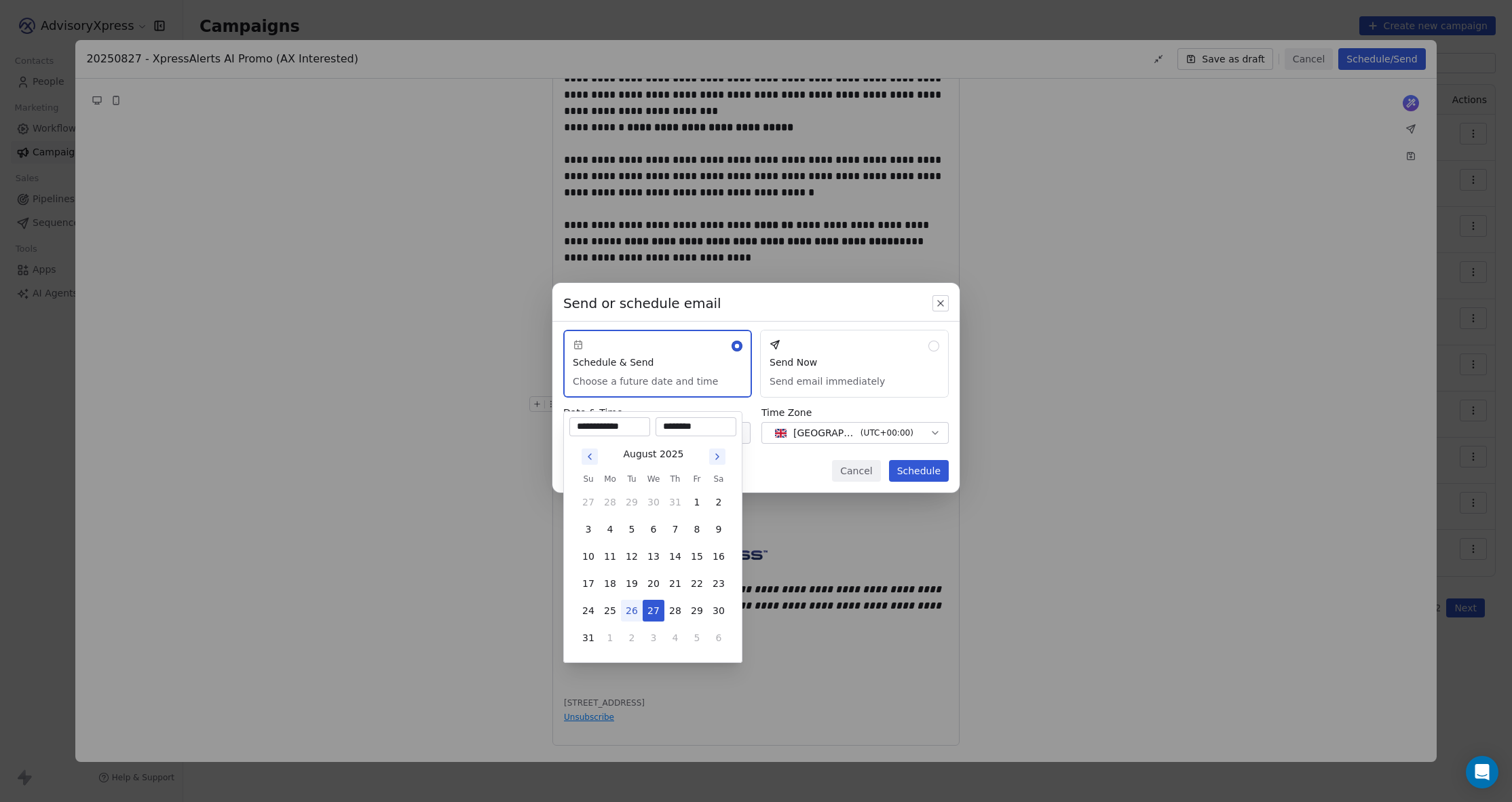
type input "********"
click at [760, 459] on div "Send or schedule email Schedule & Send Choose a future date and time Send Now S…" at bounding box center [756, 401] width 1512 height 280
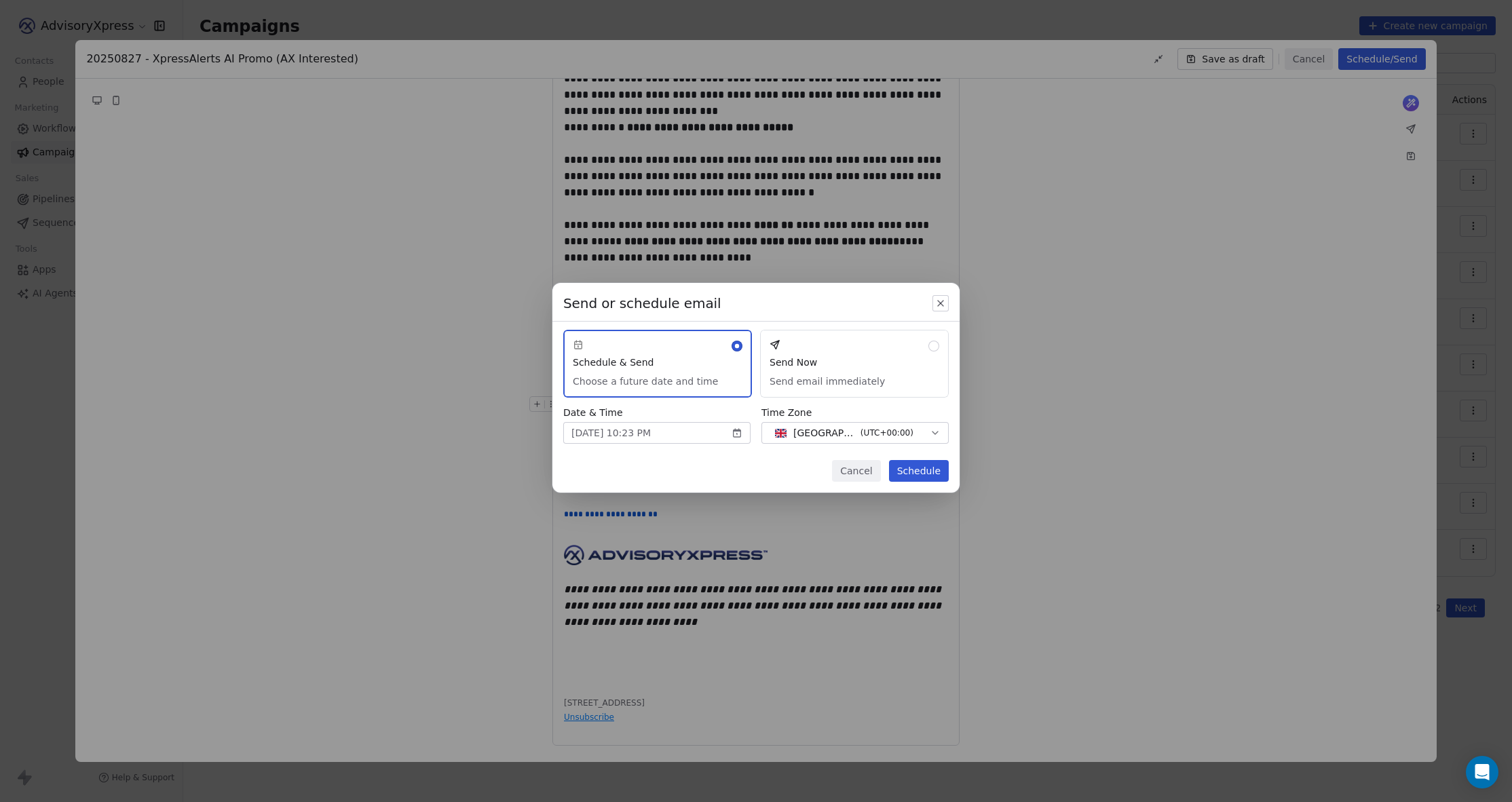
click at [924, 469] on button "Schedule" at bounding box center [919, 471] width 59 height 22
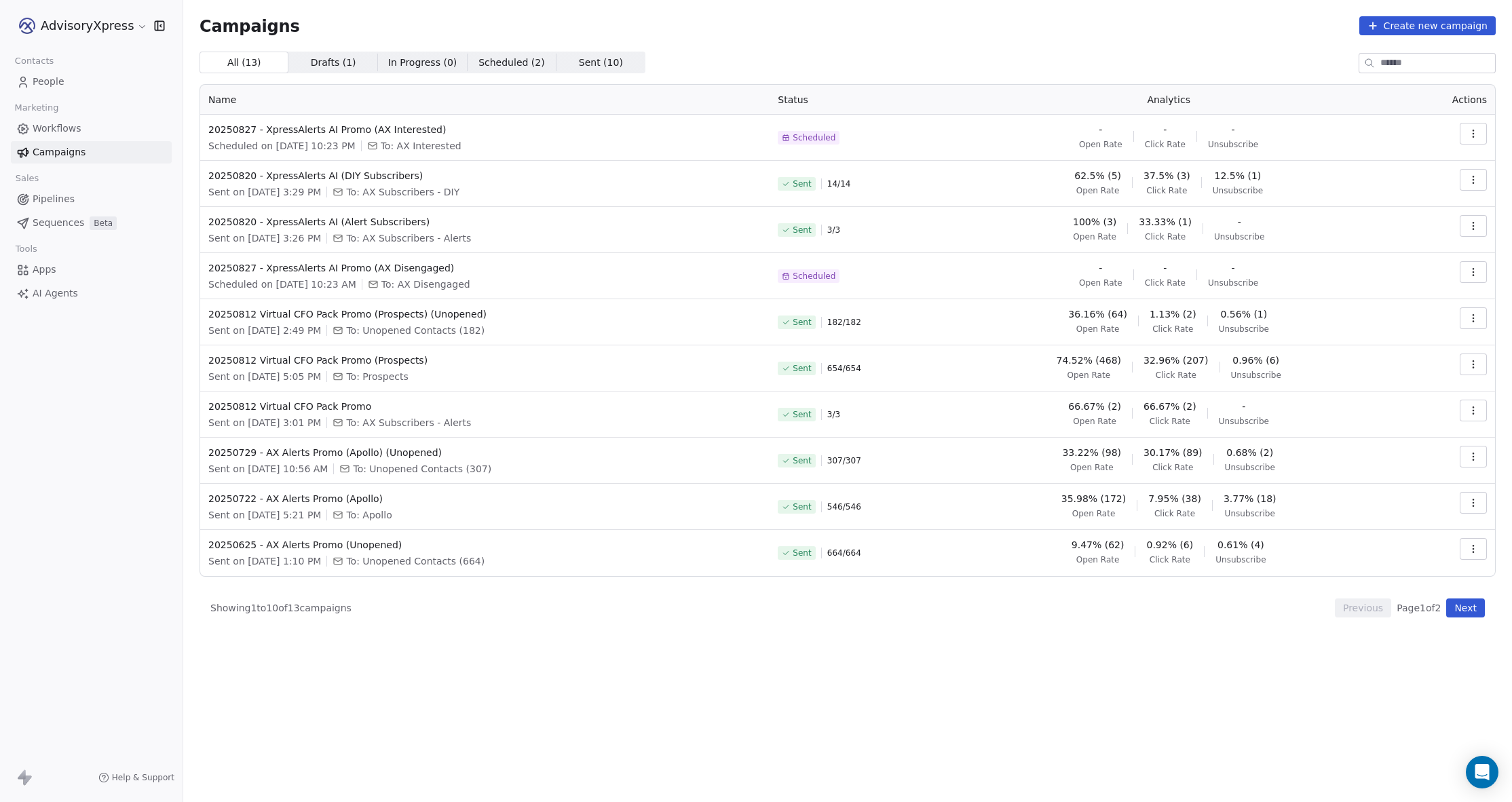
scroll to position [0, 1]
click at [1471, 268] on icon "button" at bounding box center [1474, 272] width 11 height 11
click at [1405, 294] on div "Edit" at bounding box center [1412, 302] width 137 height 22
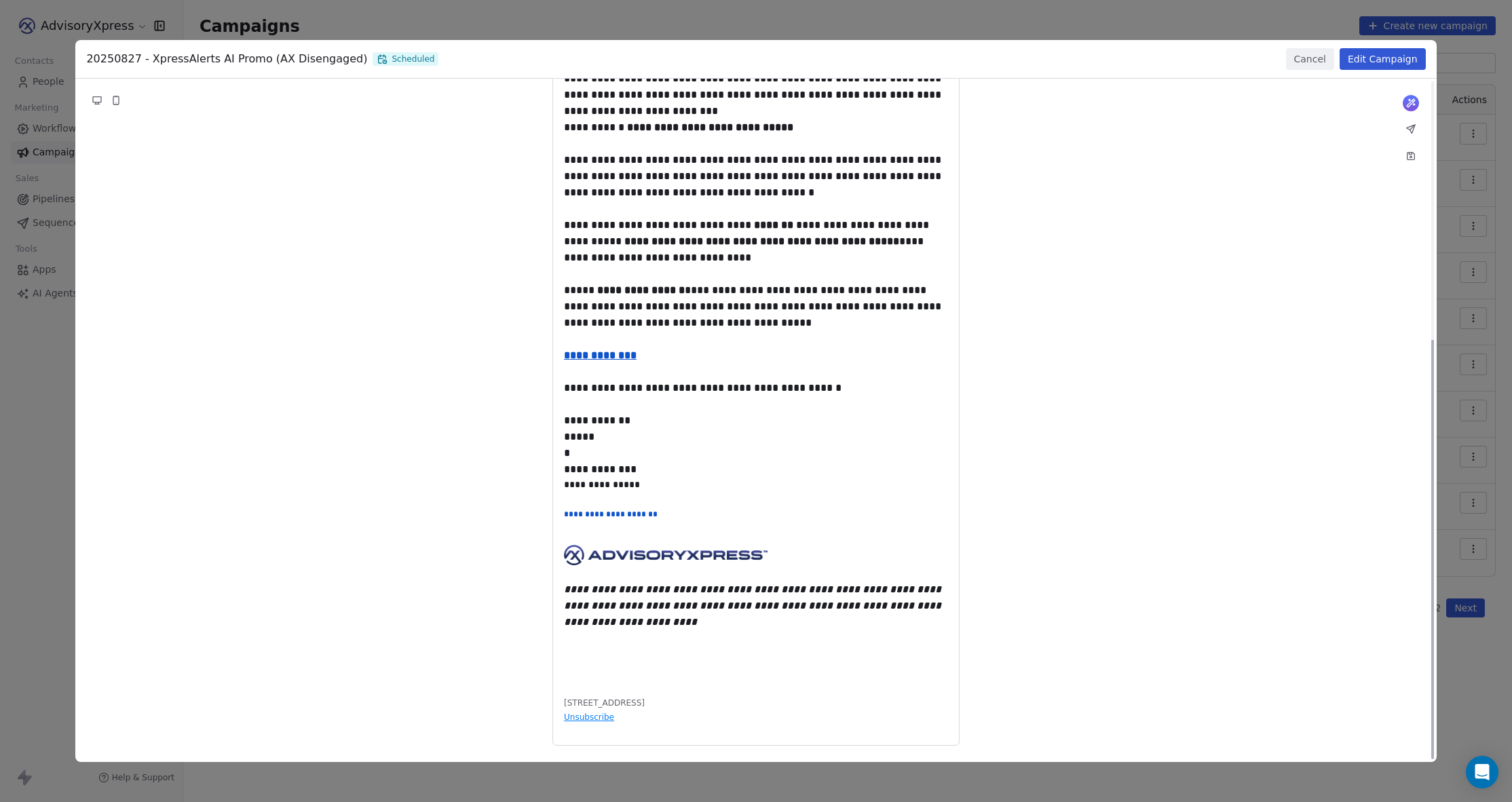
scroll to position [420, 0]
click at [609, 337] on div "**********" at bounding box center [755, 191] width 1360 height 1034
click at [1368, 55] on button "Edit Campaign" at bounding box center [1382, 59] width 86 height 22
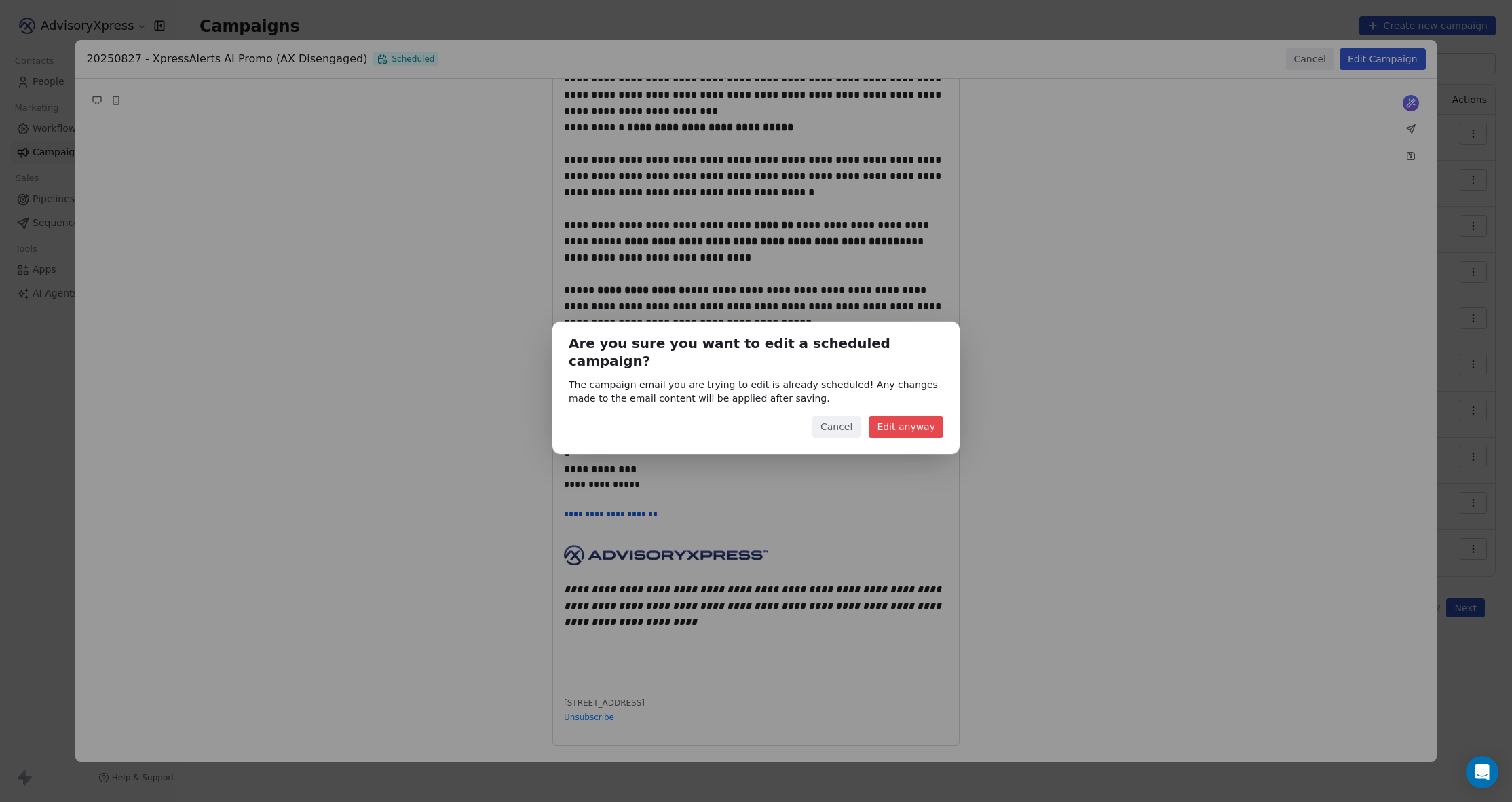
click at [892, 415] on button "Edit anyway" at bounding box center [906, 426] width 75 height 22
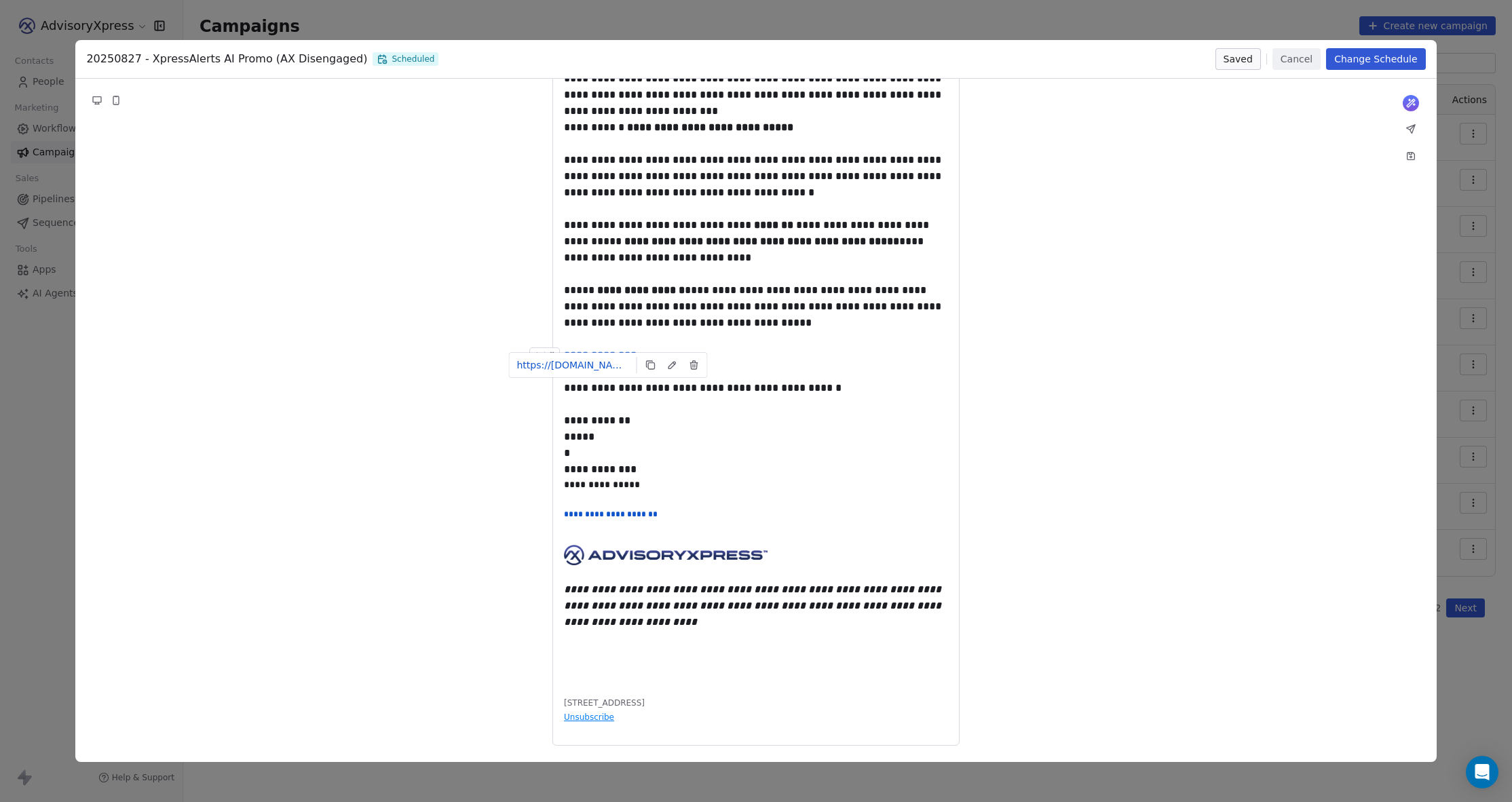
click at [610, 350] on u "**********" at bounding box center [600, 355] width 73 height 10
click at [668, 360] on icon at bounding box center [673, 365] width 11 height 11
click at [670, 390] on div "**********" at bounding box center [599, 387] width 193 height 16
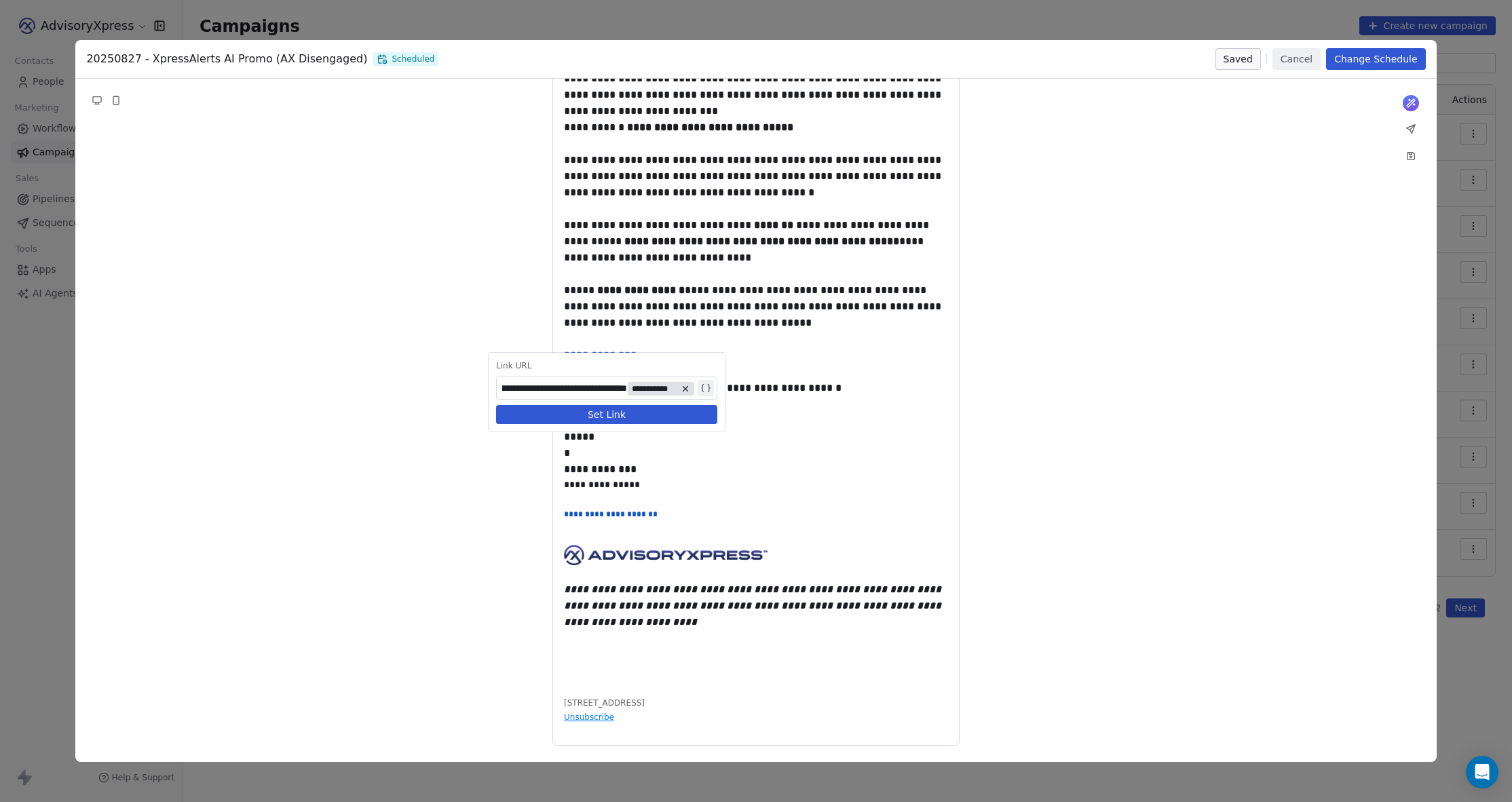
click at [599, 410] on button "Set Link" at bounding box center [606, 415] width 221 height 19
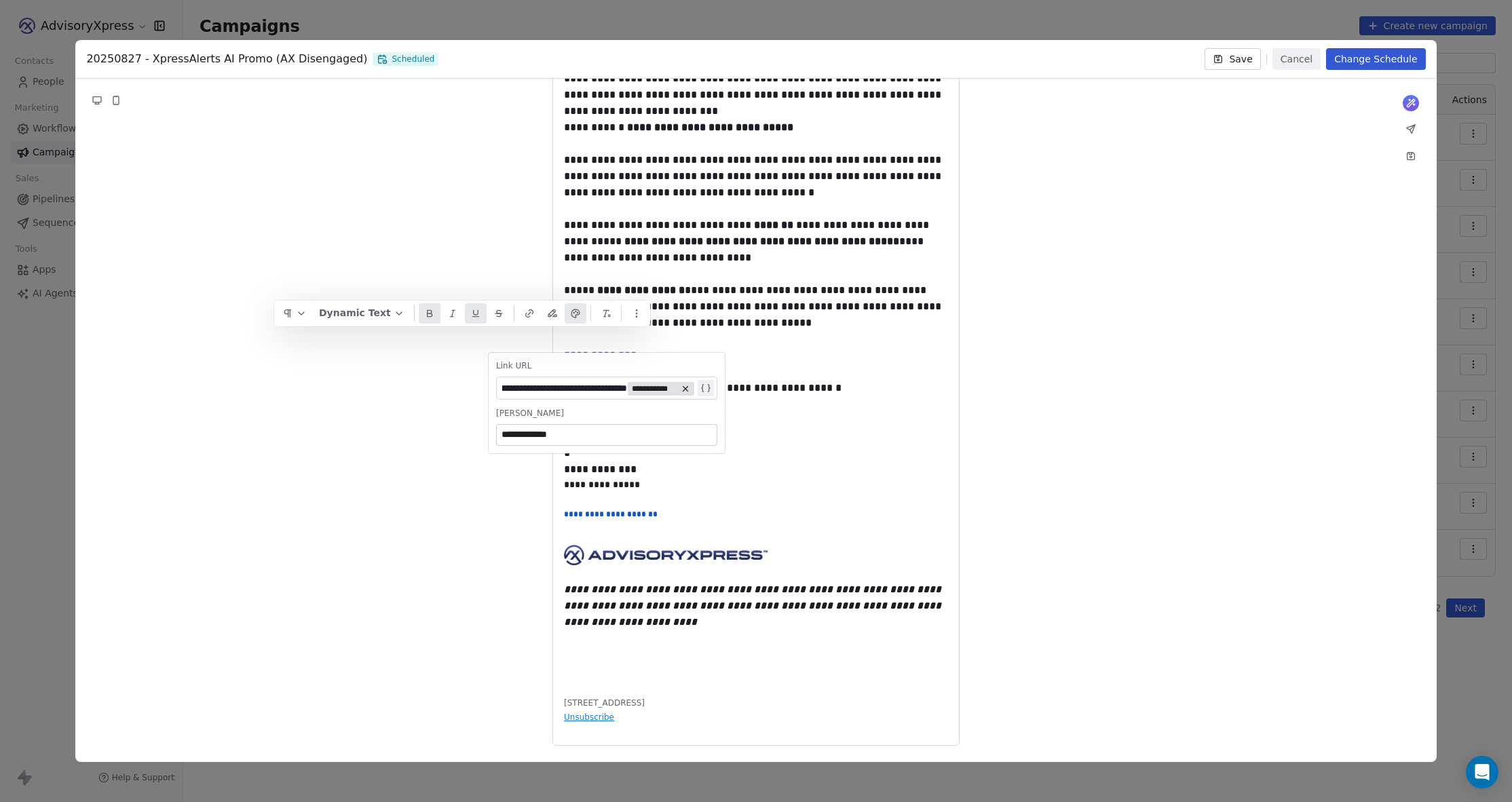
click at [788, 429] on div "*****" at bounding box center [756, 437] width 384 height 16
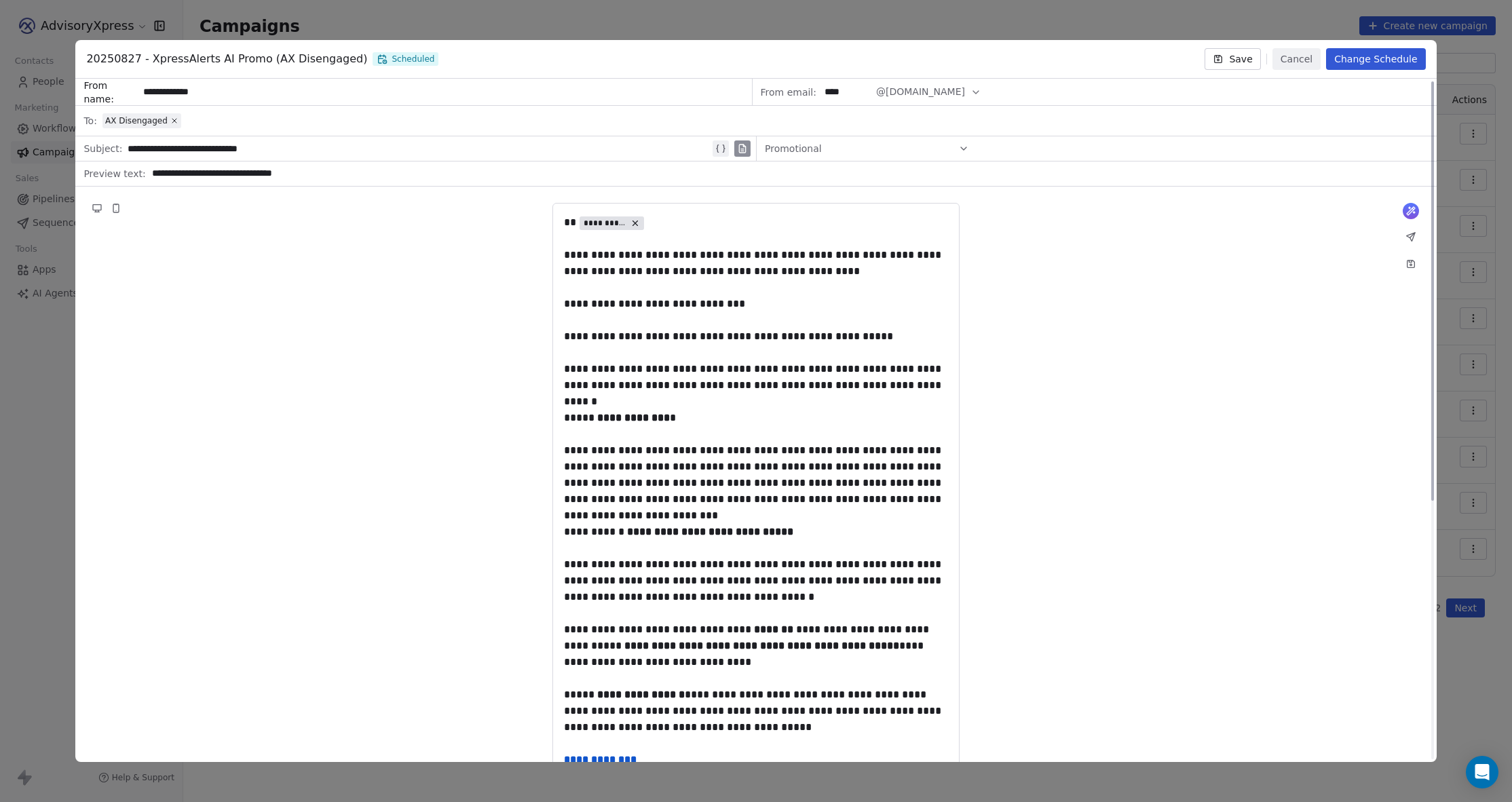
scroll to position [0, 0]
click at [1222, 52] on button "Save" at bounding box center [1232, 59] width 55 height 22
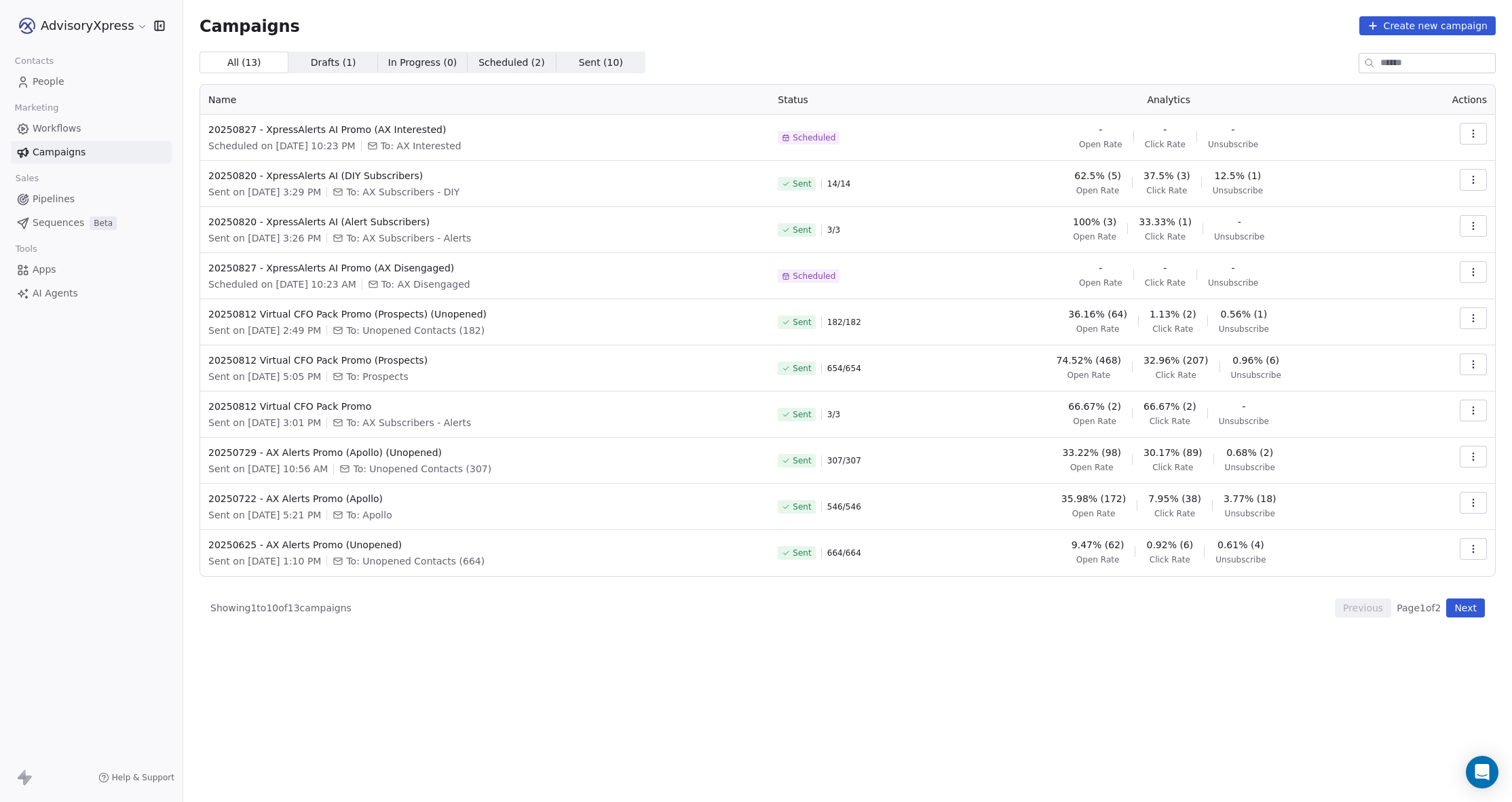
click at [30, 80] on link "People" at bounding box center [91, 81] width 161 height 23
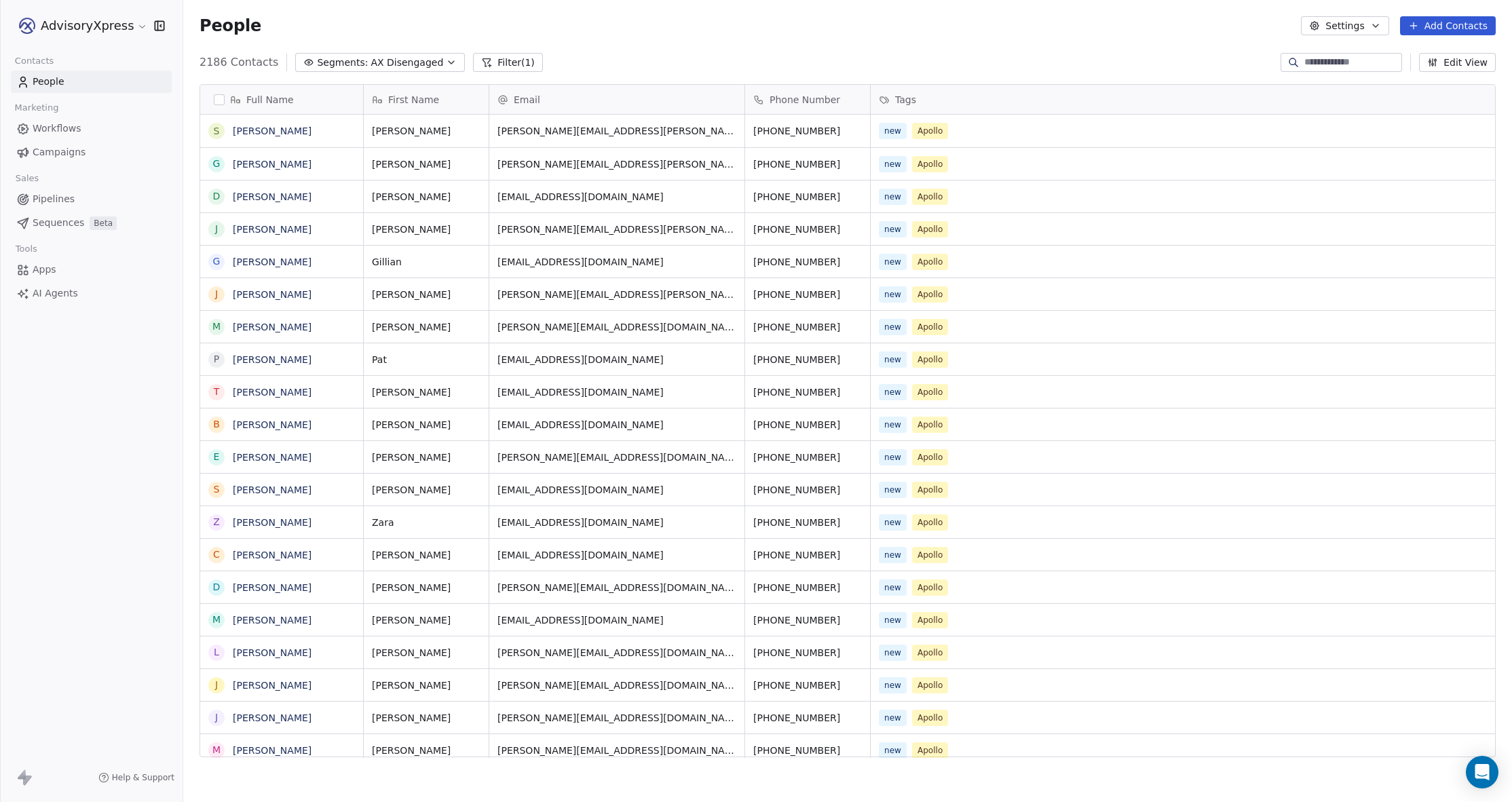
scroll to position [705, 1329]
click at [370, 62] on span "AX Disengaged" at bounding box center [406, 62] width 73 height 14
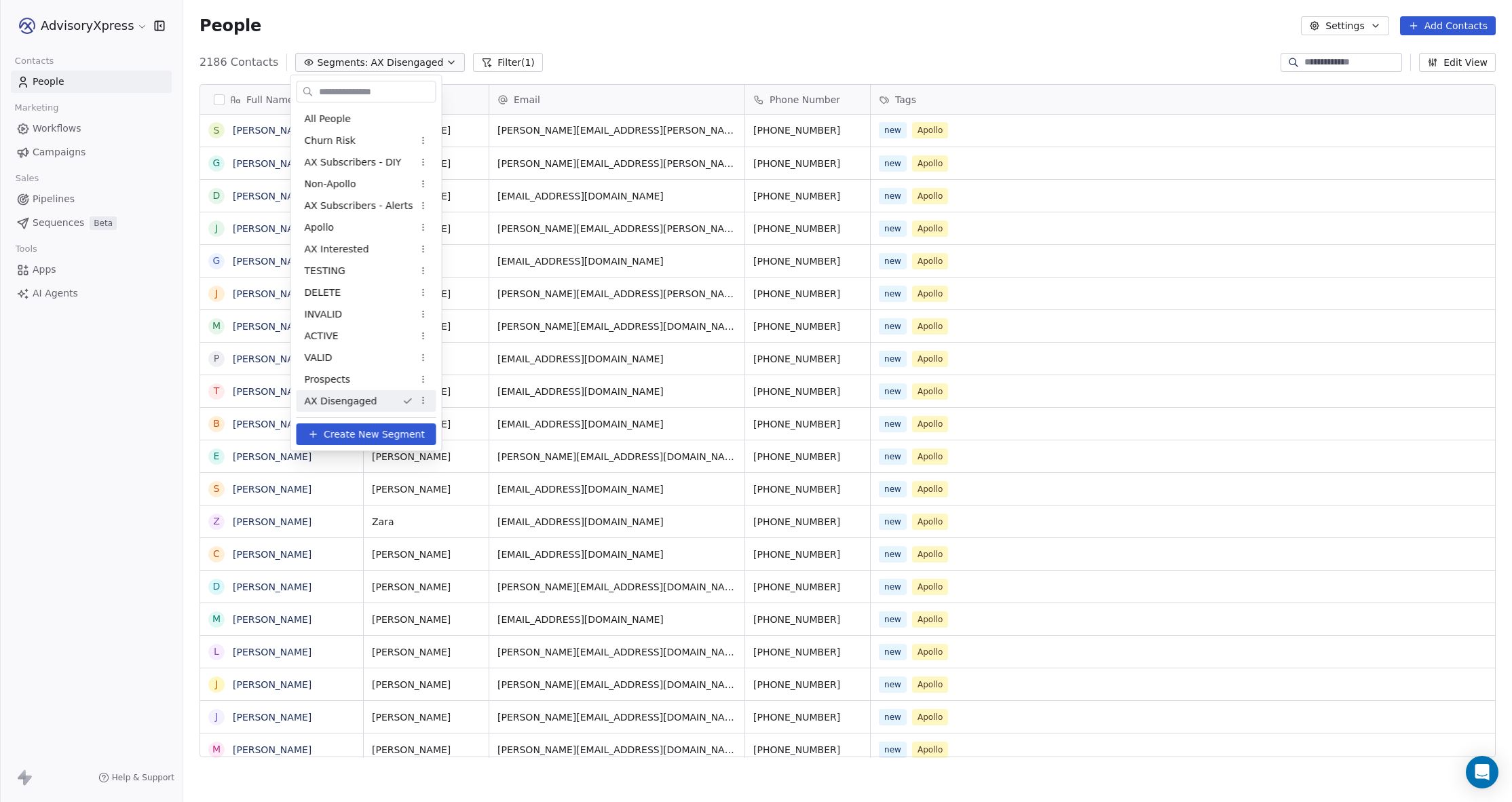
click at [422, 401] on html "AdvisoryXpress Contacts People Marketing Workflows Campaigns Sales Pipelines Se…" at bounding box center [756, 401] width 1512 height 802
click at [436, 421] on div "Edit" at bounding box center [471, 426] width 91 height 22
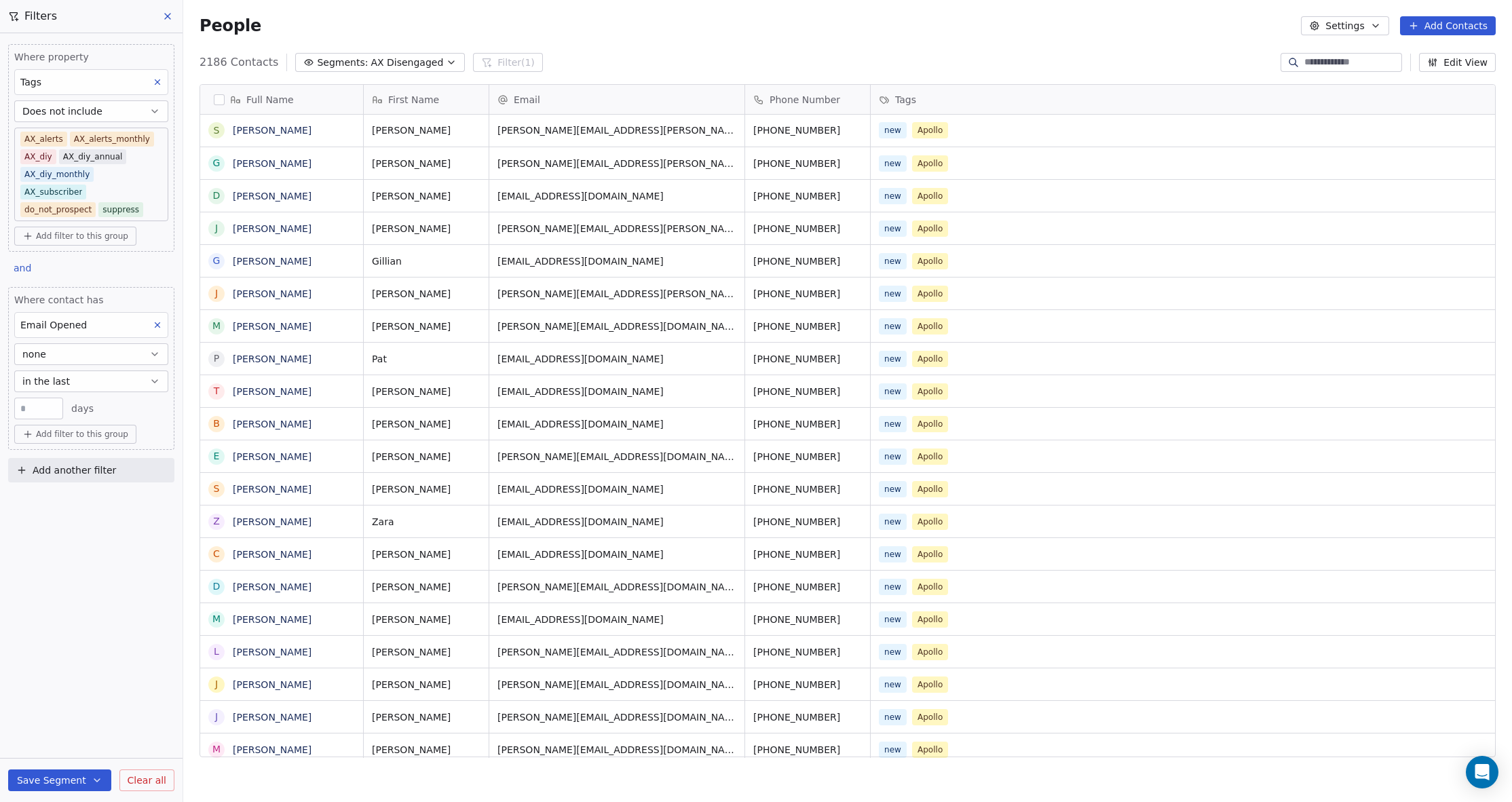
scroll to position [0, 0]
click at [149, 191] on body "AdvisoryXpress Contacts People Marketing Workflows Campaigns Sales Pipelines Se…" at bounding box center [756, 401] width 1512 height 802
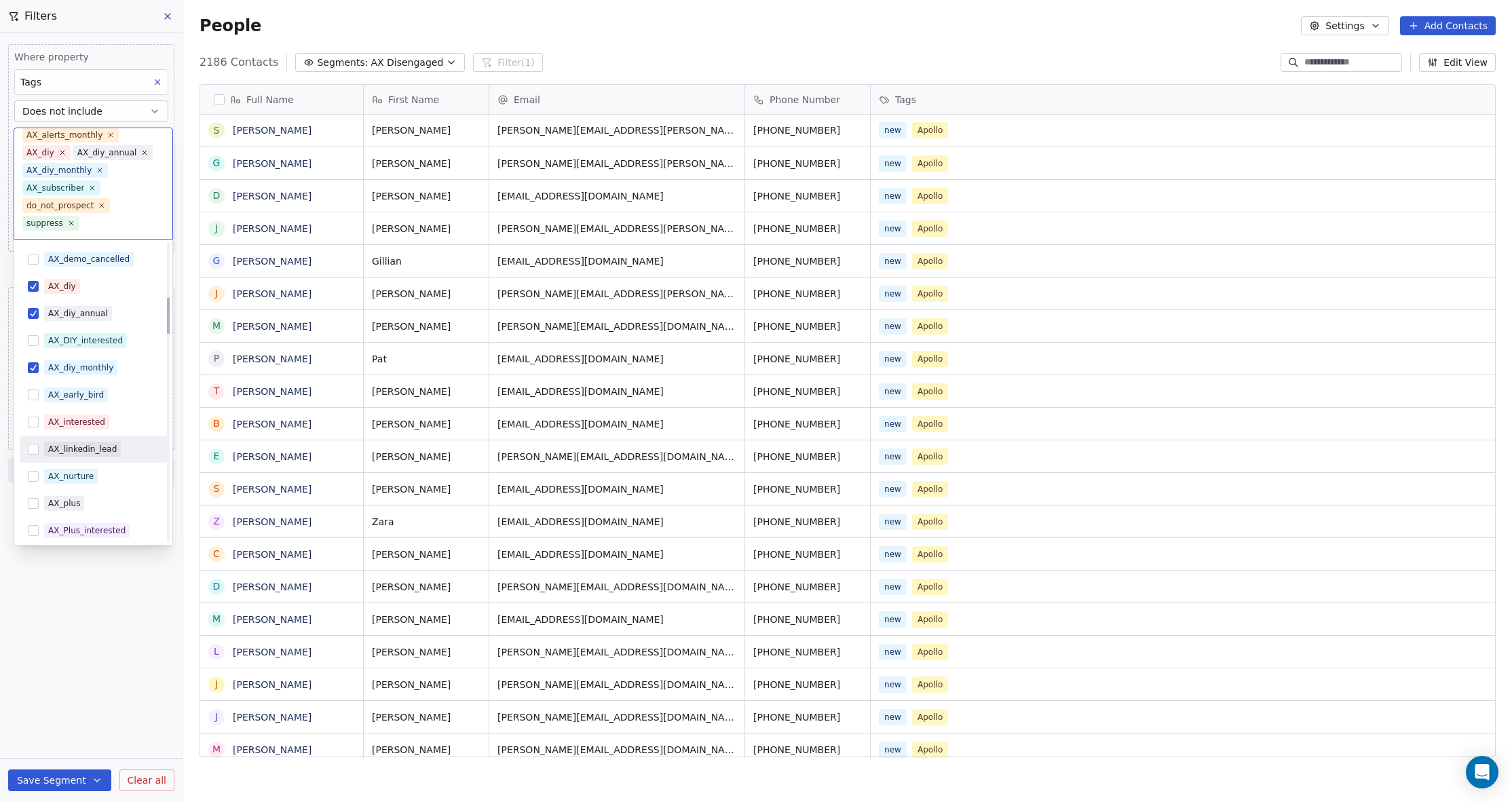
scroll to position [487, 0]
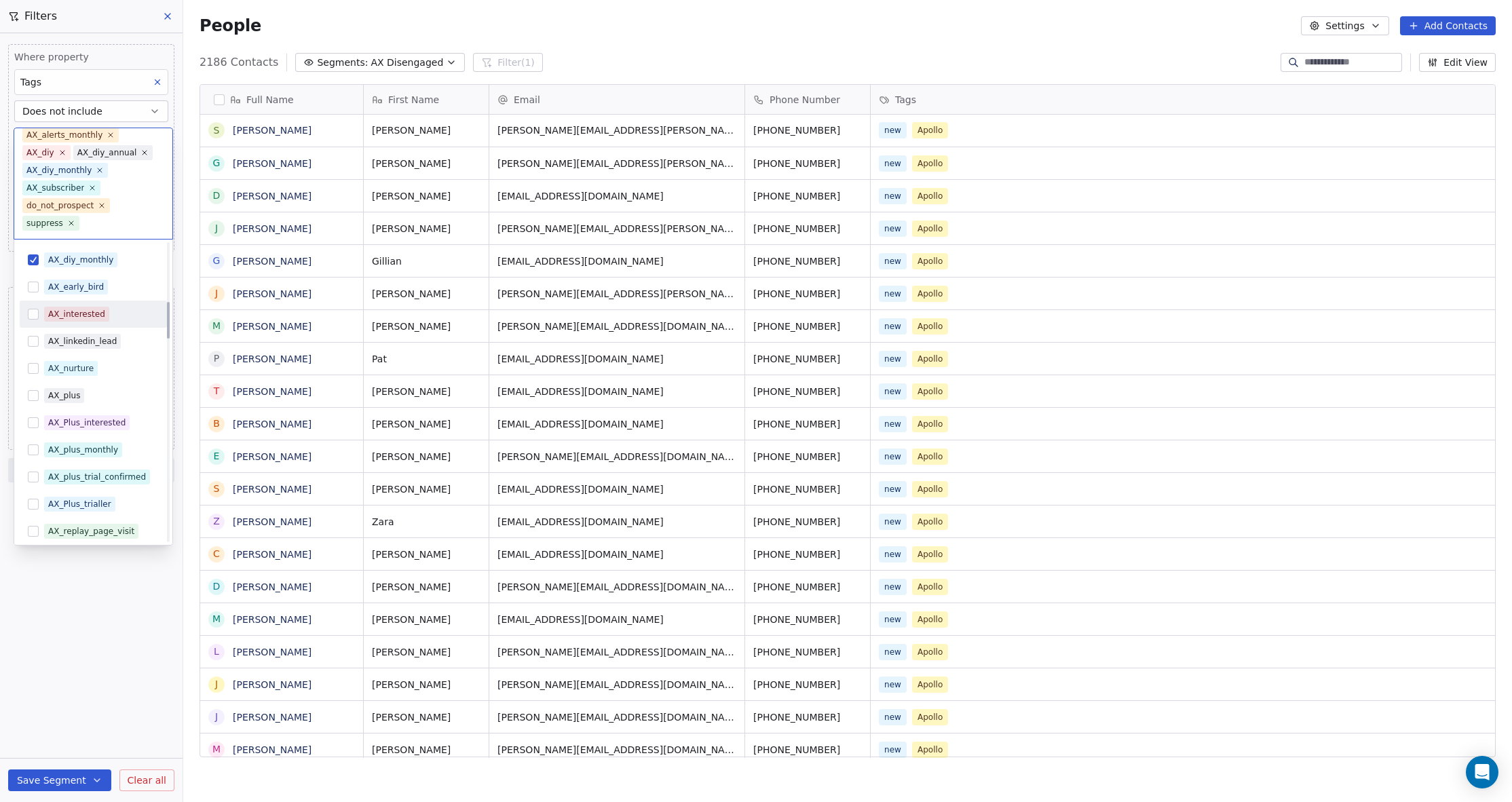
click at [31, 312] on button "Suggestions" at bounding box center [34, 314] width 11 height 11
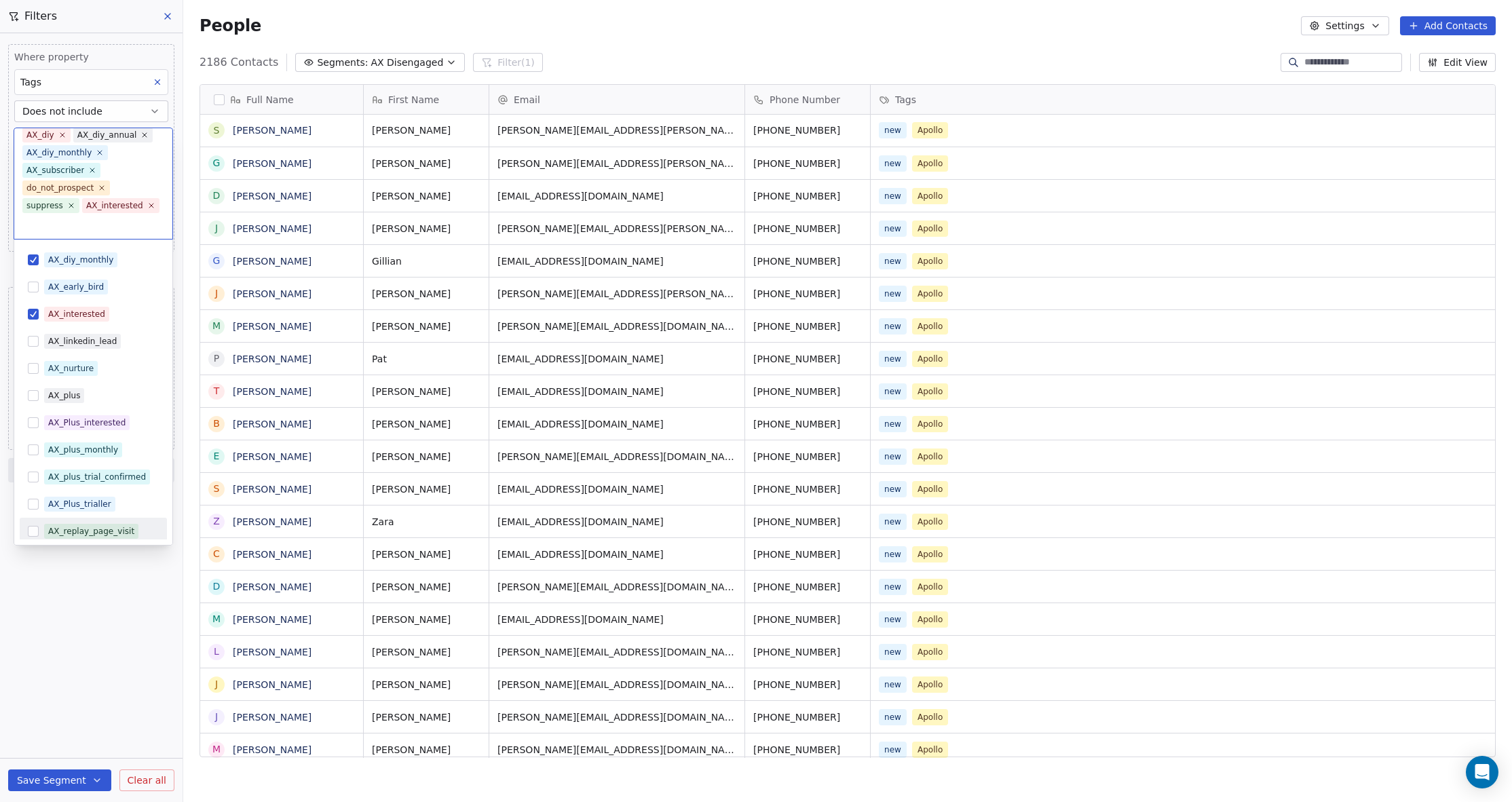
click at [104, 590] on html "AdvisoryXpress Contacts People Marketing Workflows Campaigns Sales Pipelines Se…" at bounding box center [756, 401] width 1512 height 802
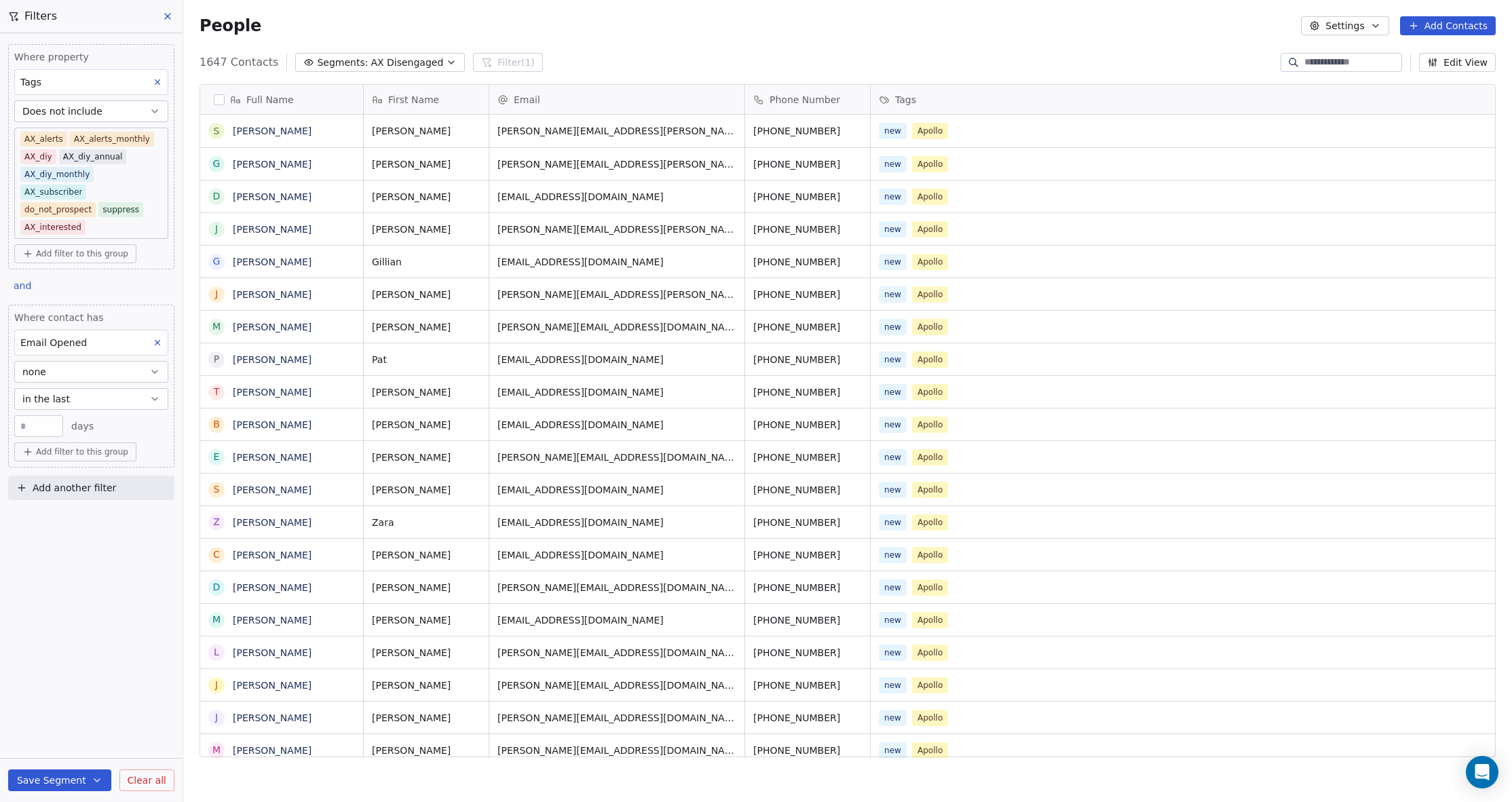
scroll to position [705, 1329]
click at [58, 776] on button "Save Segment" at bounding box center [59, 780] width 103 height 22
click at [62, 742] on span "Update existing segment" at bounding box center [98, 745] width 120 height 13
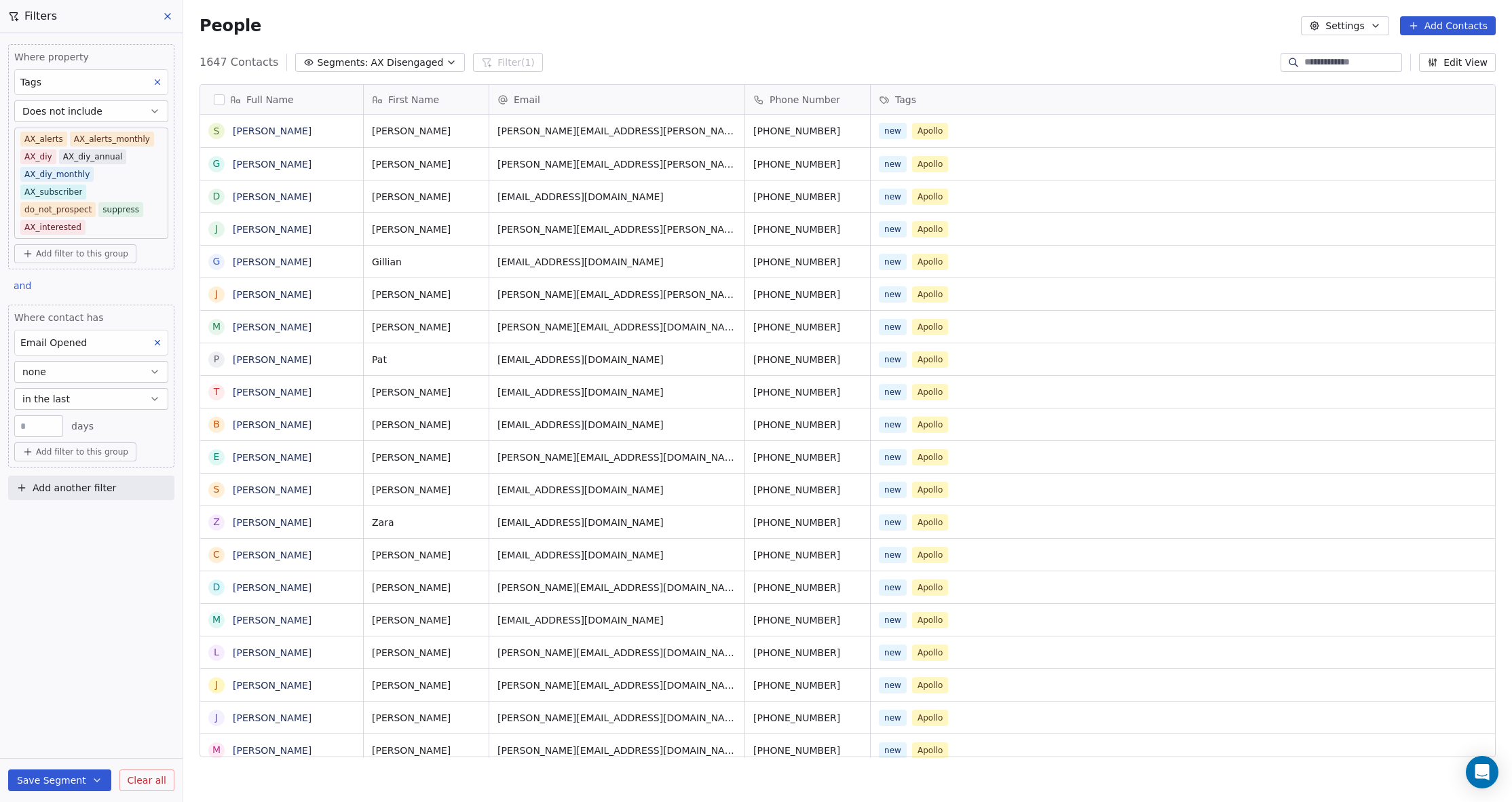
click at [408, 59] on span "AX Disengaged" at bounding box center [406, 62] width 73 height 14
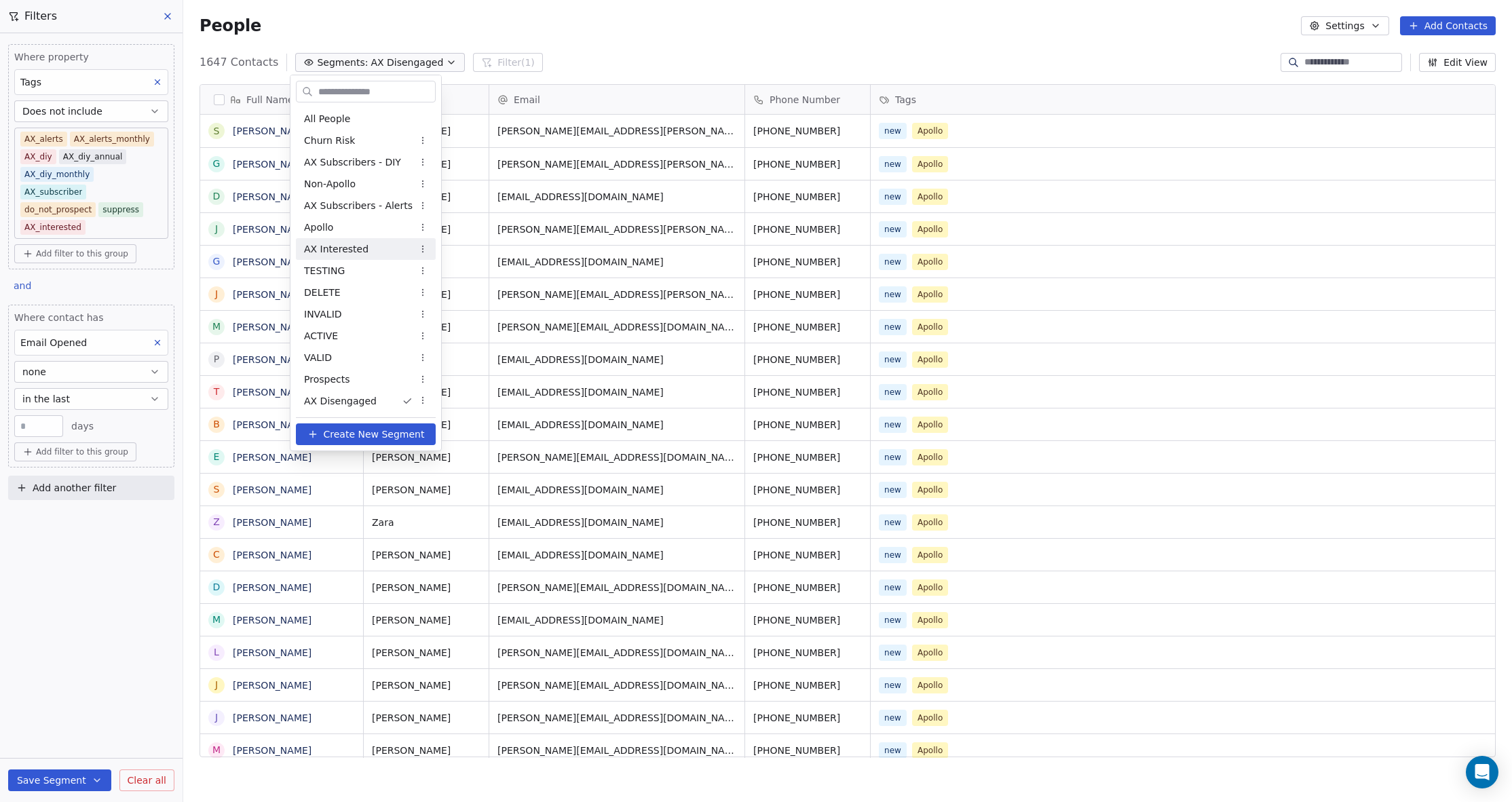
click at [428, 249] on html "AdvisoryXpress Contacts People Marketing Workflows Campaigns Sales Pipelines Se…" at bounding box center [756, 401] width 1512 height 802
click at [445, 269] on div "Edit" at bounding box center [471, 276] width 91 height 22
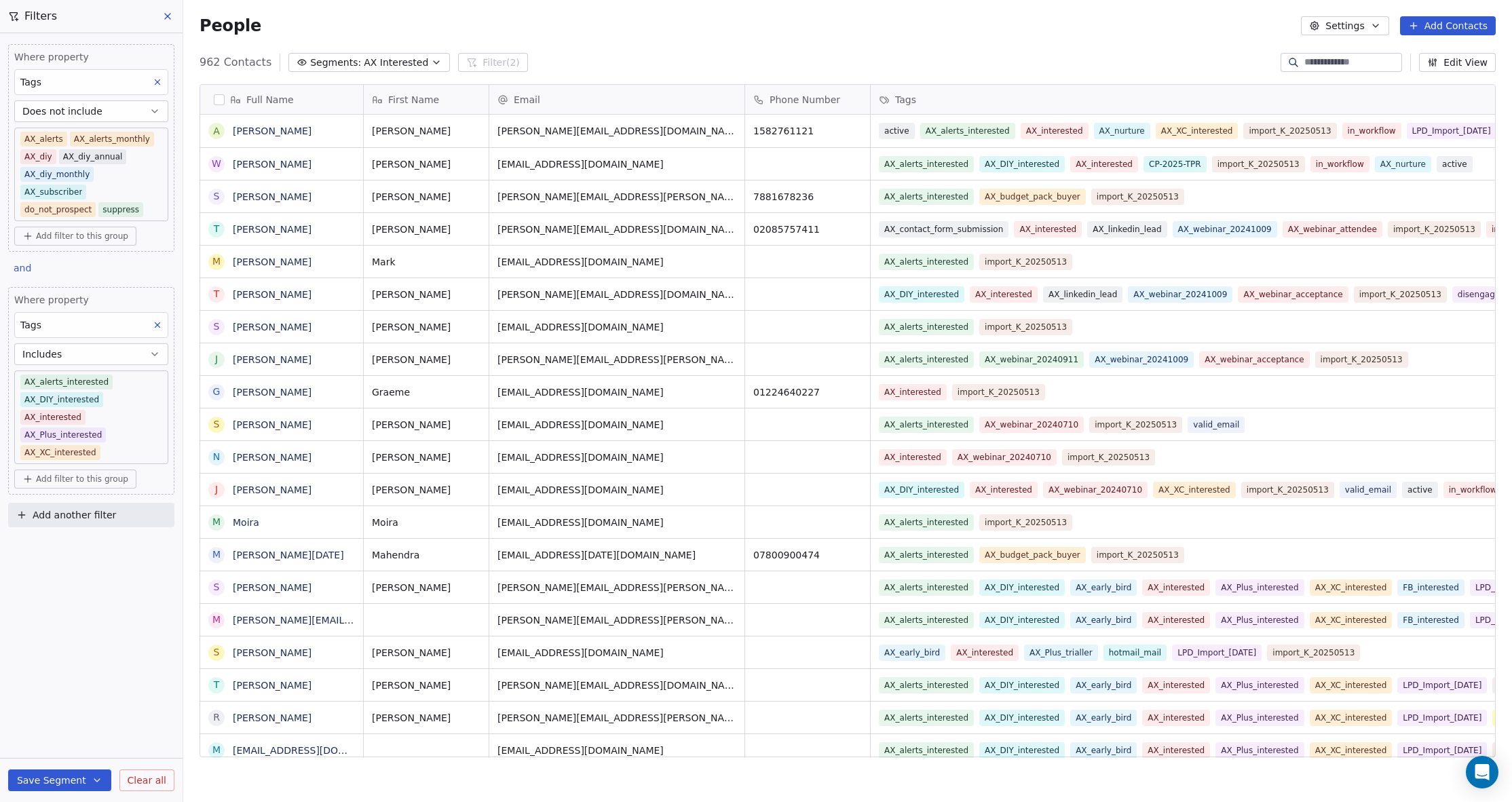
click at [163, 12] on icon at bounding box center [168, 16] width 11 height 11
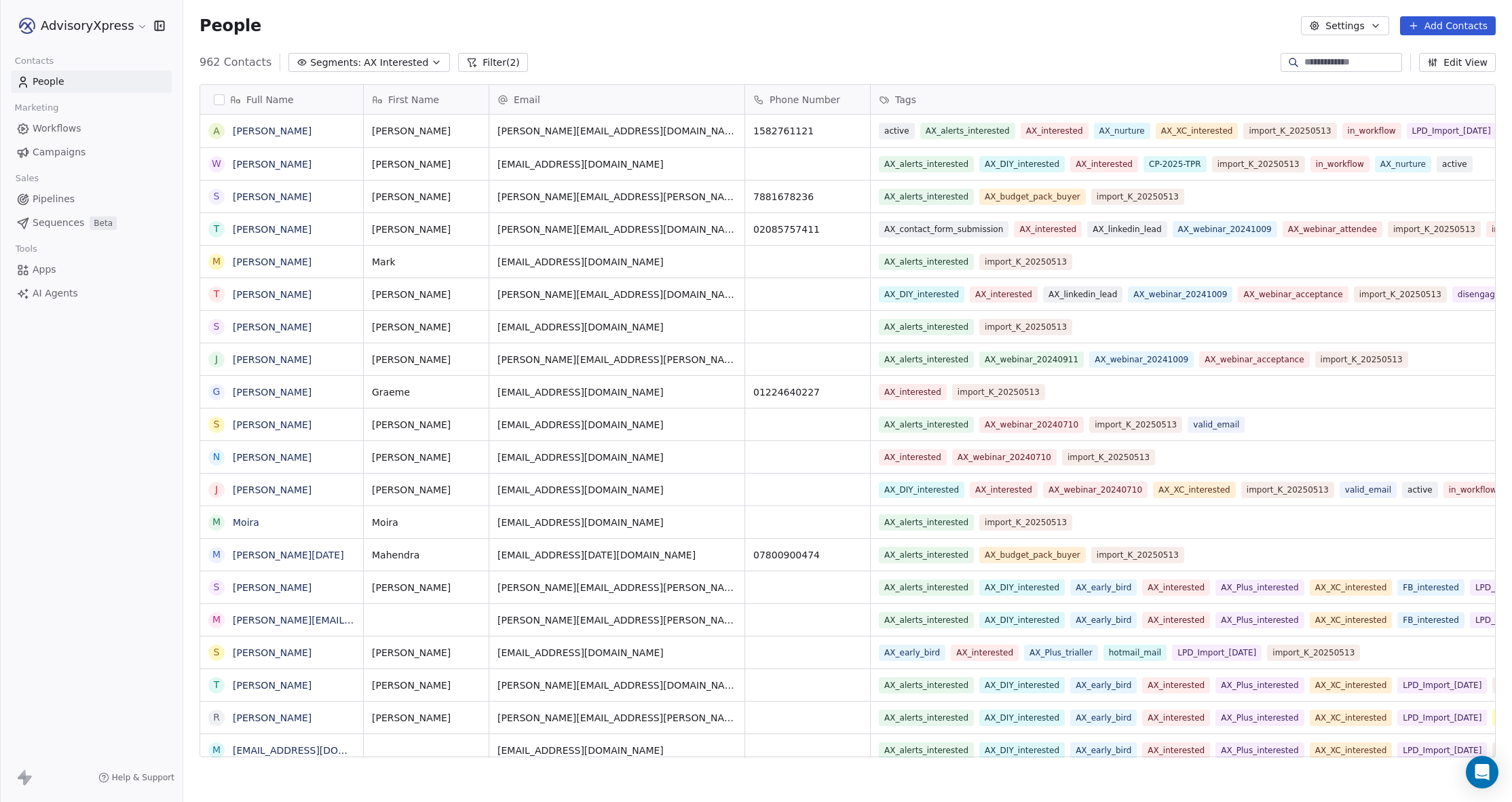
click at [63, 124] on span "Workflows" at bounding box center [57, 128] width 49 height 14
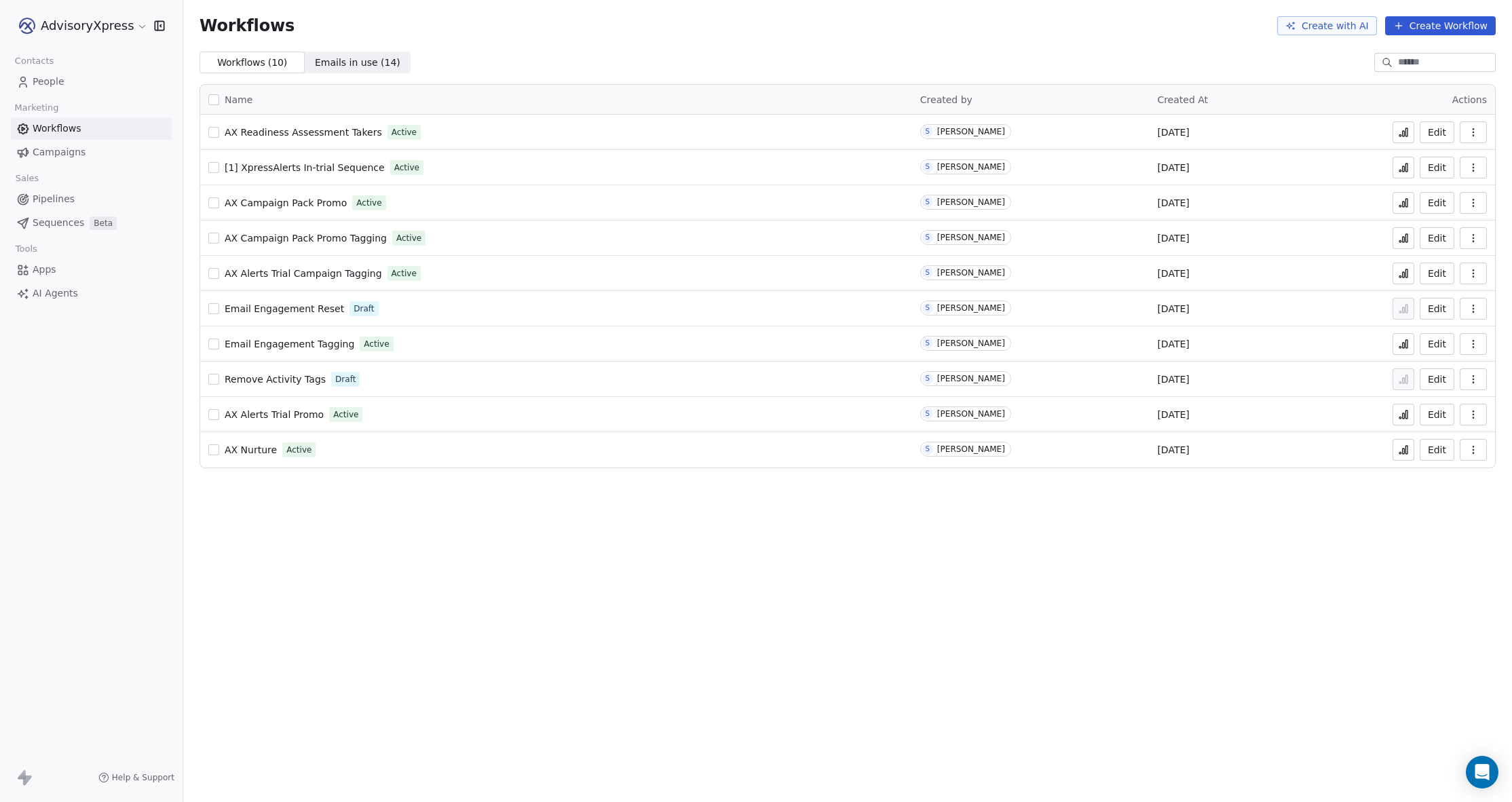
click at [349, 130] on span "AX Readiness Assessment Takers" at bounding box center [302, 132] width 157 height 11
click at [280, 163] on span "[1] XpressAlerts In-trial Sequence" at bounding box center [304, 168] width 160 height 11
click at [306, 203] on span "AX Campaign Pack Promo" at bounding box center [285, 203] width 122 height 11
click at [283, 233] on span "AX Campaign Pack Promo Tagging" at bounding box center [306, 238] width 163 height 11
click at [297, 344] on span "Email Engagement Tagging" at bounding box center [289, 344] width 130 height 11
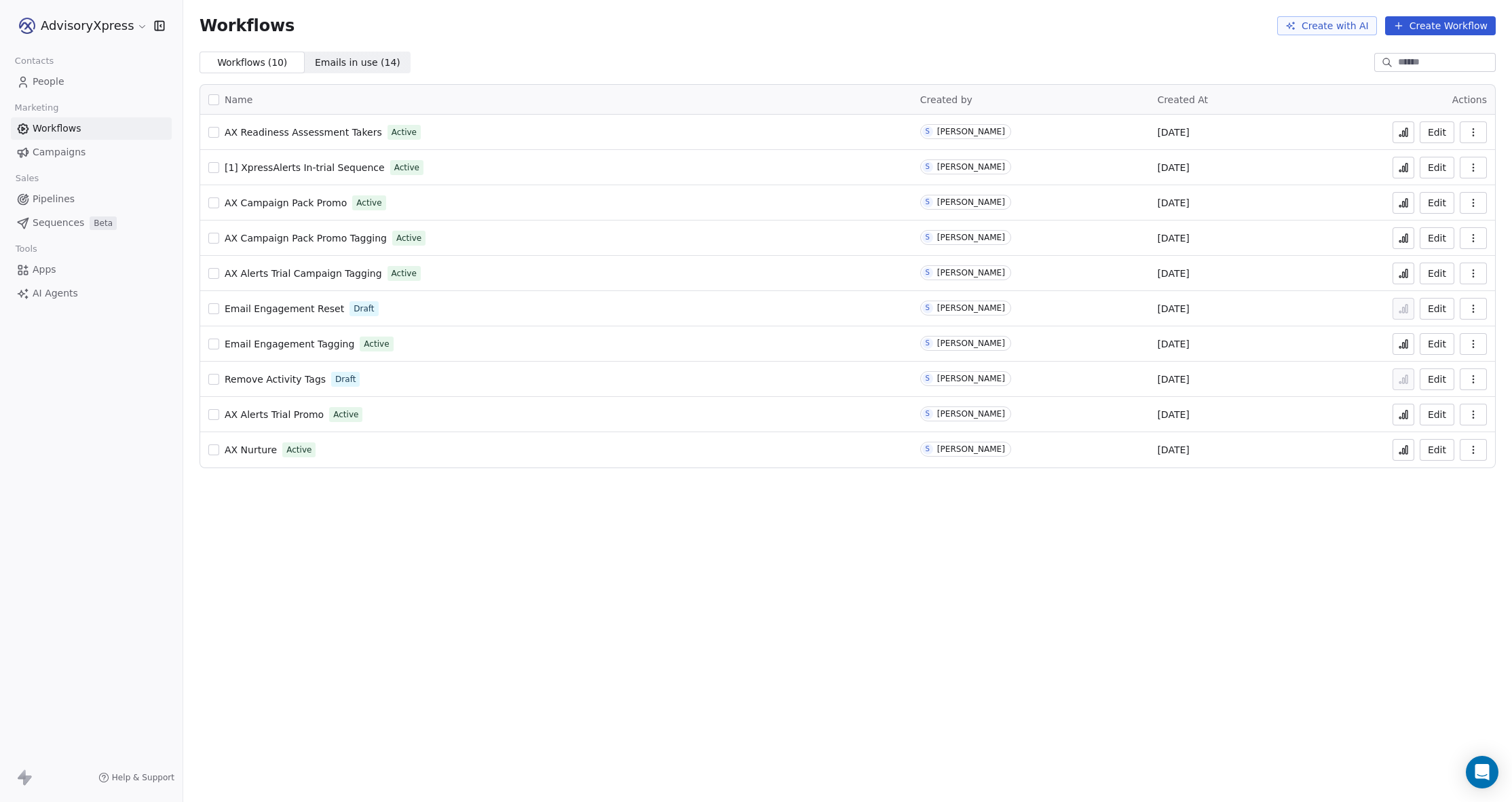
click at [276, 377] on span "Remove Activity Tags" at bounding box center [274, 380] width 101 height 11
click at [251, 411] on span "AX Alerts Trial Promo" at bounding box center [273, 415] width 99 height 11
click at [271, 274] on span "AX Alerts Trial Campaign Tagging" at bounding box center [302, 273] width 157 height 11
click at [288, 237] on span "AX Campaign Pack Promo Tagging" at bounding box center [306, 238] width 163 height 11
click at [273, 271] on span "AX Alerts Trial Campaign Tagging" at bounding box center [302, 273] width 157 height 11
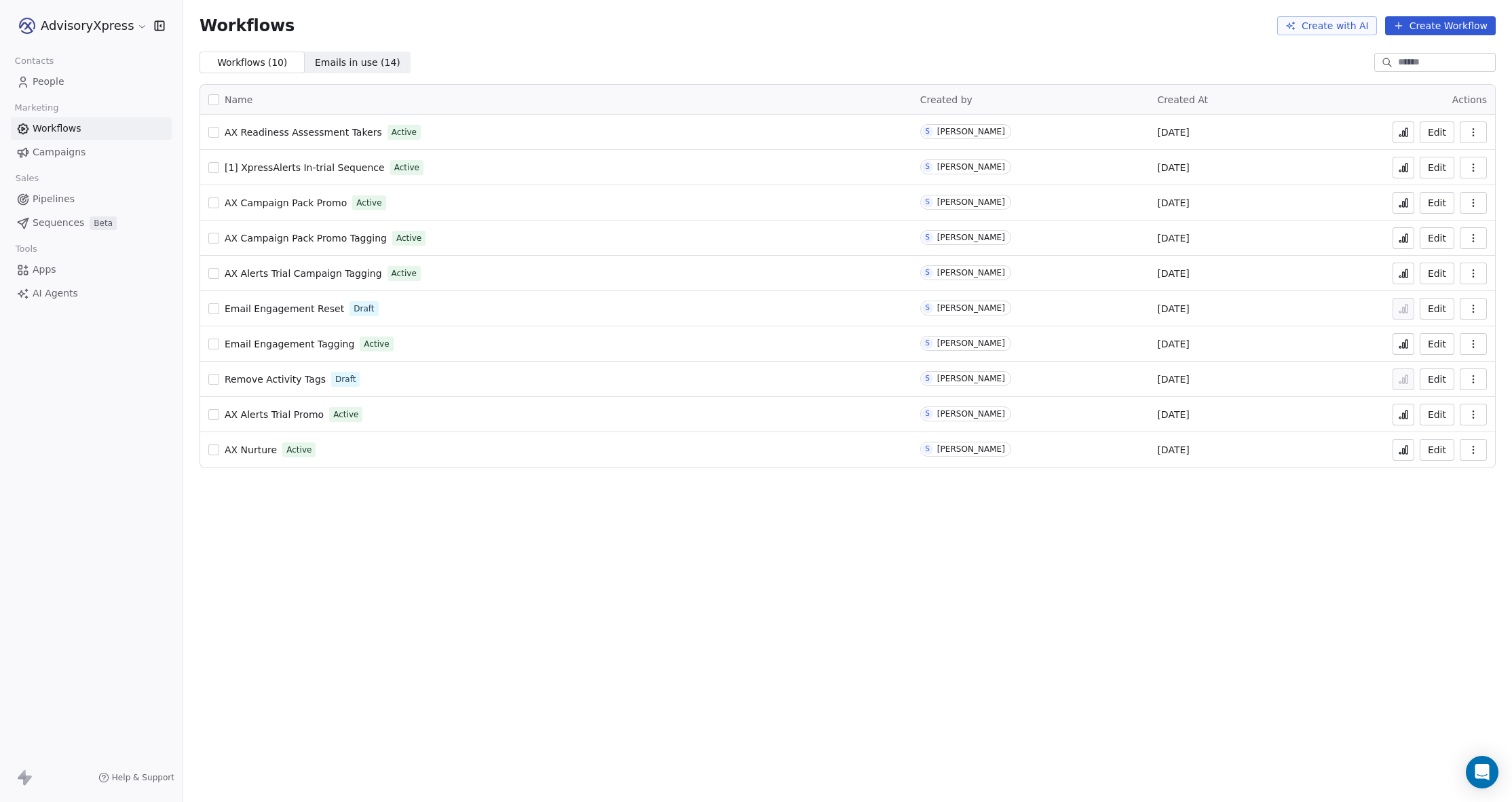
click at [1473, 271] on icon "button" at bounding box center [1474, 273] width 11 height 11
click at [1431, 348] on span "Rename" at bounding box center [1436, 349] width 39 height 13
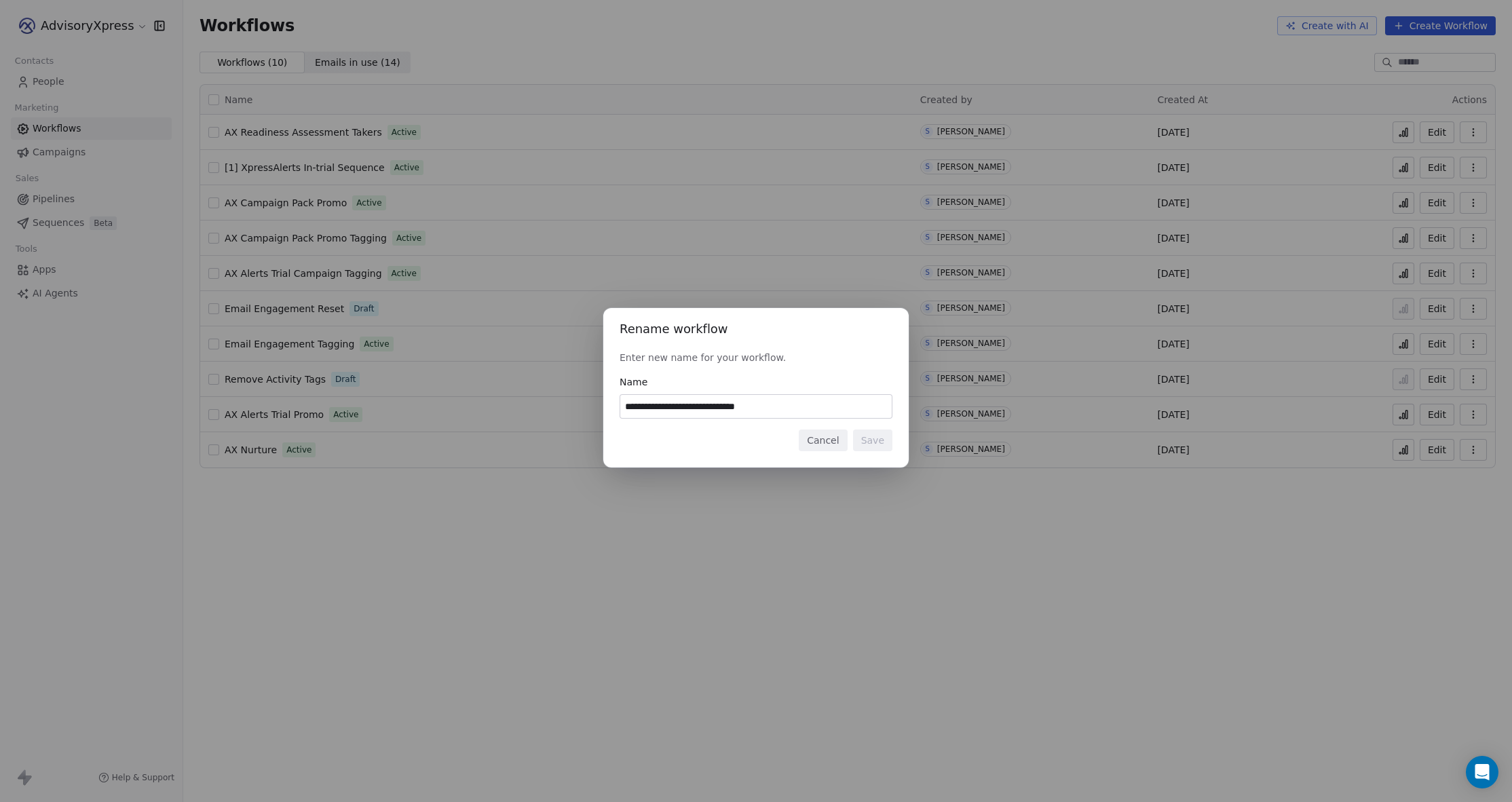
drag, startPoint x: 642, startPoint y: 406, endPoint x: 689, endPoint y: 405, distance: 47.0
click at [689, 405] on input "**********" at bounding box center [756, 406] width 271 height 23
type input "**********"
click at [870, 437] on button "Save" at bounding box center [873, 440] width 39 height 22
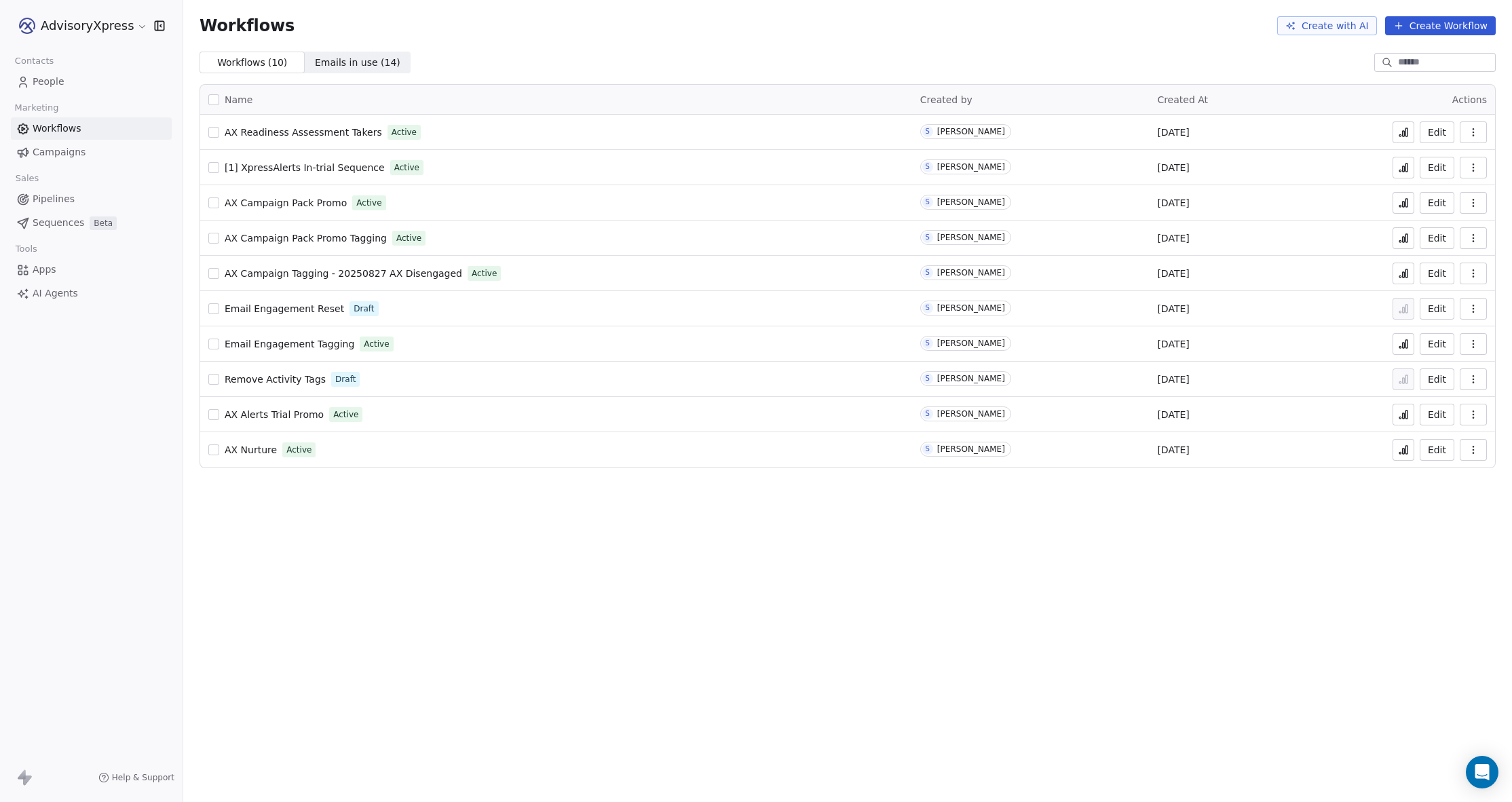
click at [1474, 271] on icon "button" at bounding box center [1473, 270] width 1 height 1
click at [1436, 323] on span "Duplicate" at bounding box center [1439, 327] width 45 height 13
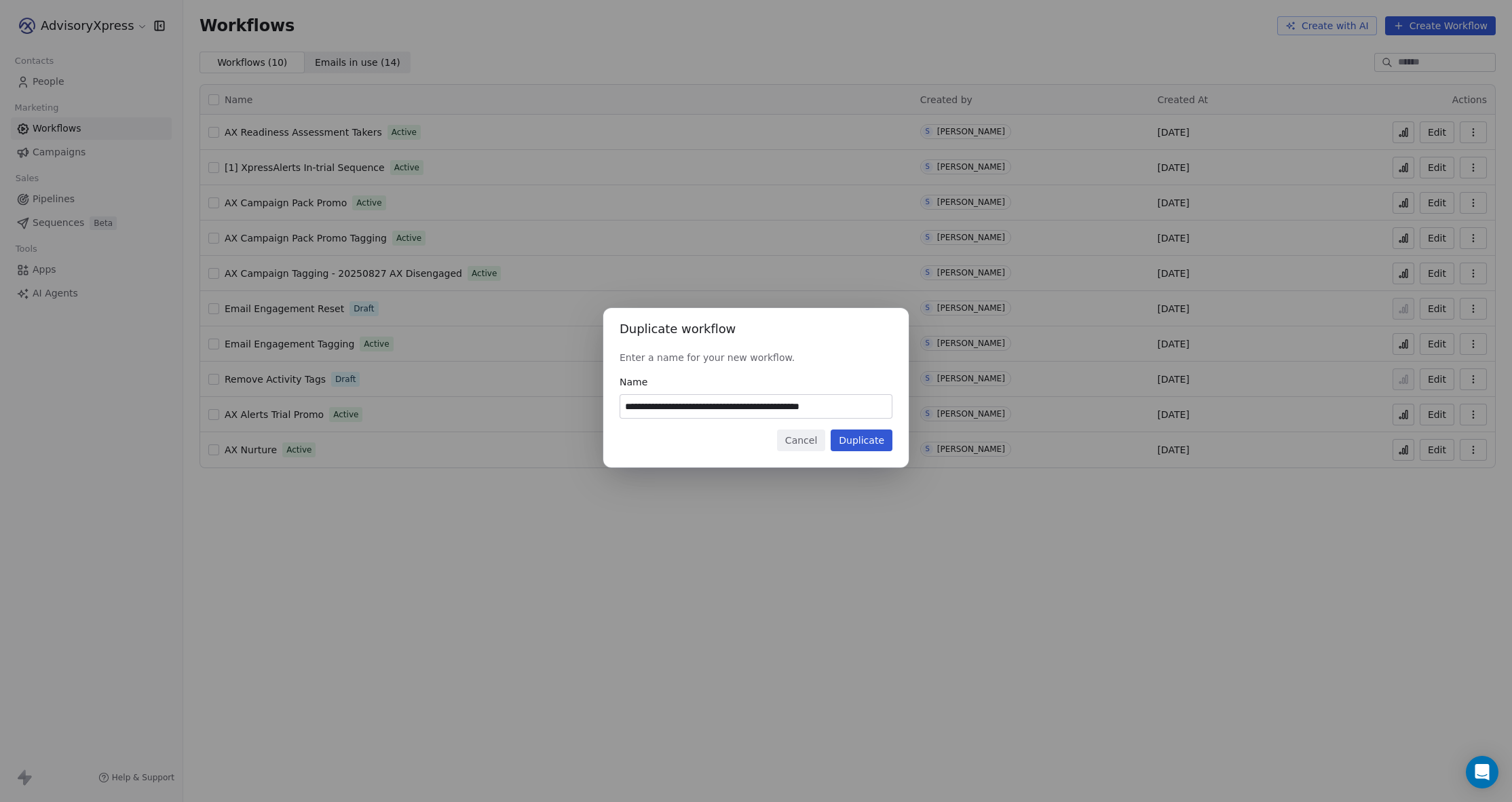
drag, startPoint x: 796, startPoint y: 408, endPoint x: 881, endPoint y: 401, distance: 85.3
click at [878, 405] on input "**********" at bounding box center [756, 406] width 271 height 23
type input "**********"
click at [864, 440] on button "Duplicate" at bounding box center [861, 440] width 62 height 22
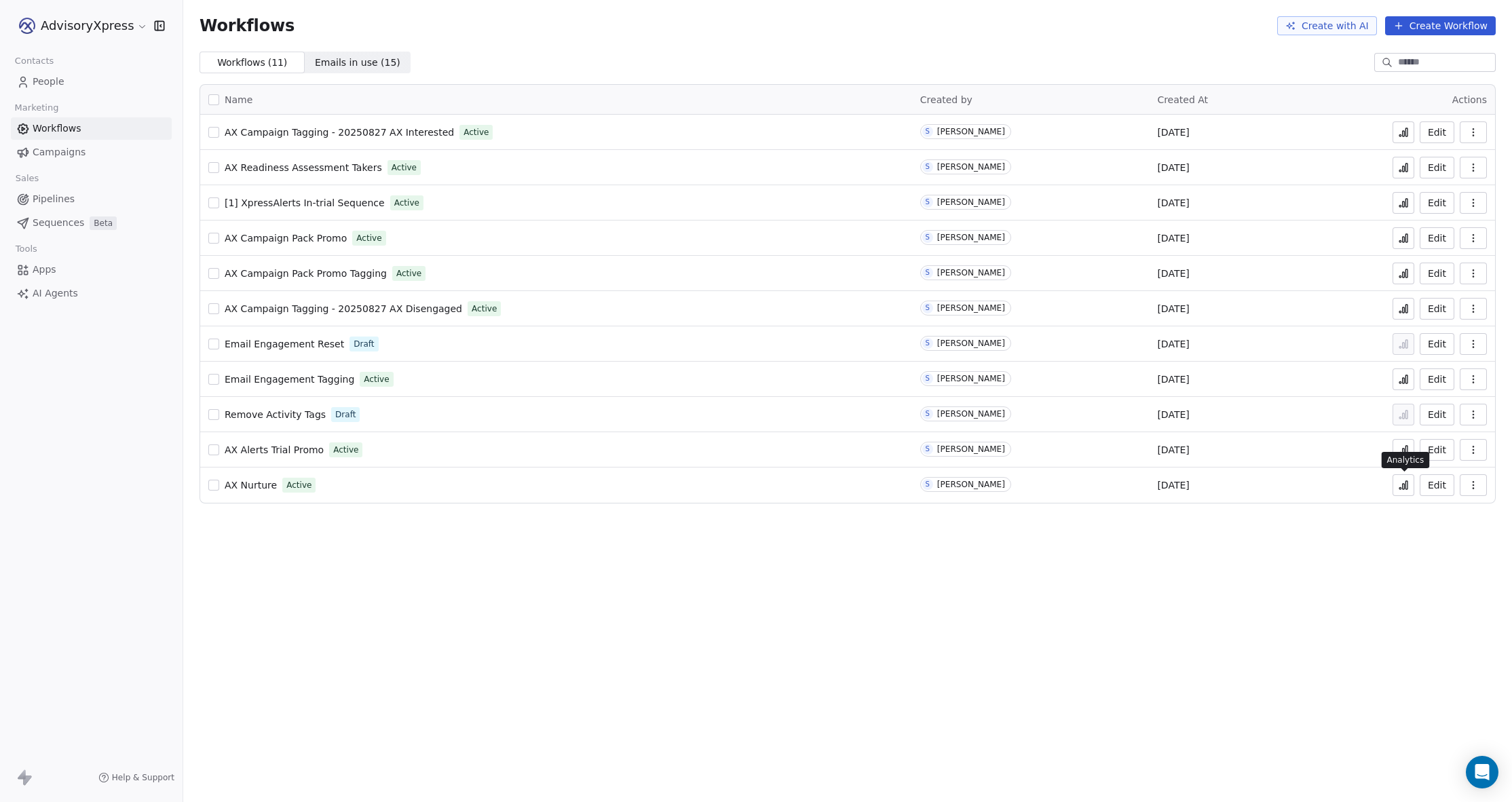
scroll to position [0, 1]
click at [1401, 483] on icon at bounding box center [1403, 485] width 11 height 11
click at [245, 484] on span "AX Nurture" at bounding box center [250, 485] width 52 height 11
click at [1402, 483] on icon at bounding box center [1403, 485] width 11 height 11
click at [1484, 768] on icon "Open Intercom Messenger" at bounding box center [1482, 772] width 16 height 18
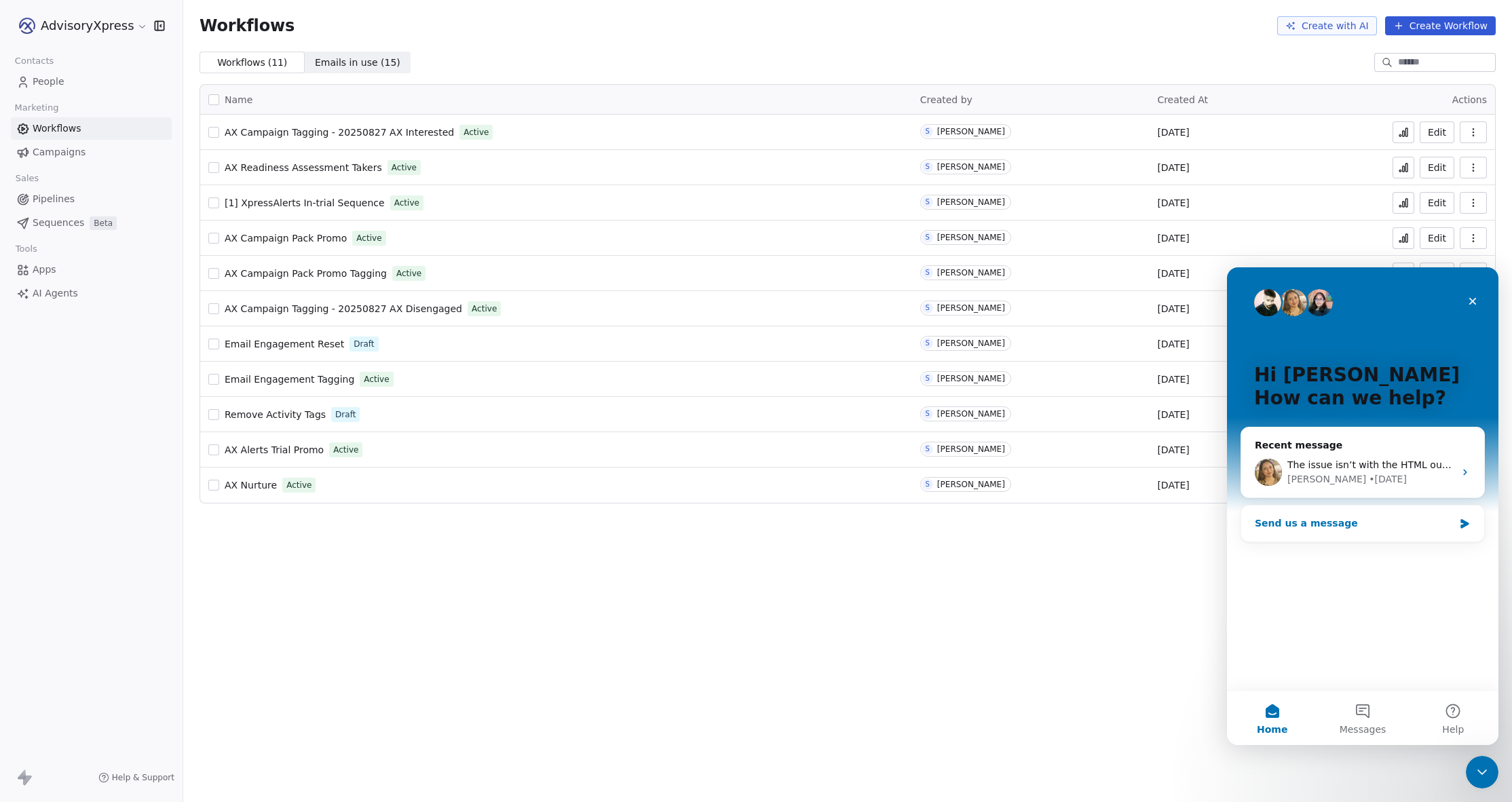
click at [1303, 519] on div "Send us a message" at bounding box center [1354, 523] width 198 height 14
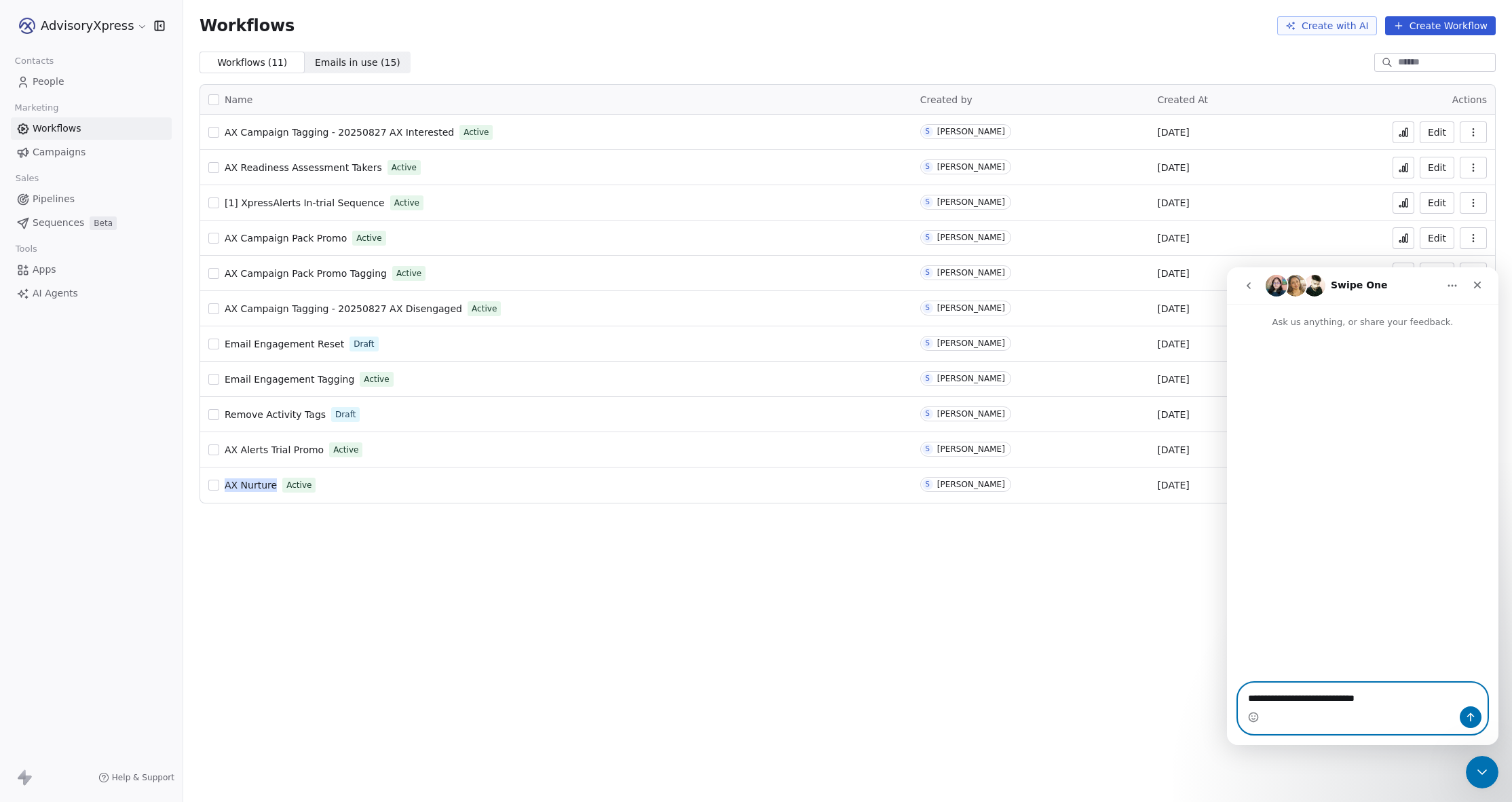
click at [1417, 695] on textarea "**********" at bounding box center [1363, 695] width 248 height 23
paste textarea "**********"
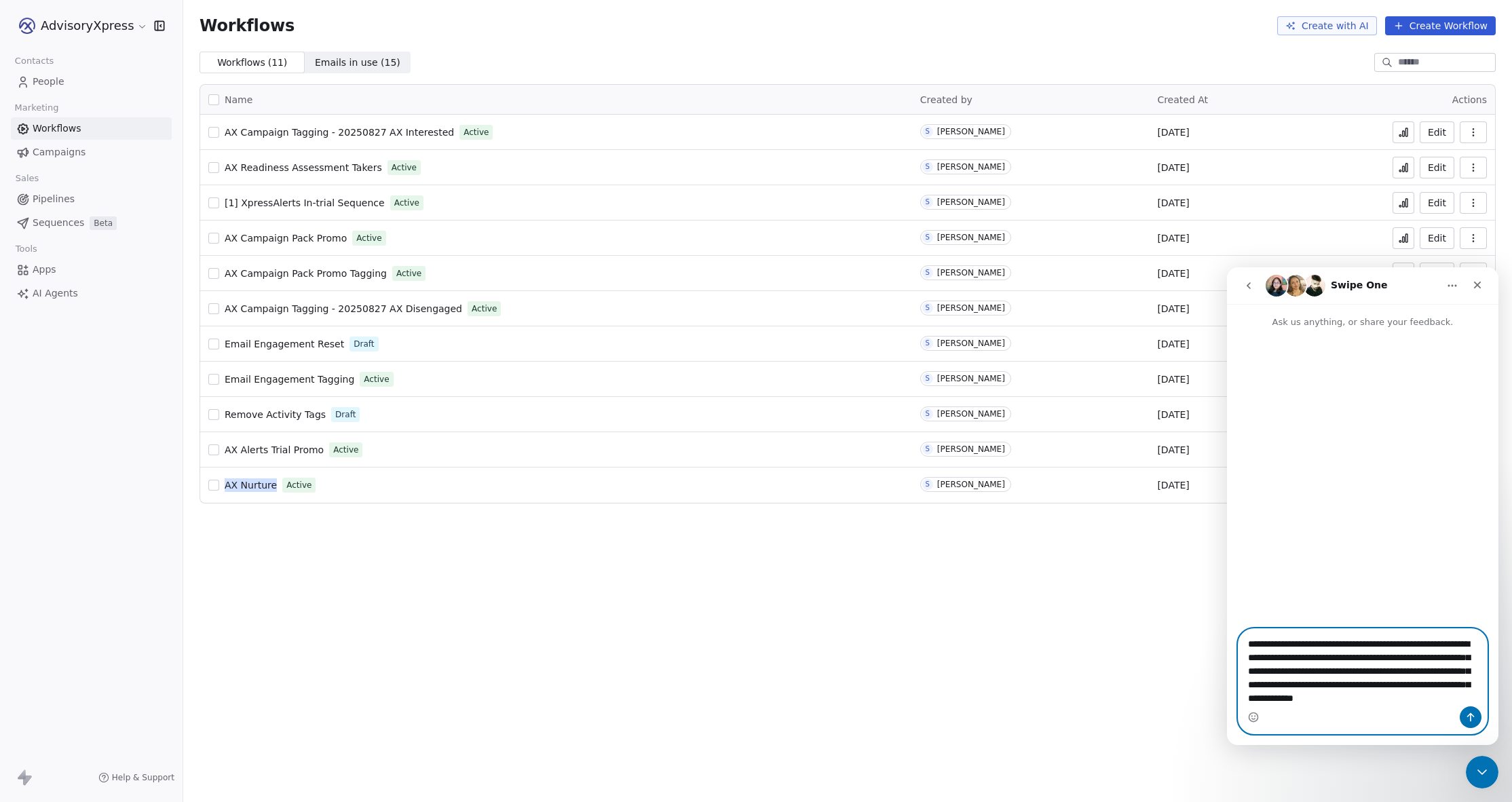
type textarea "**********"
click at [1468, 711] on icon "Send a message…" at bounding box center [1471, 717] width 11 height 11
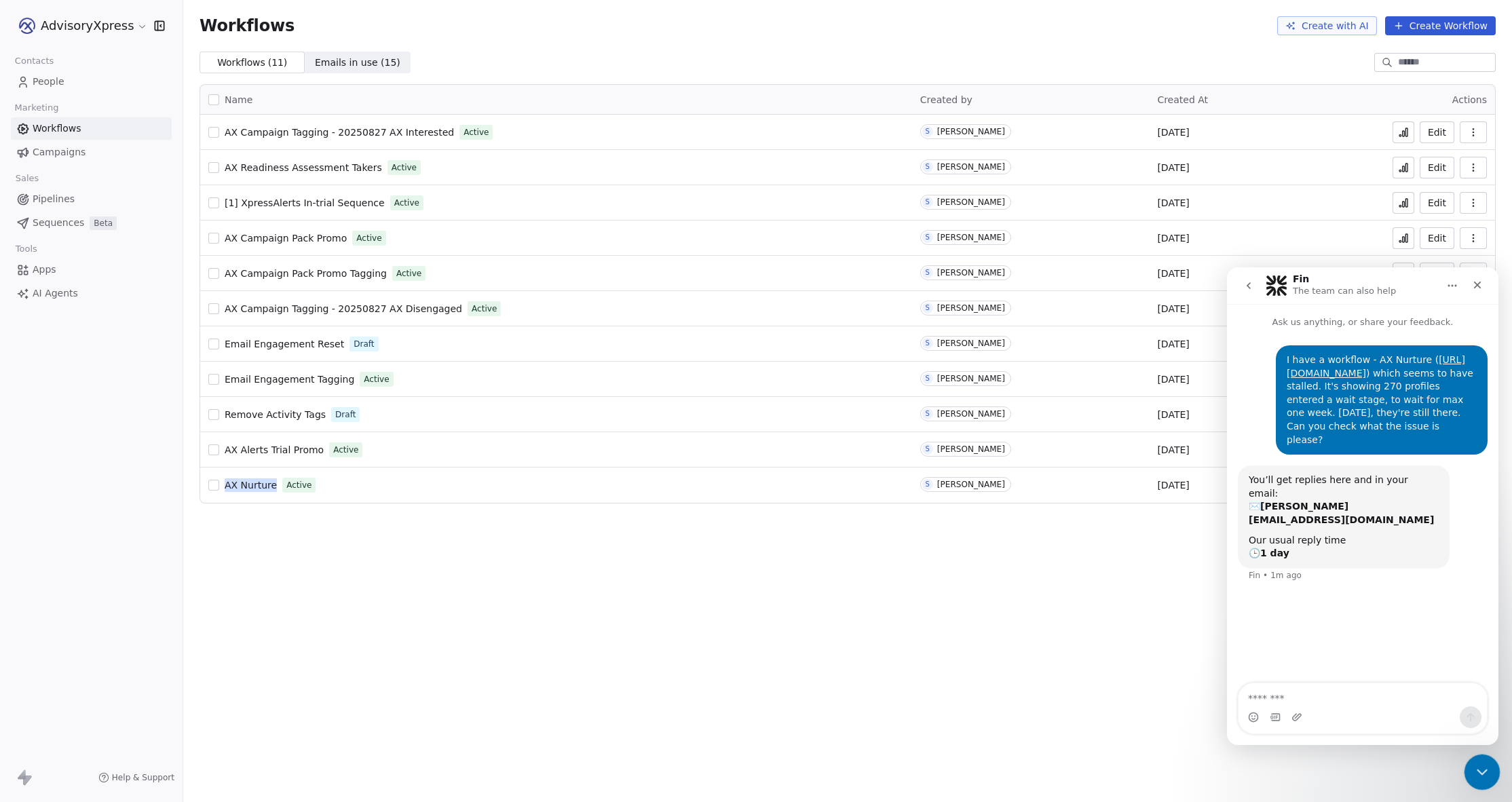
click at [1481, 772] on icon "Close Intercom Messenger" at bounding box center [1480, 769] width 16 height 16
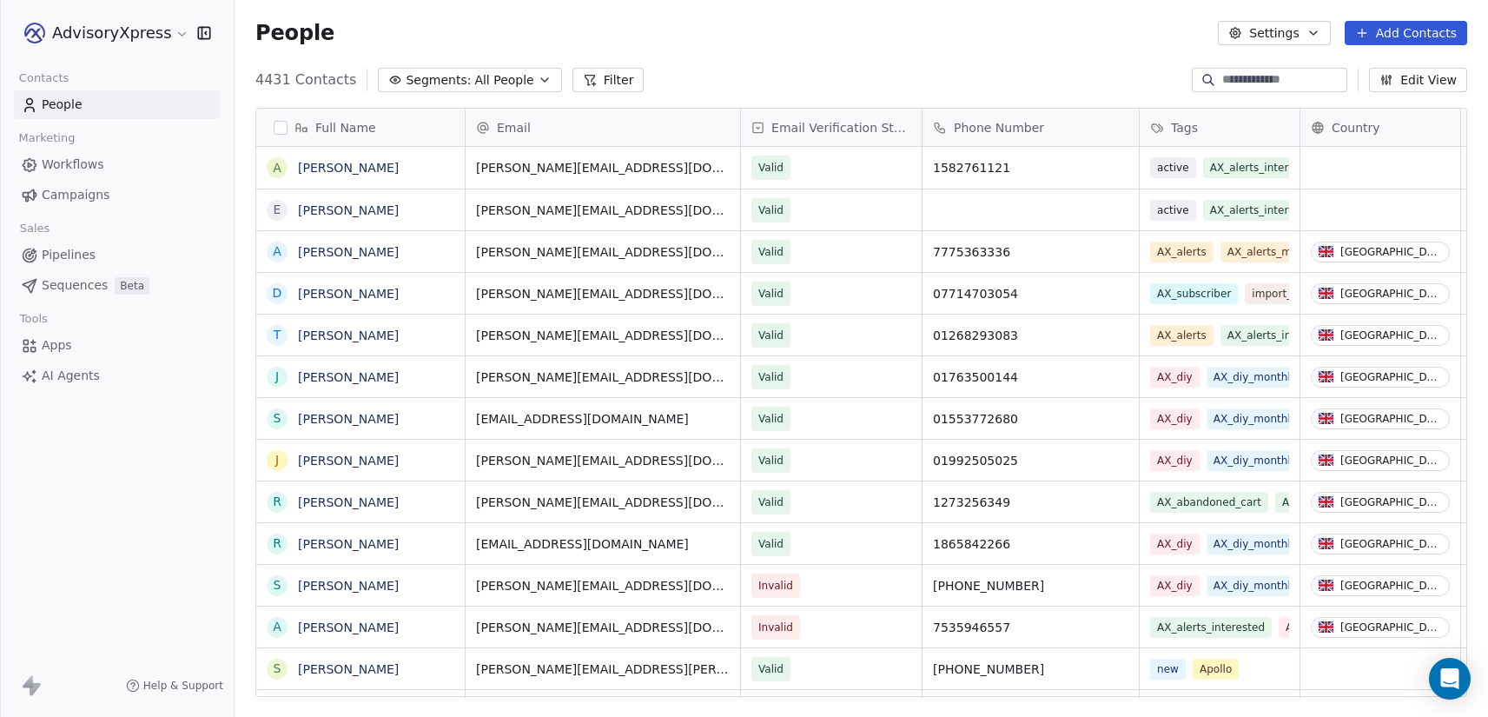
scroll to position [1, 1]
click at [65, 197] on span "Campaigns" at bounding box center [76, 195] width 68 height 18
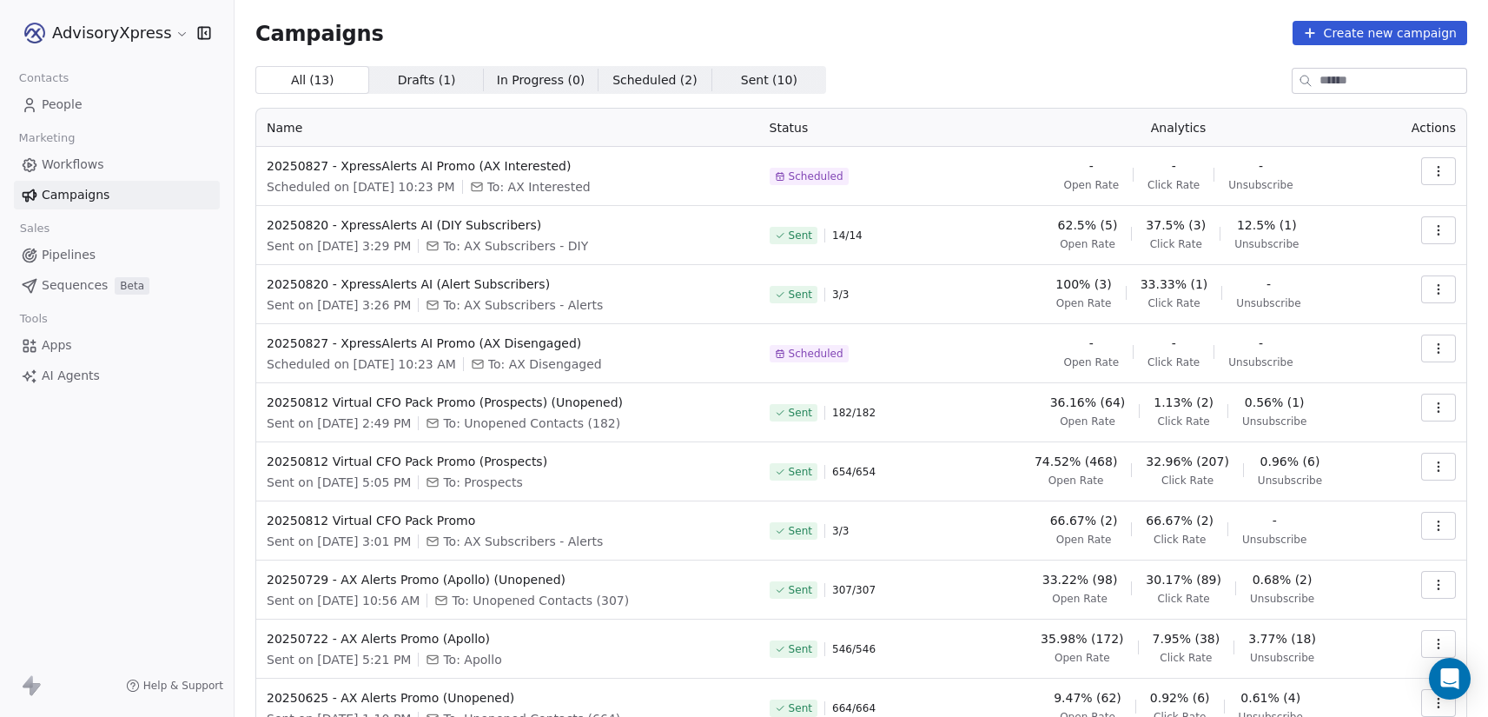
click at [66, 96] on span "People" at bounding box center [62, 105] width 41 height 18
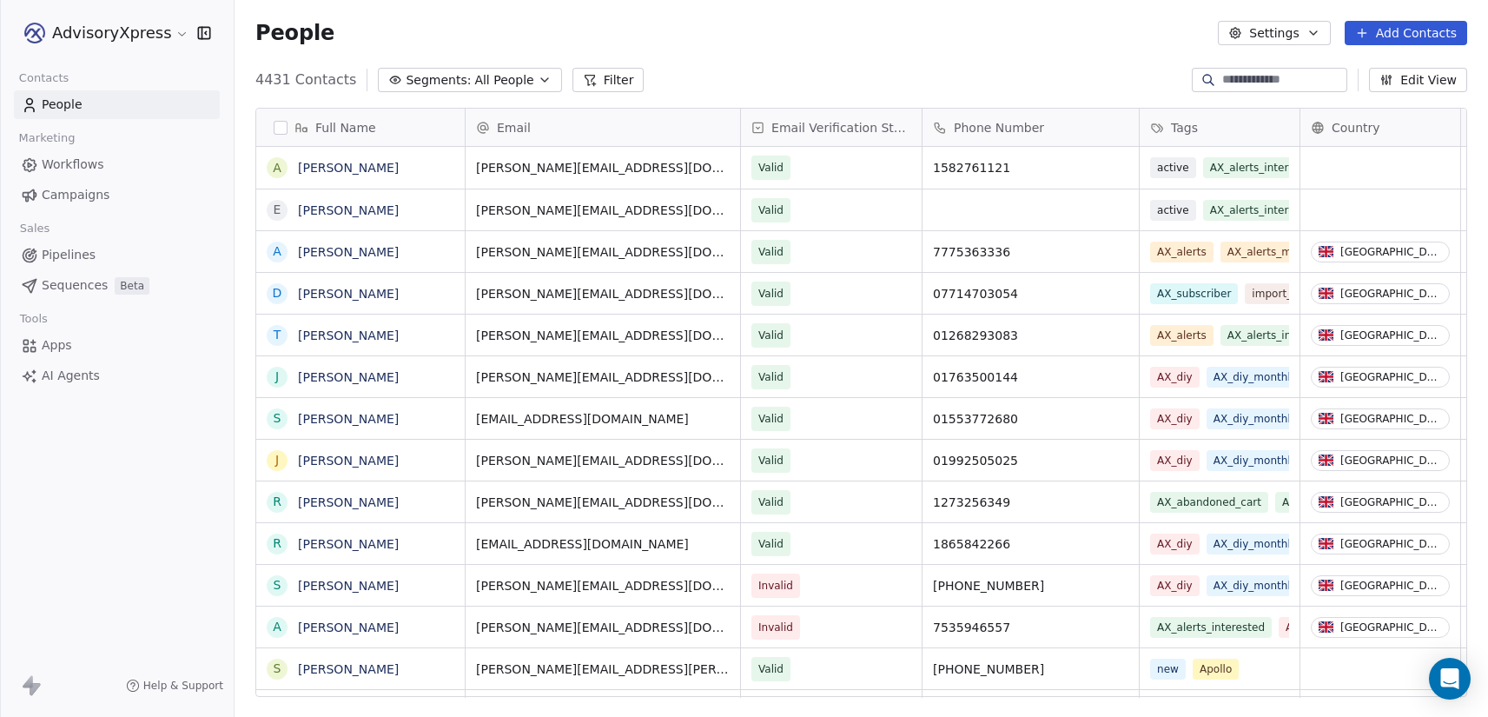
scroll to position [631, 1253]
click at [474, 78] on span "All People" at bounding box center [503, 80] width 59 height 18
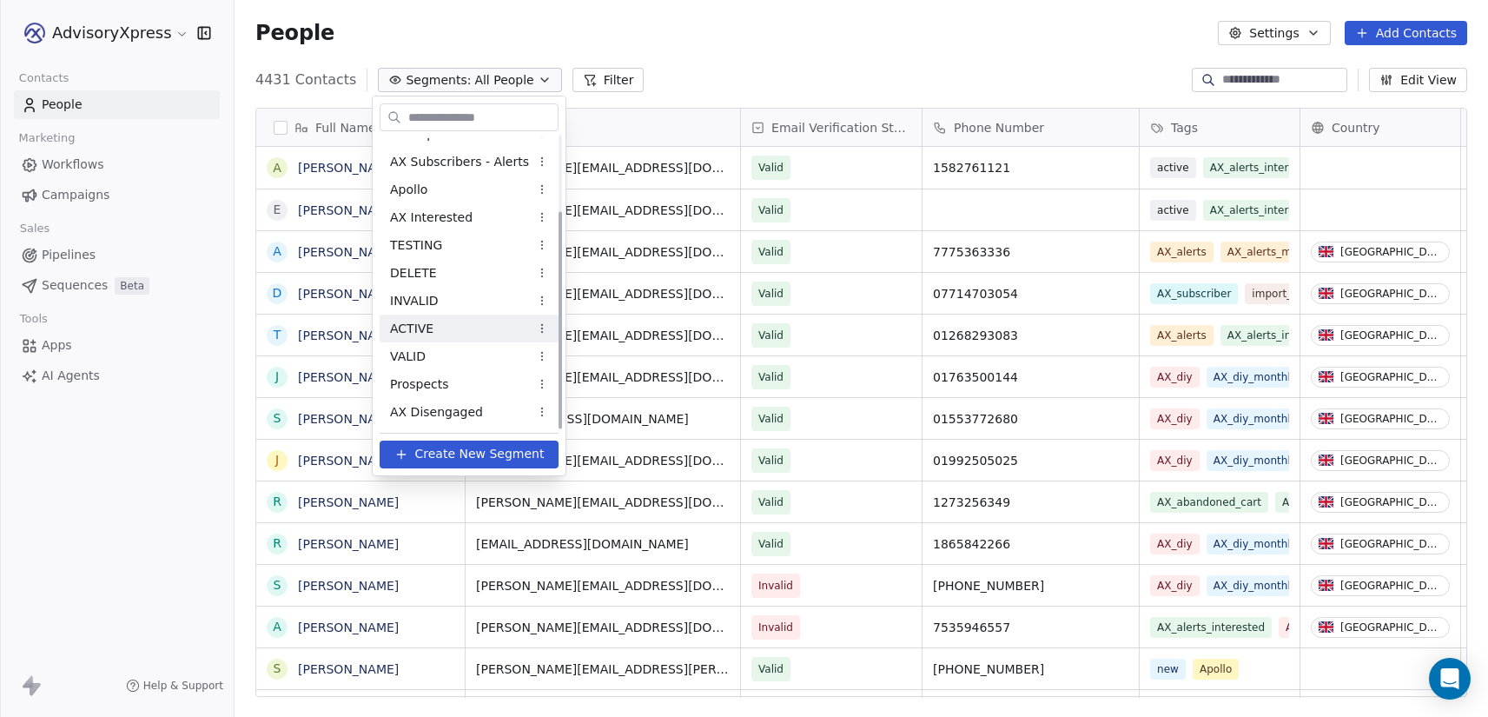
scroll to position [102, 0]
click at [461, 410] on span "AX Disengaged" at bounding box center [436, 412] width 93 height 18
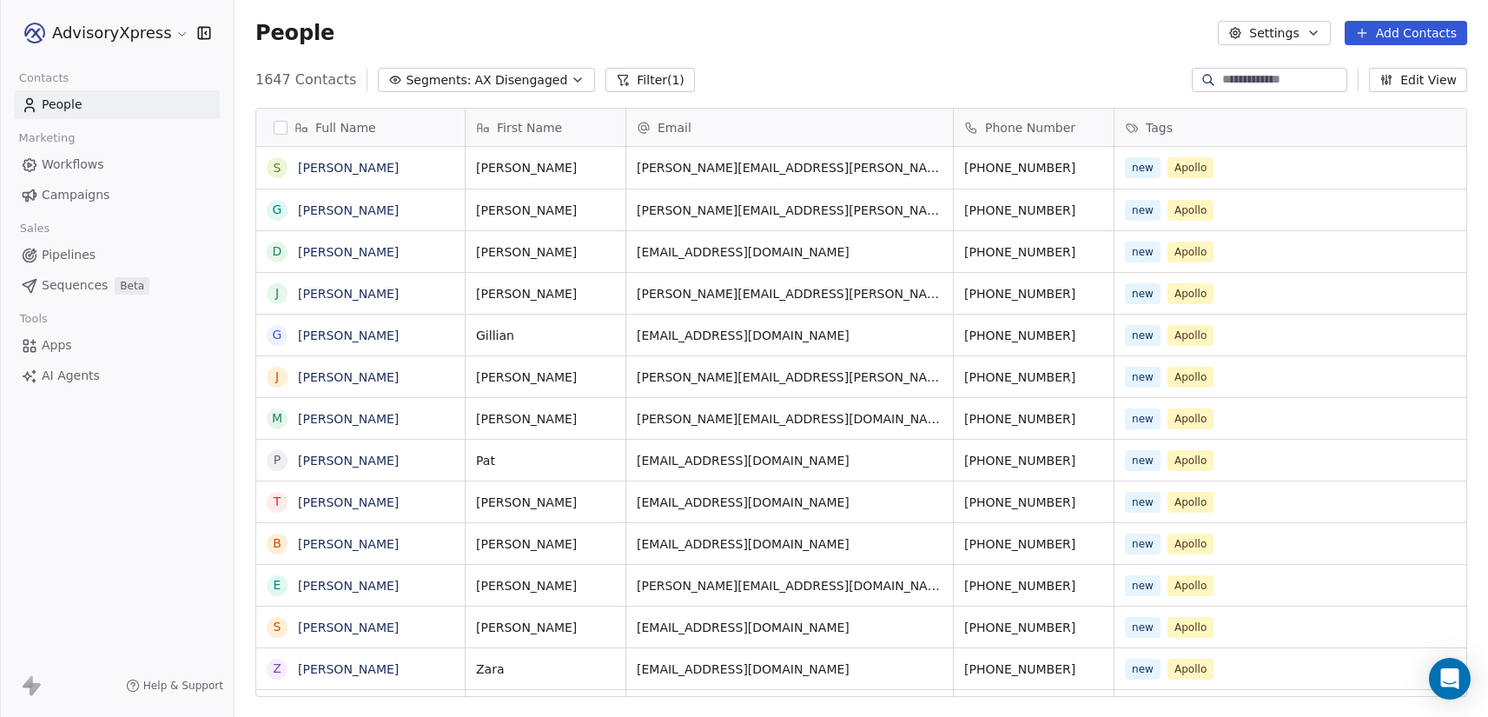
scroll to position [631, 1253]
click at [496, 77] on span "AX Disengaged" at bounding box center [520, 80] width 93 height 18
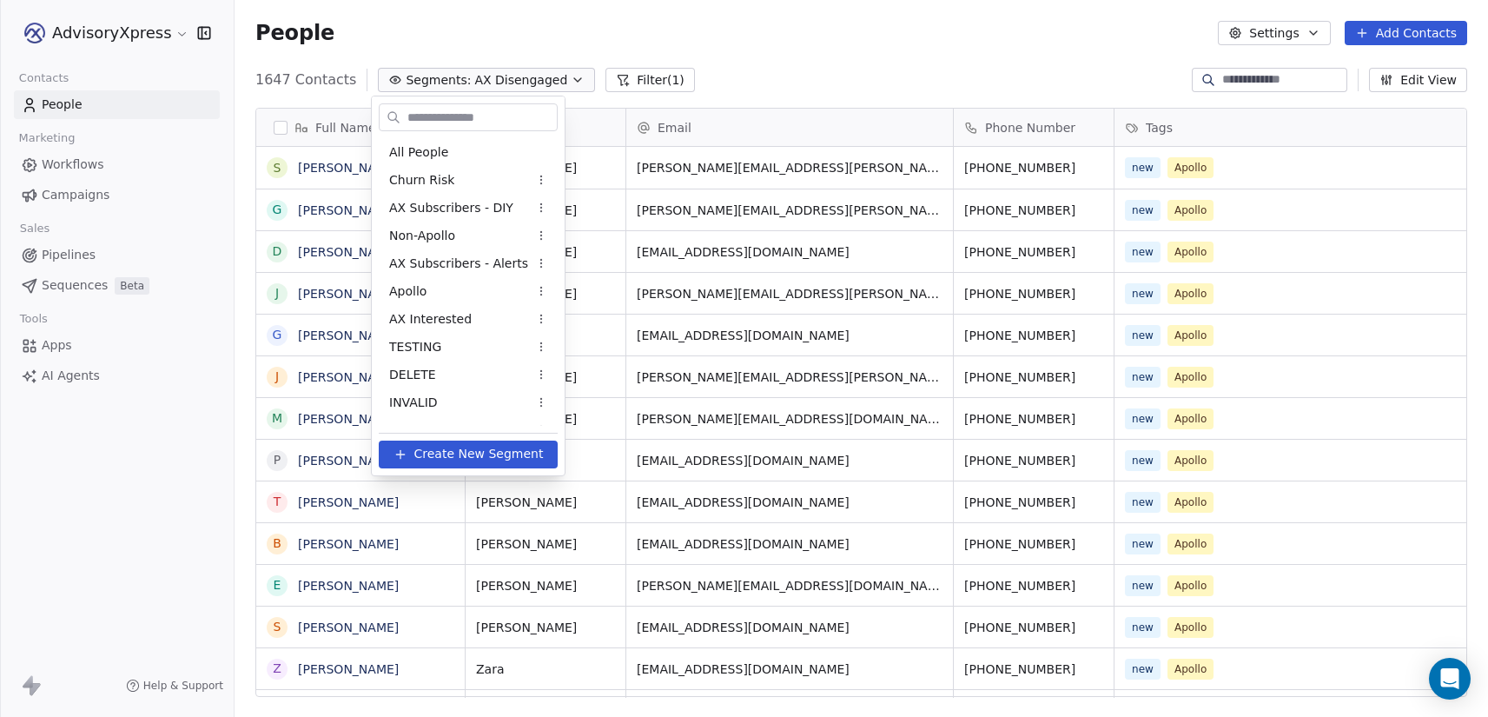
scroll to position [102, 0]
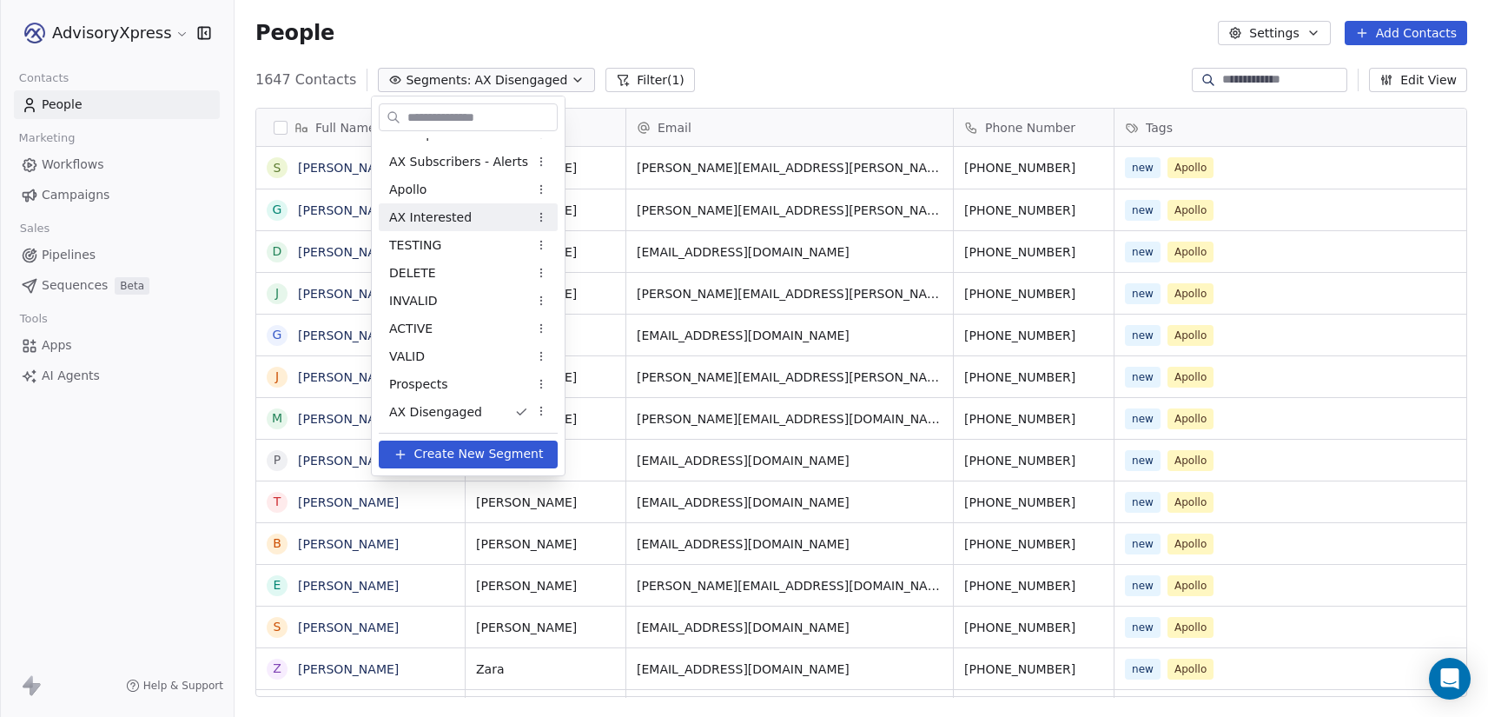
click at [497, 214] on div "AX Interested" at bounding box center [468, 217] width 179 height 28
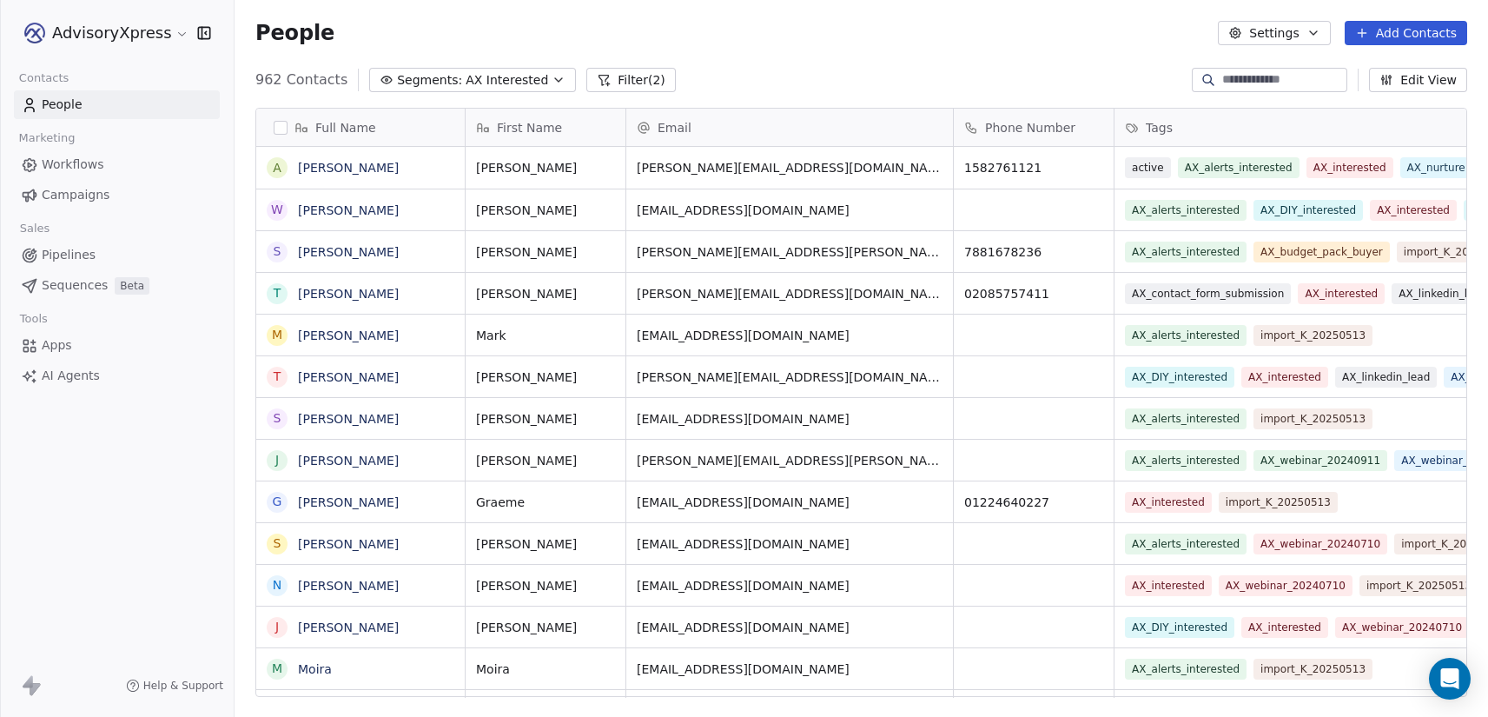
scroll to position [631, 1253]
